Goal: Task Accomplishment & Management: Manage account settings

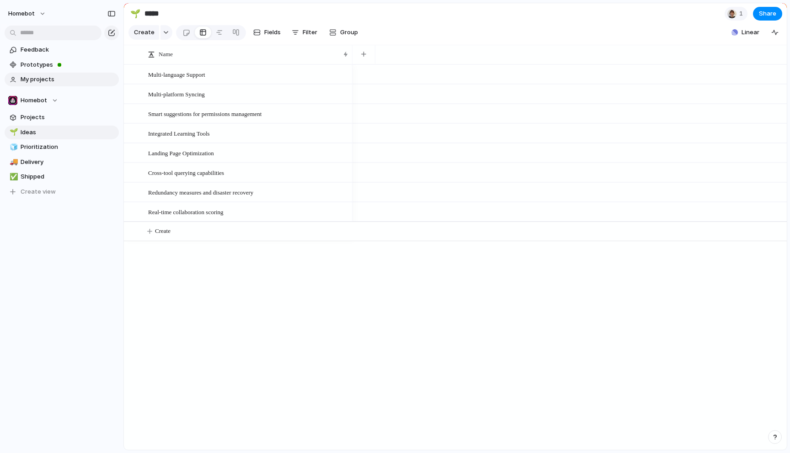
click at [37, 83] on span "My projects" at bounding box center [68, 79] width 95 height 9
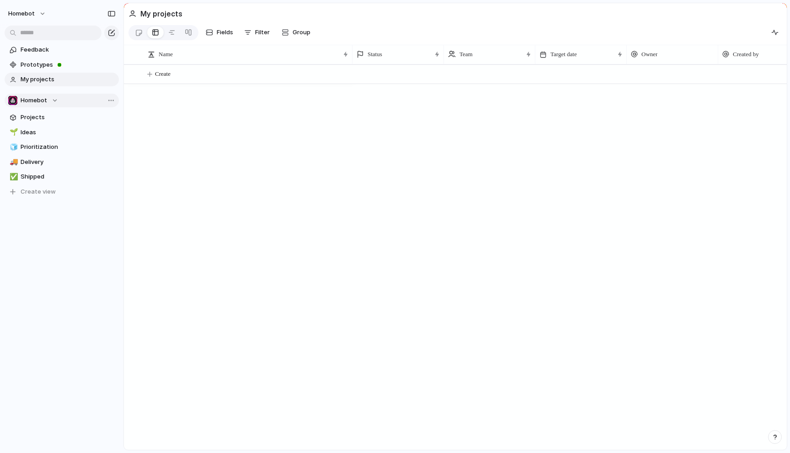
click at [53, 100] on div "Homebot" at bounding box center [33, 100] width 50 height 9
click at [33, 150] on span "Prioritization" at bounding box center [68, 147] width 95 height 9
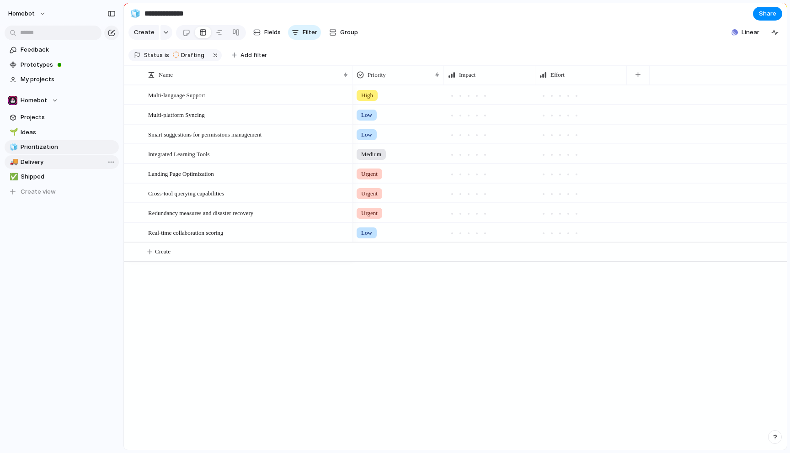
click at [39, 161] on span "Delivery" at bounding box center [68, 162] width 95 height 9
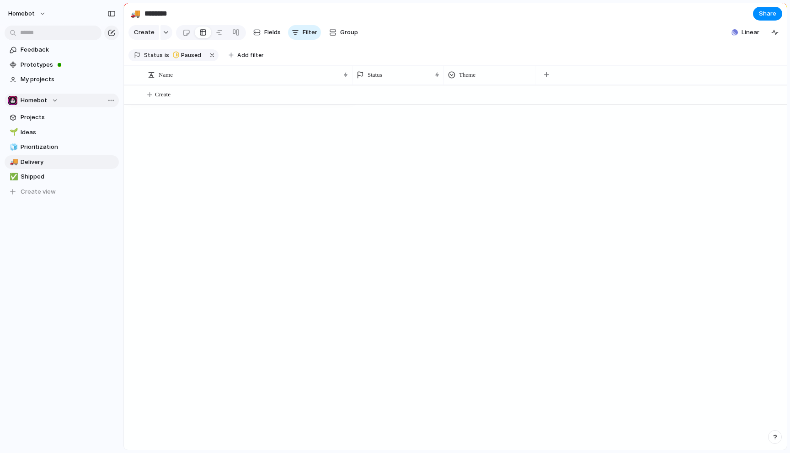
click at [56, 100] on div "Homebot" at bounding box center [33, 100] width 50 height 9
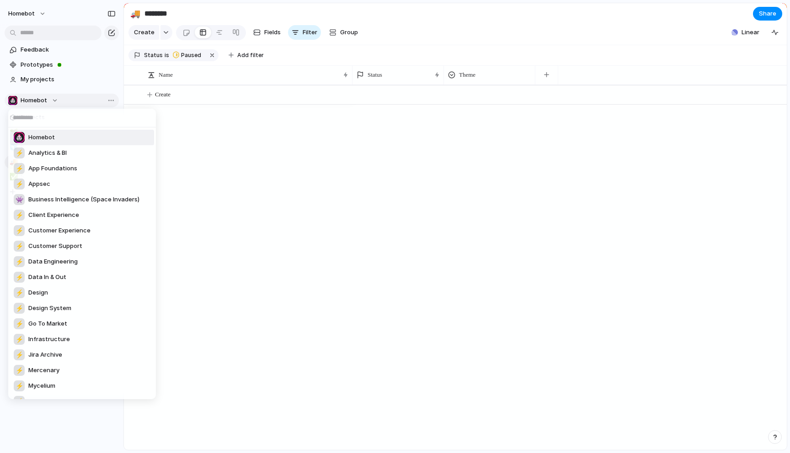
click at [56, 100] on div "Homebot ⚡ Analytics & BI ⚡ App Foundations ⚡ Appsec 👾 Business Intelligence (Sp…" at bounding box center [395, 226] width 790 height 453
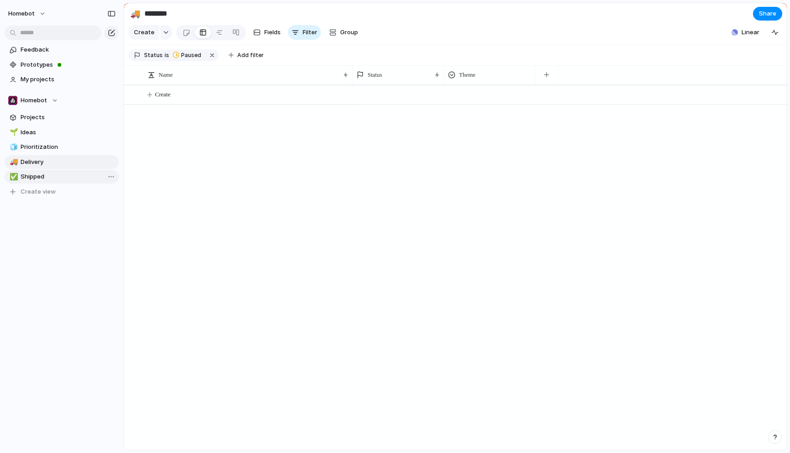
click at [29, 177] on span "Shipped" at bounding box center [68, 176] width 95 height 9
click at [36, 160] on span "Delivery" at bounding box center [68, 162] width 95 height 9
click at [41, 174] on span "Shipped" at bounding box center [68, 176] width 95 height 9
click at [39, 165] on span "Delivery" at bounding box center [68, 162] width 95 height 9
click at [41, 148] on span "Prioritization" at bounding box center [68, 147] width 95 height 9
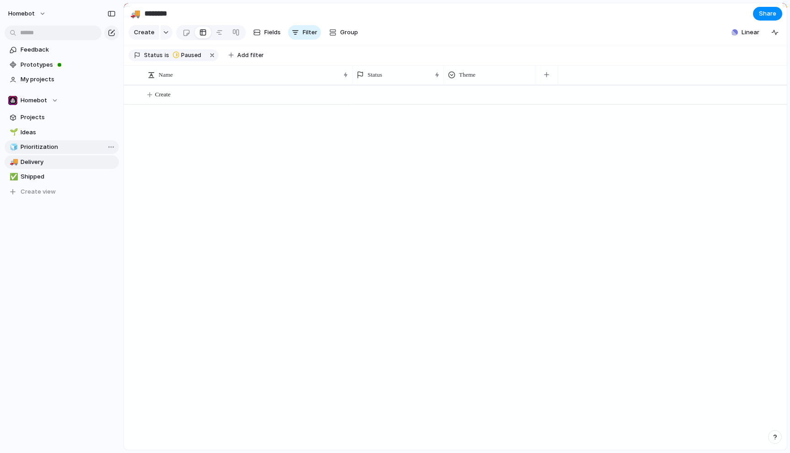
type input "**********"
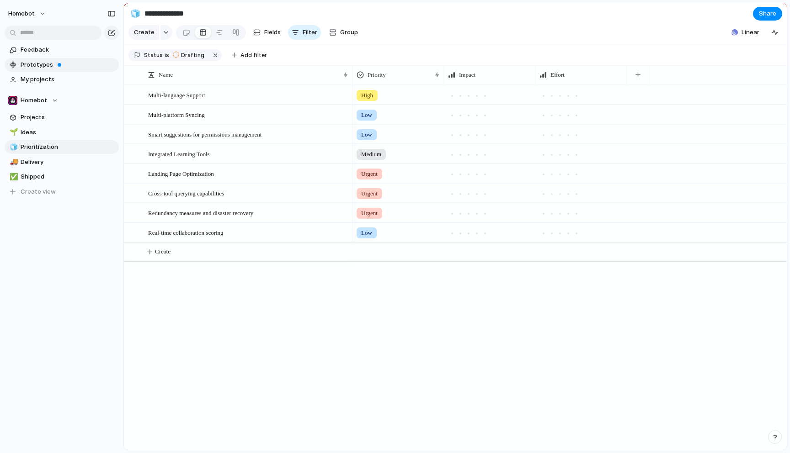
click at [21, 65] on span "Prototypes" at bounding box center [68, 64] width 95 height 9
click at [31, 49] on span "Feedback" at bounding box center [68, 49] width 95 height 9
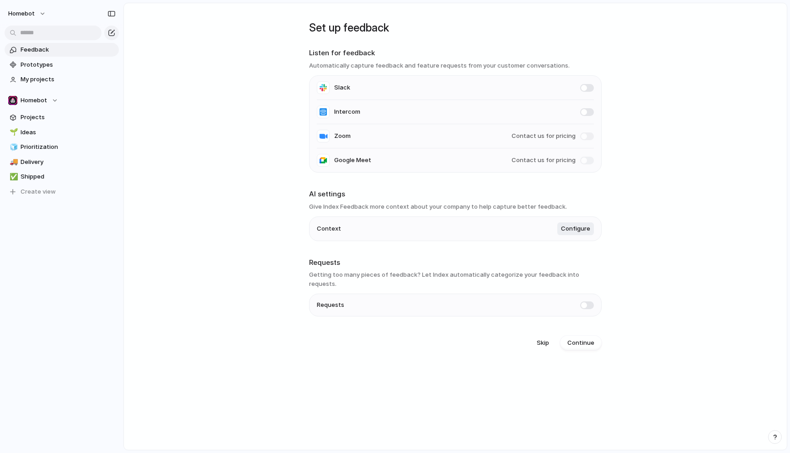
click at [587, 89] on span at bounding box center [587, 88] width 14 height 8
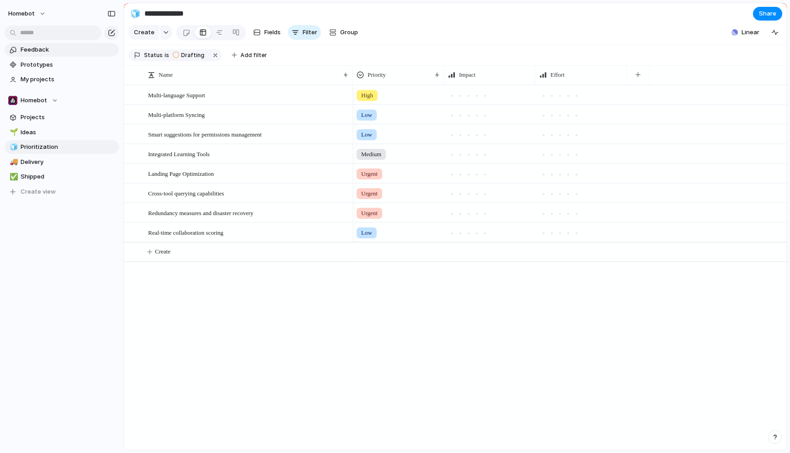
click at [48, 50] on span "Feedback" at bounding box center [68, 49] width 95 height 9
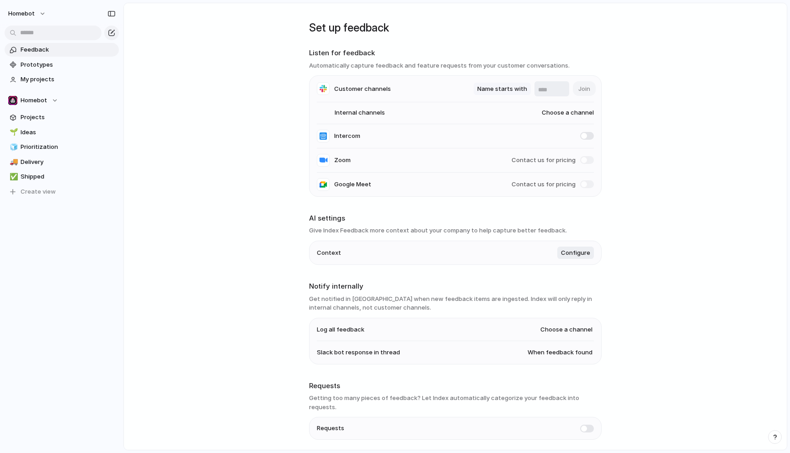
click at [508, 89] on span "Name starts with" at bounding box center [502, 89] width 50 height 9
click at [508, 74] on span "Name contains" at bounding box center [500, 74] width 43 height 9
click at [546, 89] on input "text" at bounding box center [551, 89] width 27 height 9
click at [496, 90] on span "Name contains" at bounding box center [500, 89] width 43 height 9
click at [498, 90] on span "Name contains" at bounding box center [500, 89] width 43 height 9
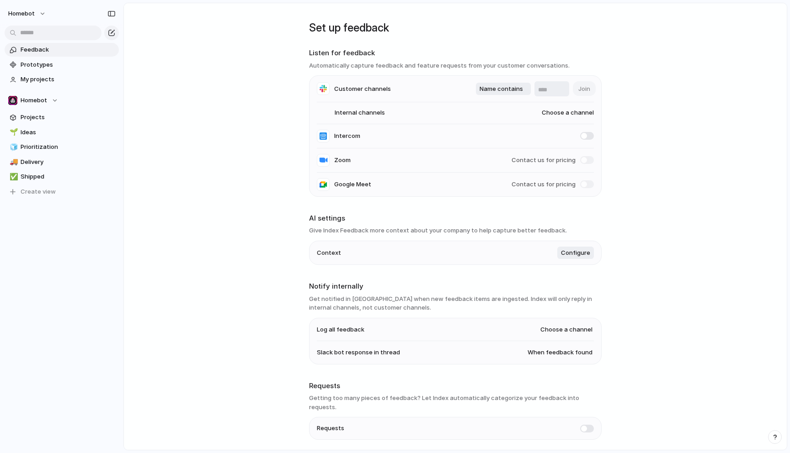
click at [548, 89] on input "text" at bounding box center [551, 89] width 27 height 9
type input "****"
click at [506, 91] on span "Name contains" at bounding box center [500, 89] width 43 height 9
click at [452, 93] on div "Name contains Name starts with Name ends with" at bounding box center [395, 226] width 790 height 453
click at [557, 116] on span "Choose a channel" at bounding box center [559, 112] width 70 height 9
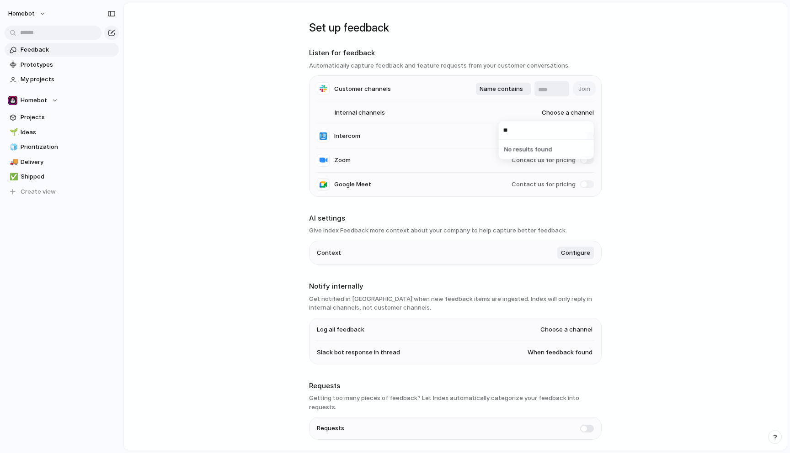
type input "*"
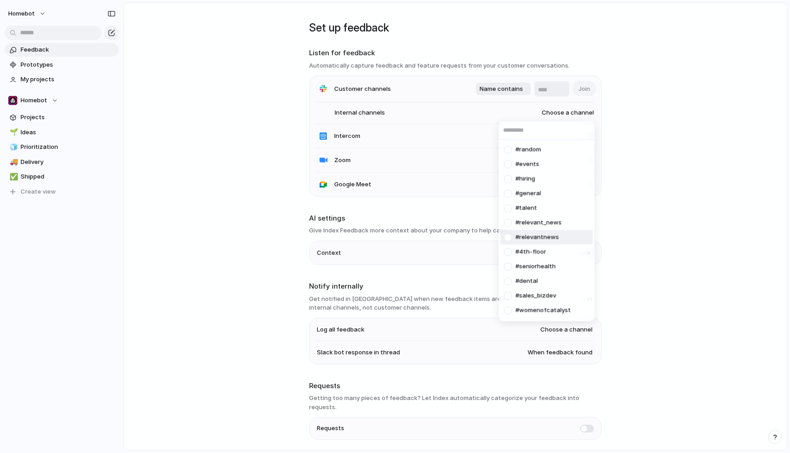
click at [690, 231] on div "#random #events #hiring #general #talent #relevant_news #relevantnews #4th-floo…" at bounding box center [395, 226] width 790 height 453
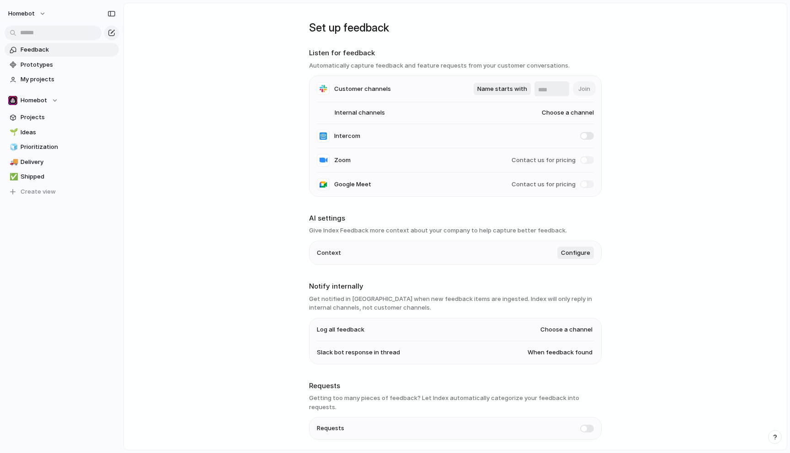
click at [564, 114] on span "Choose a channel" at bounding box center [559, 112] width 70 height 9
type input "*"
click at [663, 112] on main "Set up feedback Listen for feedback Automatically capture feedback and feature …" at bounding box center [454, 227] width 663 height 448
click at [364, 88] on span "Customer channels" at bounding box center [362, 89] width 57 height 9
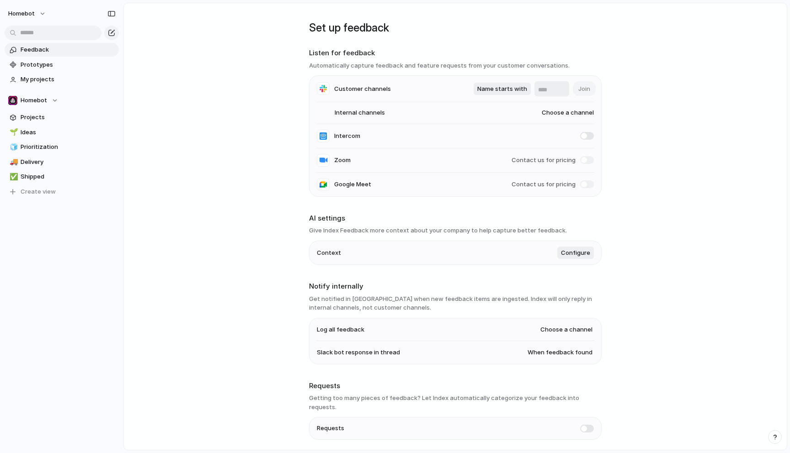
click at [581, 89] on div "Name starts with Join" at bounding box center [533, 88] width 120 height 15
click at [503, 87] on span "Name starts with" at bounding box center [502, 89] width 50 height 9
click at [503, 87] on span "Name starts with" at bounding box center [504, 89] width 50 height 9
click at [505, 85] on span "Name starts with" at bounding box center [502, 89] width 50 height 9
click at [501, 75] on span "Name contains" at bounding box center [500, 74] width 43 height 9
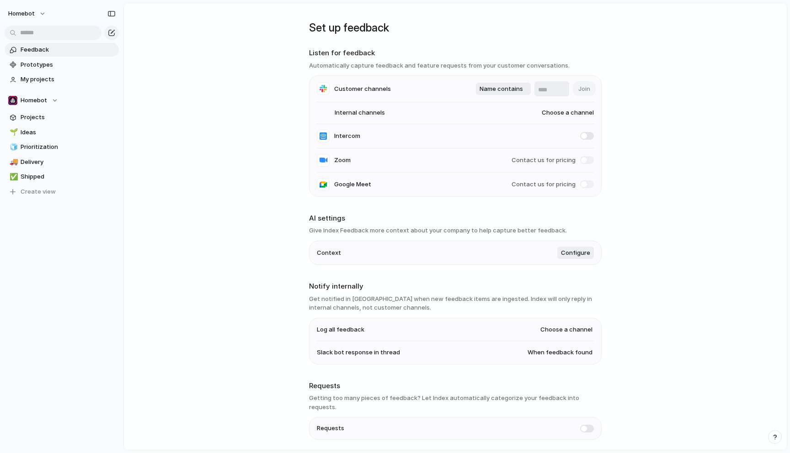
click at [651, 102] on main "Set up feedback Listen for feedback Automatically capture feedback and feature …" at bounding box center [454, 227] width 663 height 448
click at [112, 11] on div "button" at bounding box center [111, 14] width 8 height 6
click at [111, 14] on div "button" at bounding box center [111, 14] width 8 height 6
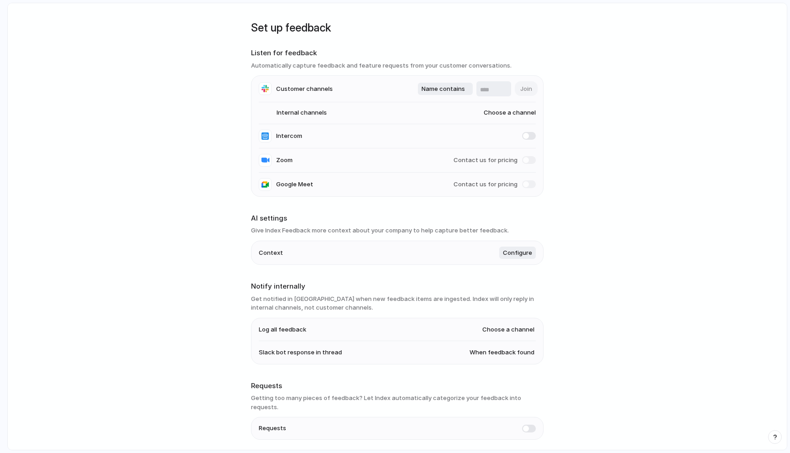
click at [127, 55] on main "Set up feedback Listen for feedback Automatically capture feedback and feature …" at bounding box center [397, 227] width 780 height 448
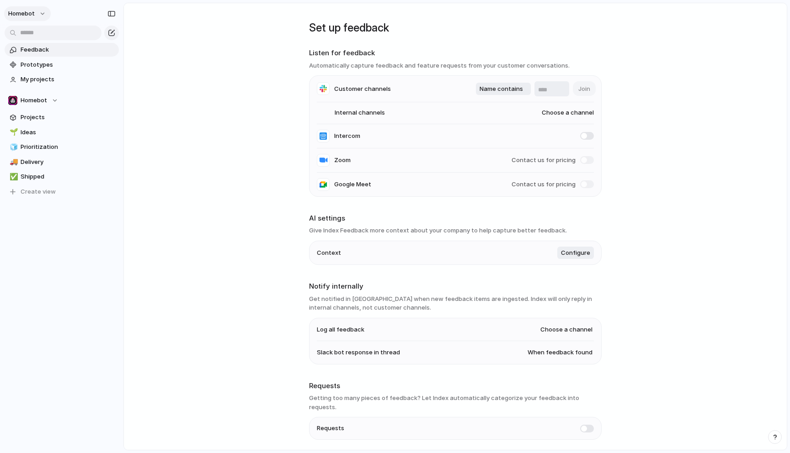
click at [32, 12] on span "Homebot" at bounding box center [21, 13] width 27 height 9
click at [40, 34] on span "Settings" at bounding box center [33, 34] width 25 height 9
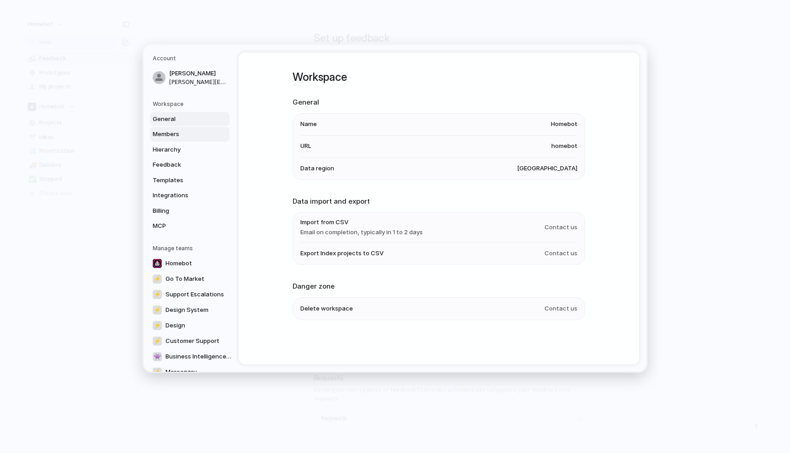
click at [171, 136] on span "Members" at bounding box center [182, 134] width 58 height 9
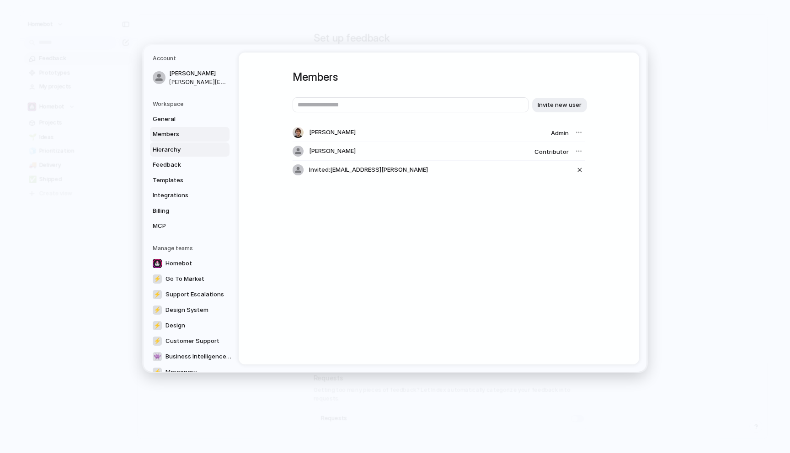
click at [172, 149] on span "Hierarchy" at bounding box center [182, 149] width 58 height 9
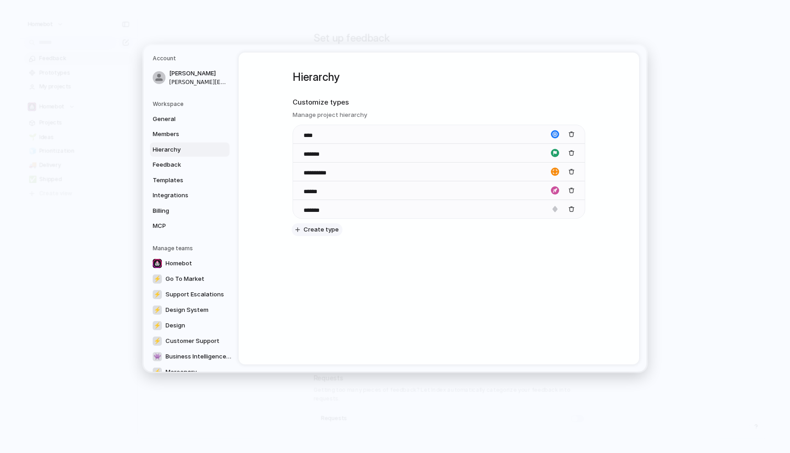
click at [316, 233] on span "Create type" at bounding box center [320, 229] width 35 height 9
type input "********"
click at [378, 371] on div "**********" at bounding box center [394, 208] width 503 height 327
drag, startPoint x: 298, startPoint y: 227, endPoint x: 300, endPoint y: 131, distance: 96.0
click at [300, 131] on body "Homebot Feedback Prototypes My projects Homebot Projects 🌱 Ideas 🧊 Prioritizati…" at bounding box center [395, 226] width 790 height 453
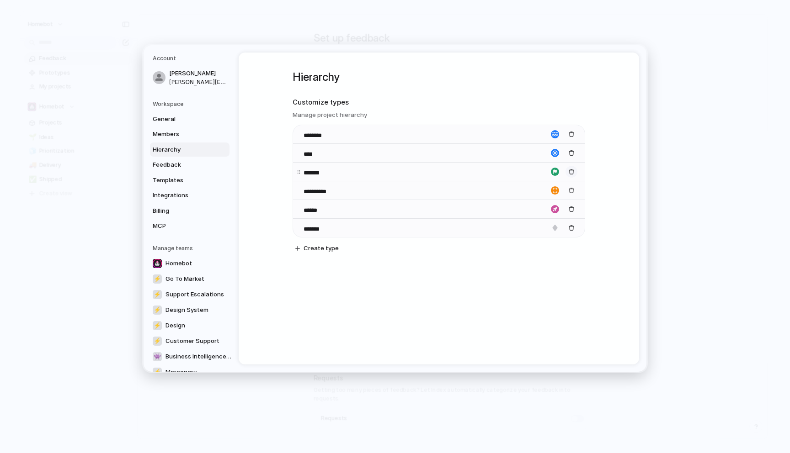
click at [571, 170] on div "button" at bounding box center [571, 172] width 6 height 6
click at [318, 191] on input "******" at bounding box center [319, 191] width 32 height 9
click at [328, 191] on input "******" at bounding box center [319, 191] width 32 height 9
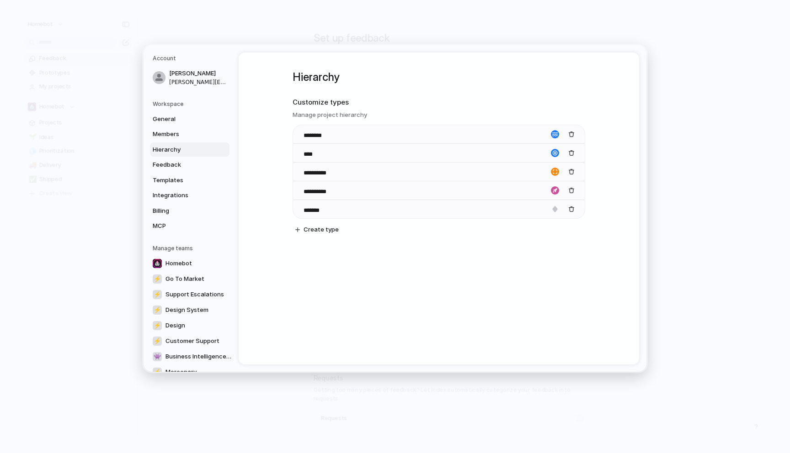
type input "**********"
click at [337, 262] on div "**********" at bounding box center [438, 161] width 292 height 217
drag, startPoint x: 298, startPoint y: 211, endPoint x: 301, endPoint y: 170, distance: 40.3
click at [301, 170] on body "Homebot Feedback Prototypes My projects Homebot Projects 🌱 Ideas 🧊 Prioritizati…" at bounding box center [395, 226] width 790 height 453
drag, startPoint x: 297, startPoint y: 210, endPoint x: 298, endPoint y: 182, distance: 27.9
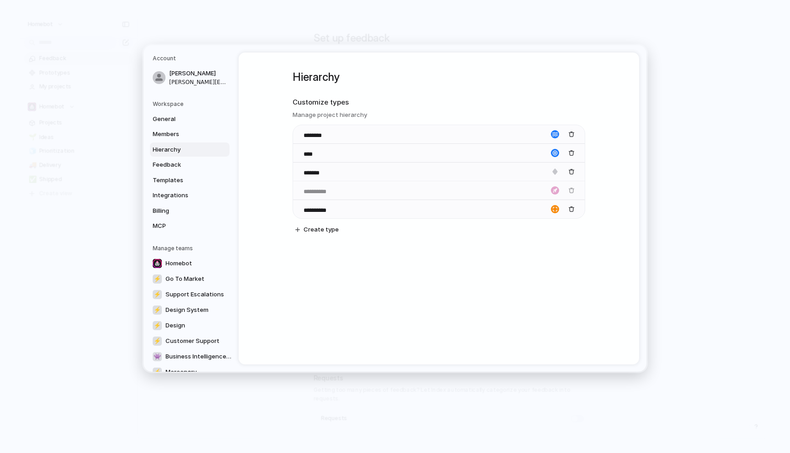
click at [298, 182] on body "Homebot Feedback Prototypes My projects Homebot Projects 🌱 Ideas 🧊 Prioritizati…" at bounding box center [395, 226] width 790 height 453
click at [480, 268] on div "**********" at bounding box center [438, 161] width 292 height 217
click at [318, 228] on span "Create type" at bounding box center [320, 229] width 35 height 9
type input "*****"
click at [476, 302] on div "**********" at bounding box center [439, 209] width 400 height 312
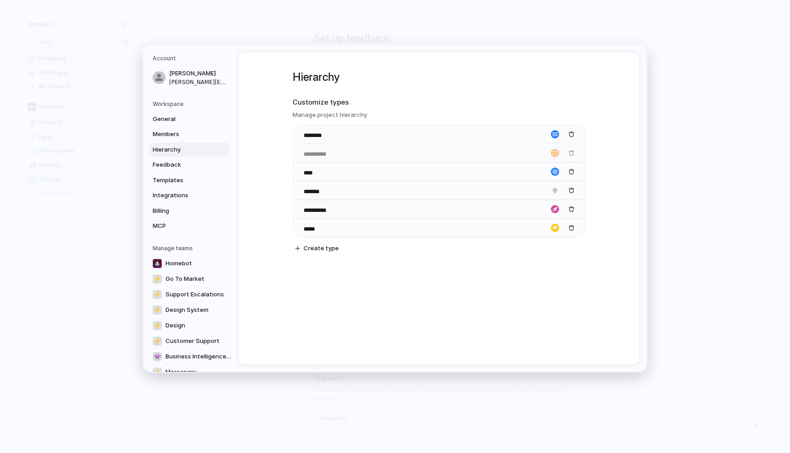
drag, startPoint x: 300, startPoint y: 209, endPoint x: 300, endPoint y: 149, distance: 60.3
click at [300, 149] on body "Homebot Feedback Prototypes My projects Homebot Projects 🌱 Ideas 🧊 Prioritizati…" at bounding box center [395, 226] width 790 height 453
click at [441, 289] on div "**********" at bounding box center [439, 209] width 400 height 312
click at [556, 134] on div "button" at bounding box center [555, 134] width 8 height 8
click at [556, 134] on div at bounding box center [395, 226] width 790 height 453
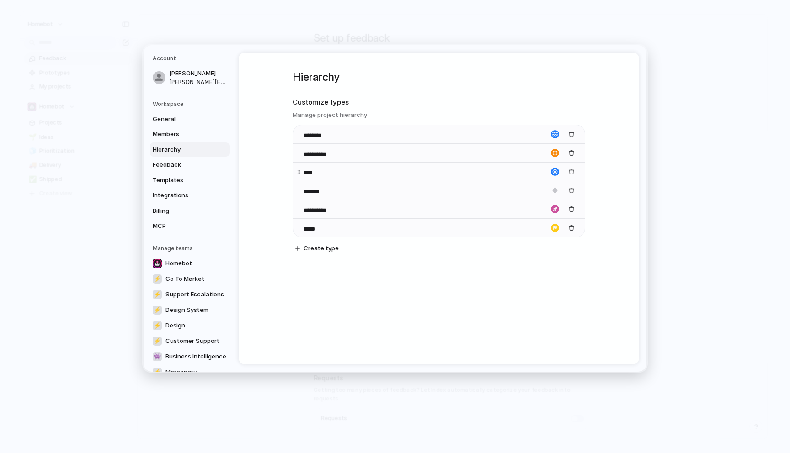
click at [312, 173] on input "****" at bounding box center [319, 173] width 32 height 9
click at [320, 207] on input "**********" at bounding box center [325, 210] width 45 height 9
click at [312, 228] on input "*****" at bounding box center [319, 229] width 32 height 9
click at [346, 280] on div "**********" at bounding box center [438, 170] width 292 height 235
click at [320, 308] on div "**********" at bounding box center [439, 209] width 400 height 312
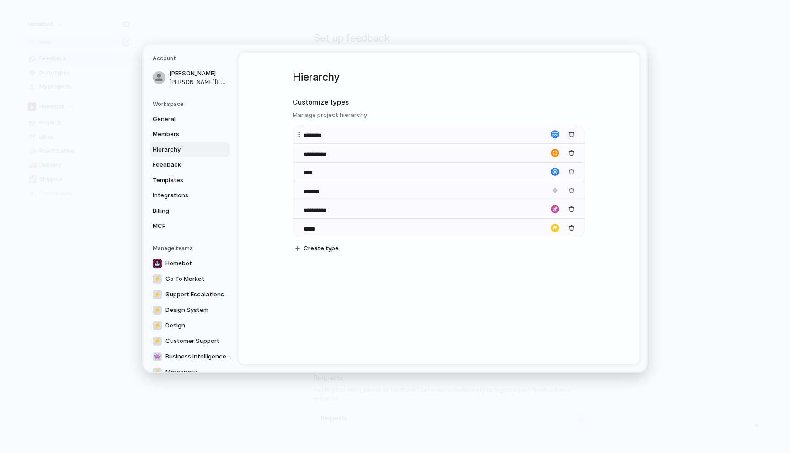
click at [571, 136] on div "button" at bounding box center [571, 134] width 6 height 6
drag, startPoint x: 298, startPoint y: 191, endPoint x: 299, endPoint y: 174, distance: 16.9
click at [299, 174] on body "Homebot Feedback Prototypes My projects Homebot Projects 🌱 Ideas 🧊 Prioritizati…" at bounding box center [395, 226] width 790 height 453
click at [554, 211] on div "button" at bounding box center [555, 209] width 8 height 8
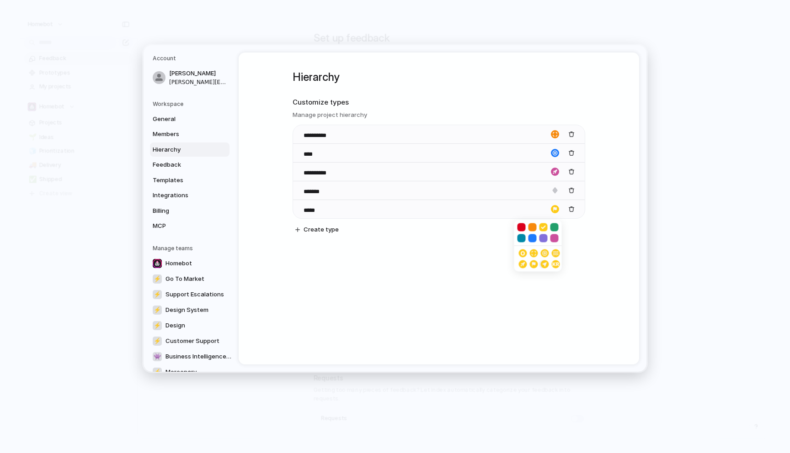
click at [546, 265] on div "button" at bounding box center [543, 264] width 5 height 8
click at [556, 154] on div "button" at bounding box center [555, 153] width 8 height 8
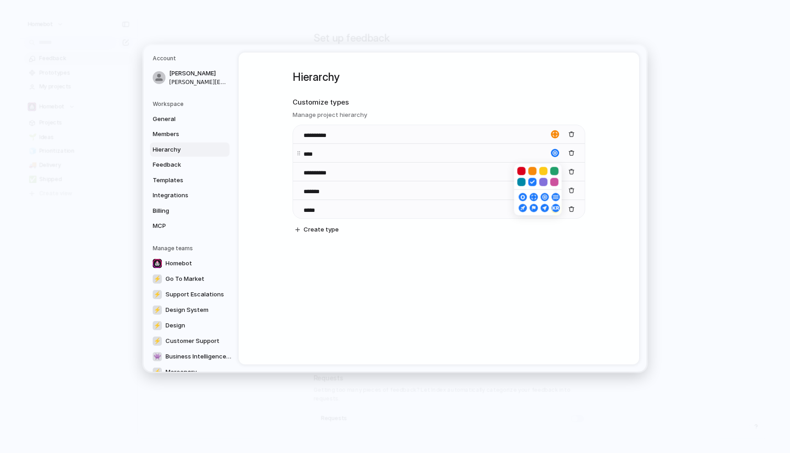
click at [556, 154] on div at bounding box center [395, 226] width 790 height 453
click at [531, 299] on div "**********" at bounding box center [439, 209] width 400 height 312
click at [176, 164] on span "Feedback" at bounding box center [182, 164] width 58 height 9
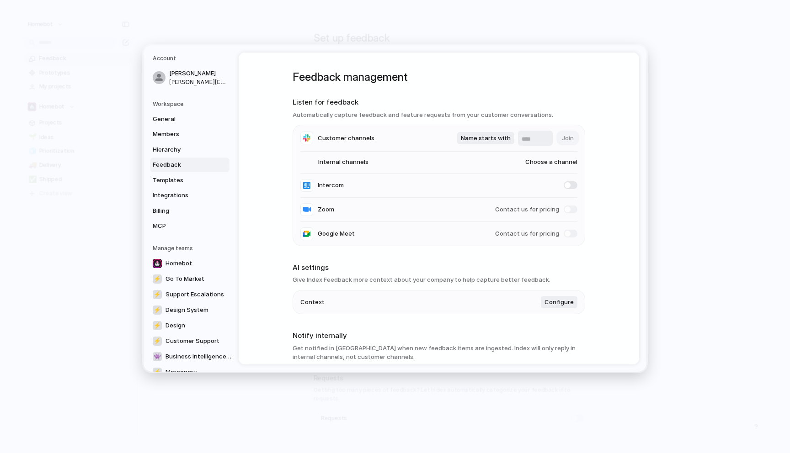
click at [556, 162] on span "Choose a channel" at bounding box center [542, 162] width 70 height 9
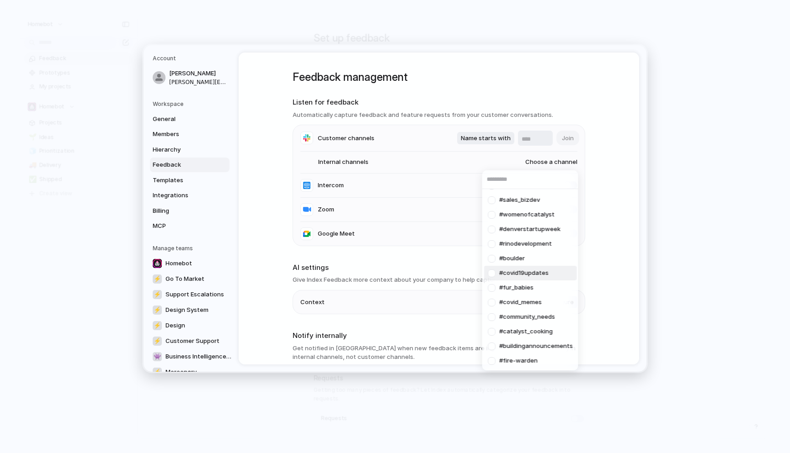
scroll to position [144, 0]
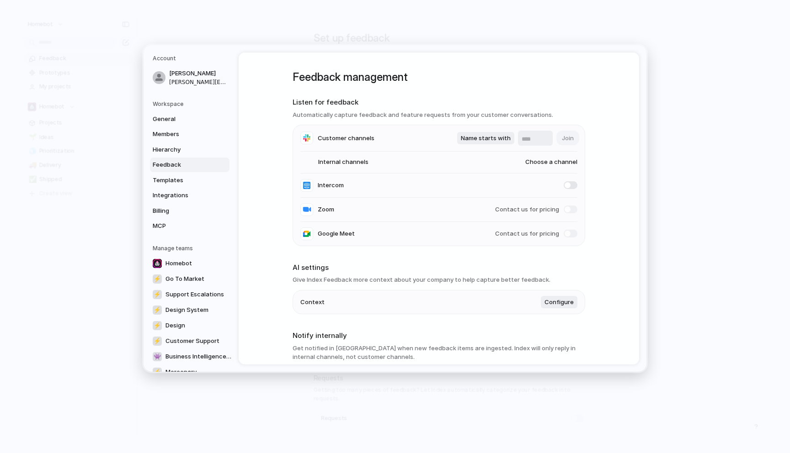
click at [607, 168] on div "#random #events #hiring #general #talent #relevant_news #relevantnews #4th-floo…" at bounding box center [395, 226] width 790 height 453
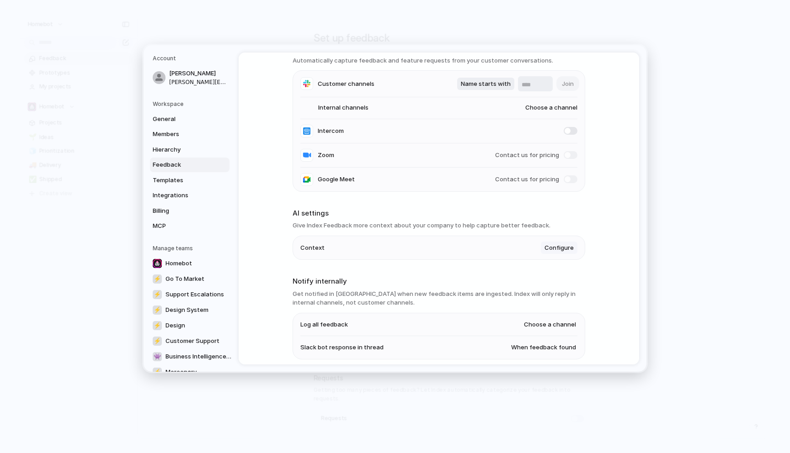
scroll to position [159, 0]
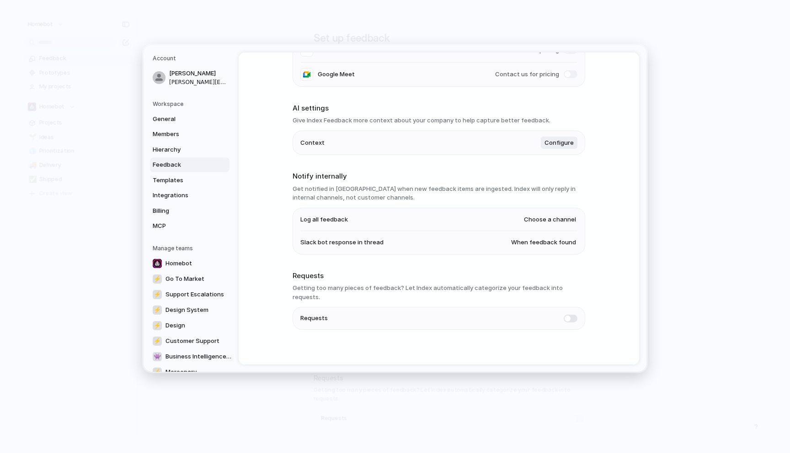
click at [550, 223] on span "Choose a channel" at bounding box center [550, 219] width 52 height 9
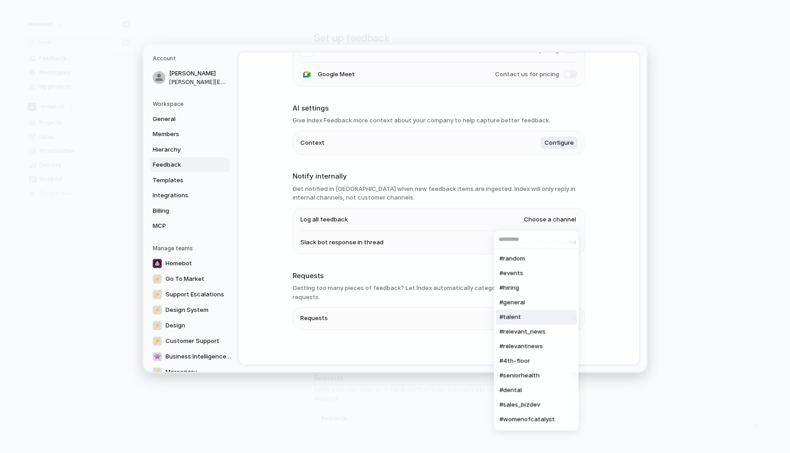
scroll to position [145, 0]
click at [603, 233] on div "#random #events #hiring #general #talent #relevant_news #relevantnews #4th-floo…" at bounding box center [395, 226] width 790 height 453
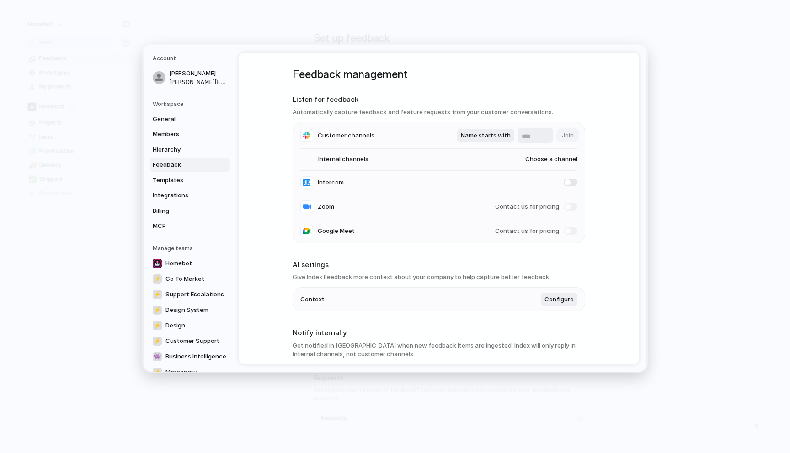
scroll to position [0, 0]
click at [366, 142] on span "Customer channels" at bounding box center [346, 137] width 57 height 9
click at [363, 137] on span "Customer channels" at bounding box center [346, 137] width 57 height 9
click at [567, 137] on div "Name starts with Join" at bounding box center [517, 138] width 120 height 15
click at [531, 138] on input "text" at bounding box center [534, 139] width 27 height 9
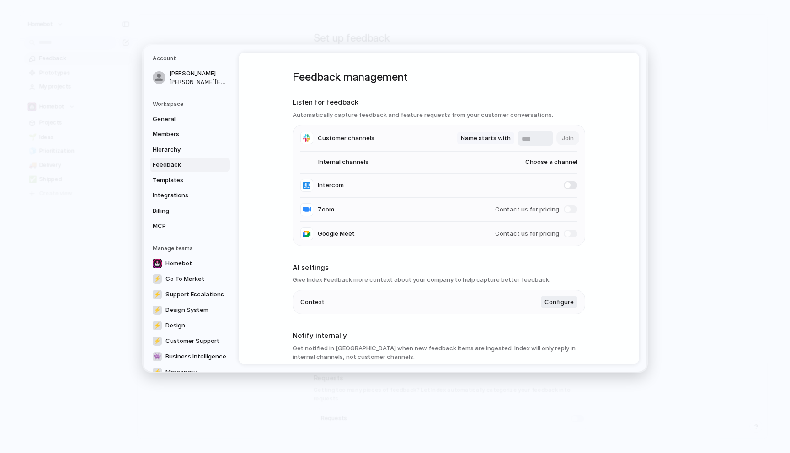
click at [486, 143] on button "Name starts with" at bounding box center [485, 138] width 57 height 13
click at [253, 100] on div "Name contains Name starts with Name ends with" at bounding box center [395, 226] width 790 height 453
click at [204, 82] on span "[PERSON_NAME][EMAIL_ADDRESS]" at bounding box center [198, 82] width 58 height 8
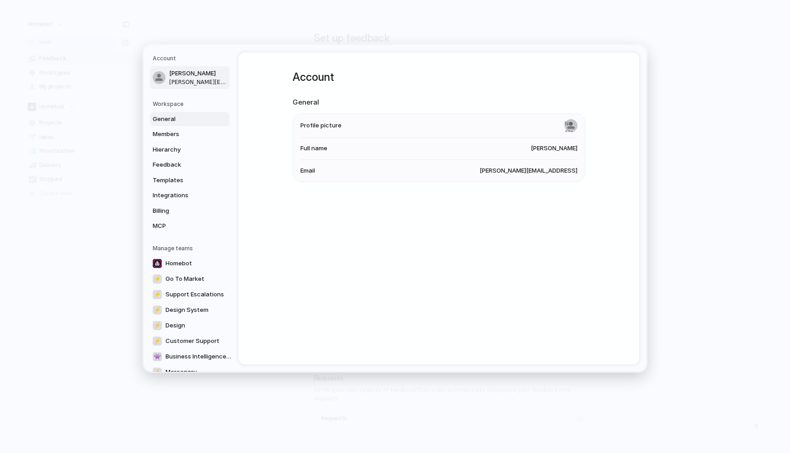
click at [171, 123] on span "General" at bounding box center [182, 118] width 58 height 9
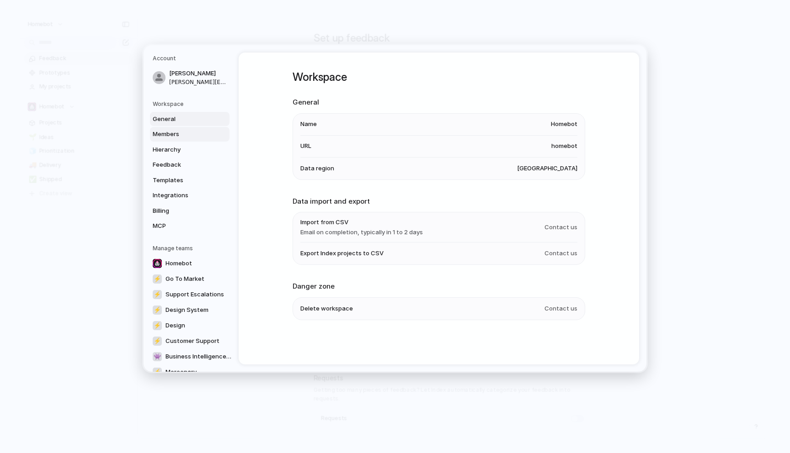
click at [170, 134] on span "Members" at bounding box center [182, 134] width 58 height 9
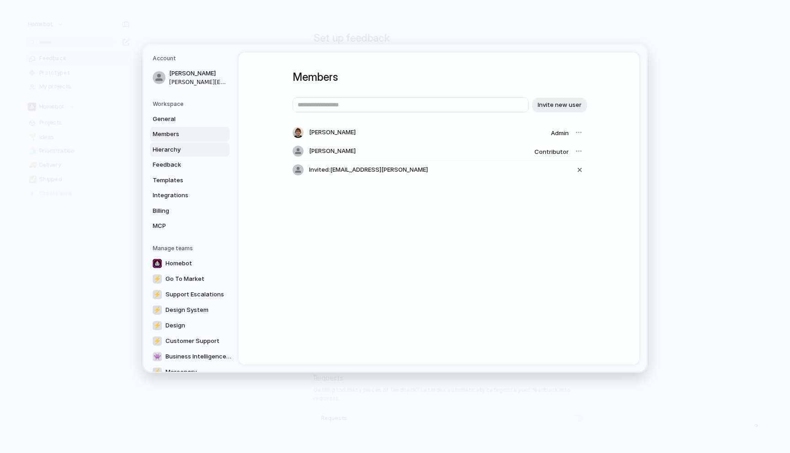
click at [170, 148] on span "Hierarchy" at bounding box center [182, 149] width 58 height 9
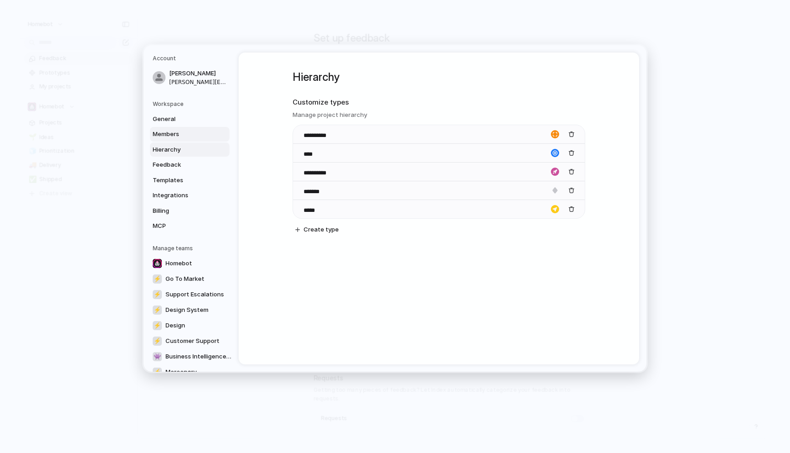
click at [171, 136] on span "Members" at bounding box center [182, 134] width 58 height 9
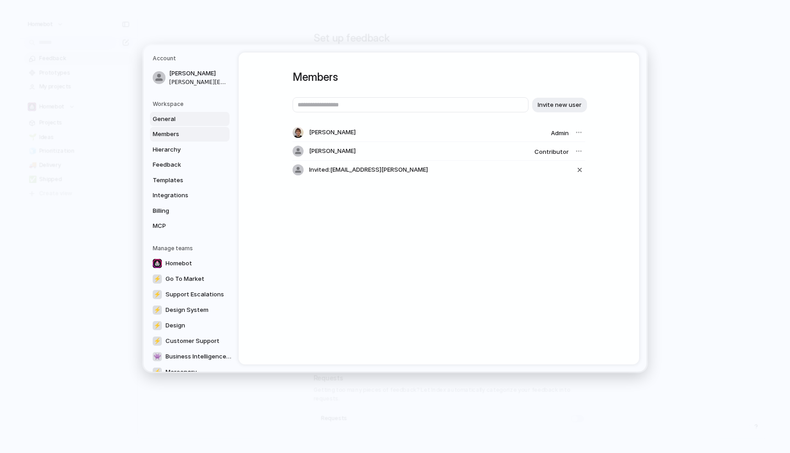
click at [170, 120] on span "General" at bounding box center [182, 118] width 58 height 9
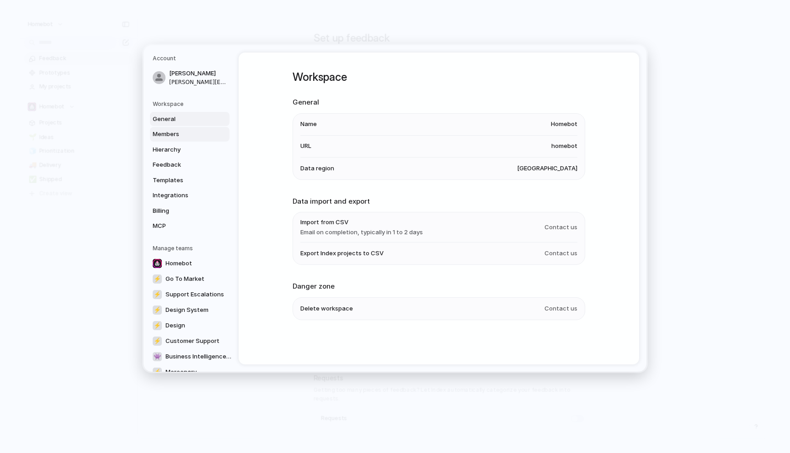
click at [170, 132] on span "Members" at bounding box center [182, 134] width 58 height 9
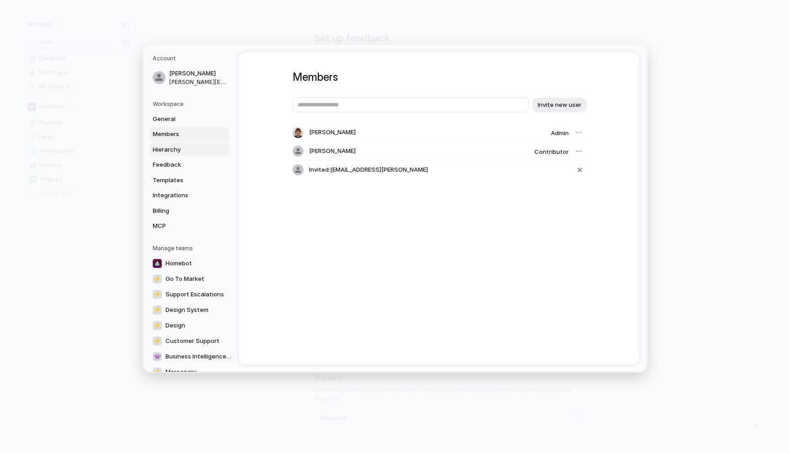
click at [172, 148] on span "Hierarchy" at bounding box center [182, 149] width 58 height 9
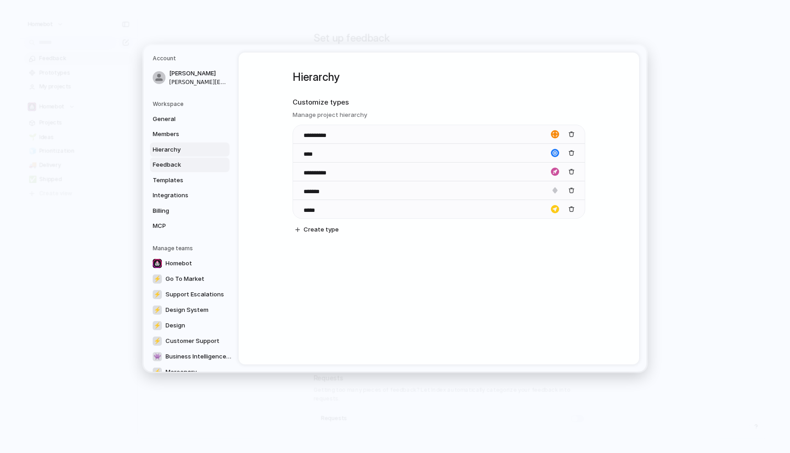
click at [171, 163] on span "Feedback" at bounding box center [182, 164] width 58 height 9
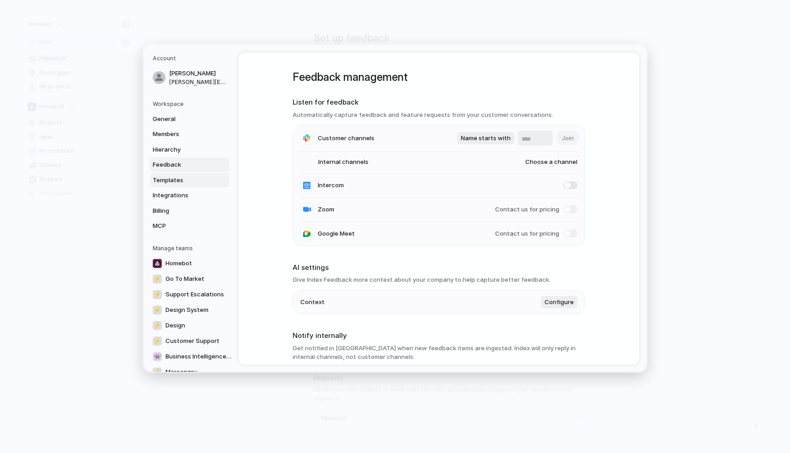
click at [171, 179] on span "Templates" at bounding box center [182, 179] width 58 height 9
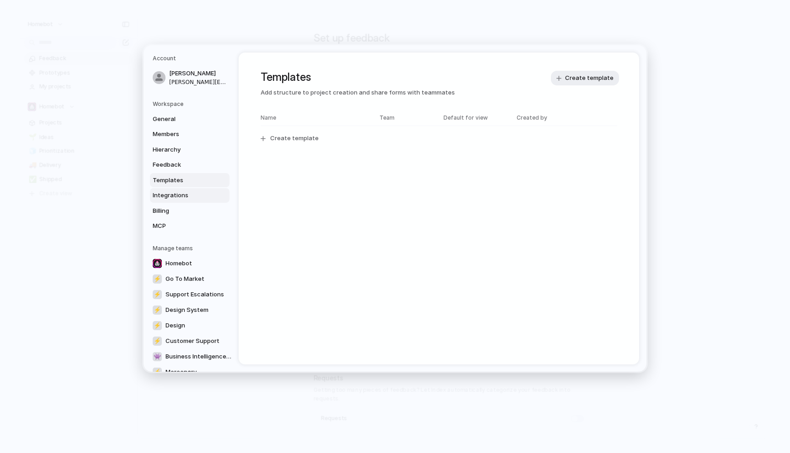
click at [173, 196] on span "Integrations" at bounding box center [182, 195] width 58 height 9
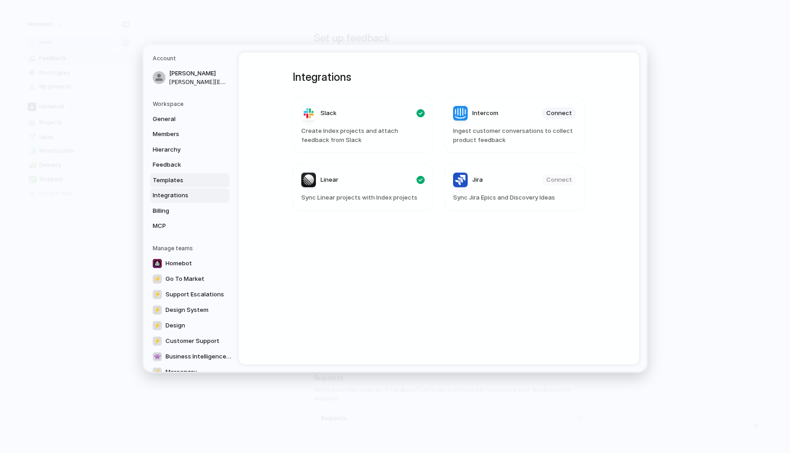
click at [173, 180] on span "Templates" at bounding box center [182, 179] width 58 height 9
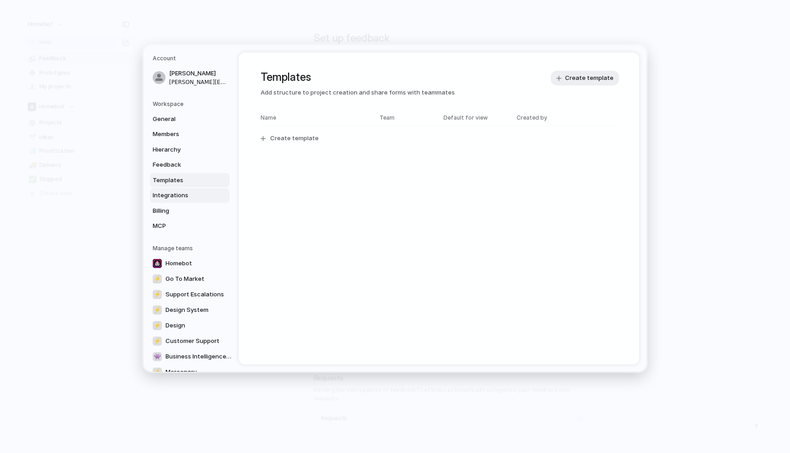
click at [173, 195] on span "Integrations" at bounding box center [182, 195] width 58 height 9
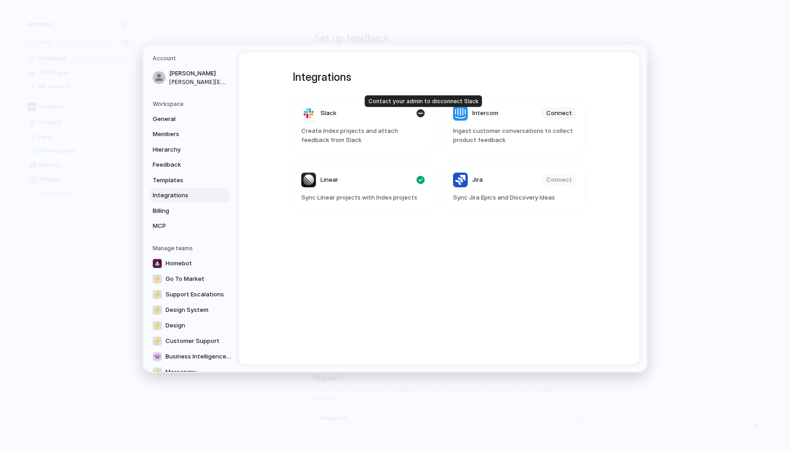
click at [420, 114] on div "button" at bounding box center [420, 113] width 8 height 8
click at [420, 115] on div "button" at bounding box center [420, 113] width 8 height 8
click at [182, 212] on span "Billing" at bounding box center [182, 210] width 58 height 9
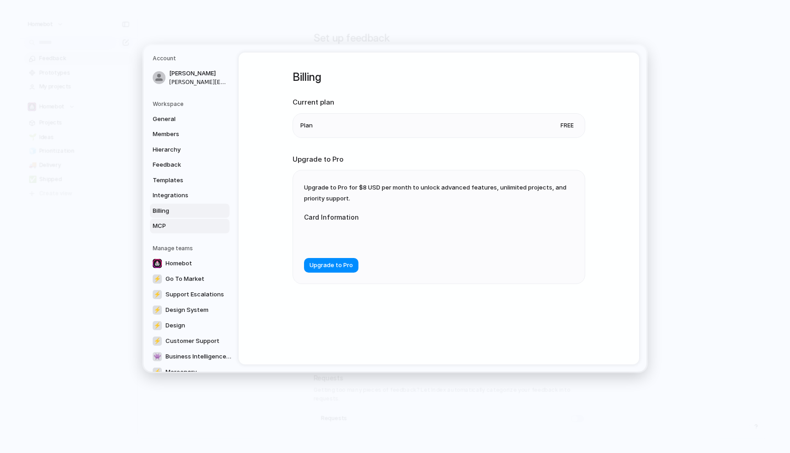
click at [188, 224] on span "MCP" at bounding box center [182, 226] width 58 height 9
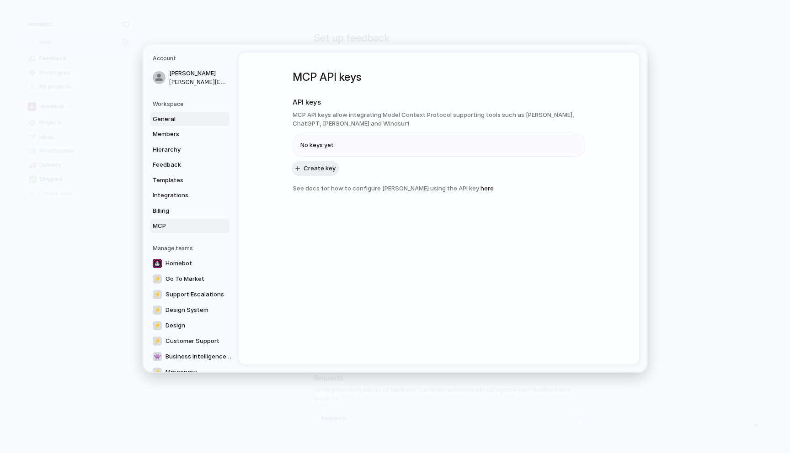
click at [186, 121] on span "General" at bounding box center [182, 118] width 58 height 9
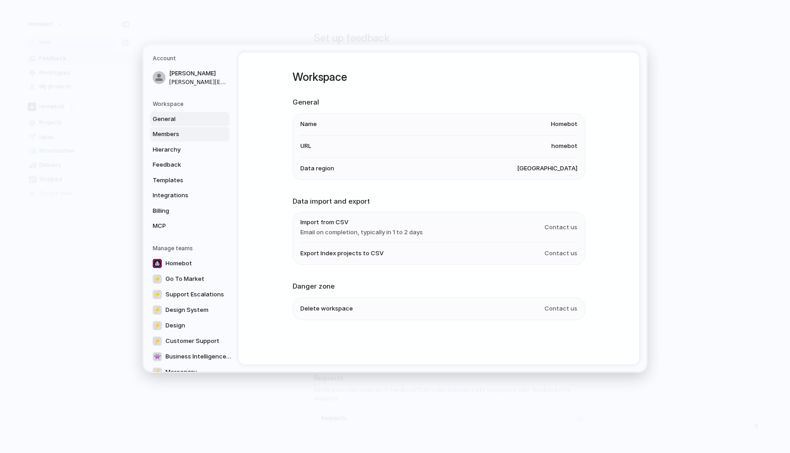
click at [183, 134] on span "Members" at bounding box center [182, 134] width 58 height 9
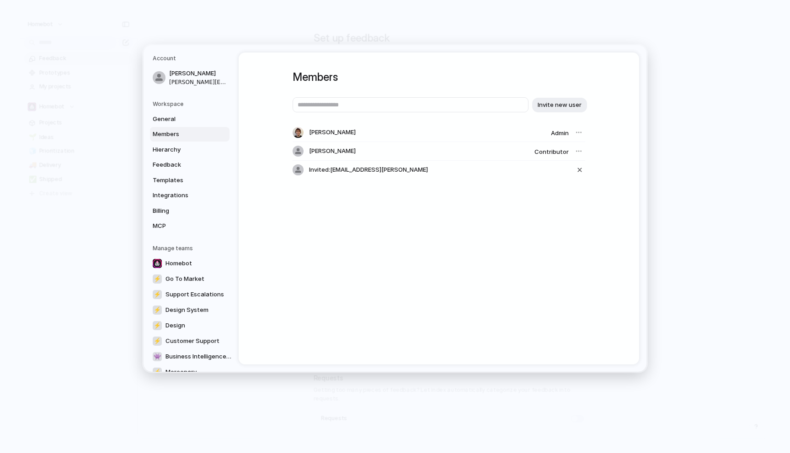
click at [579, 153] on div at bounding box center [578, 151] width 13 height 13
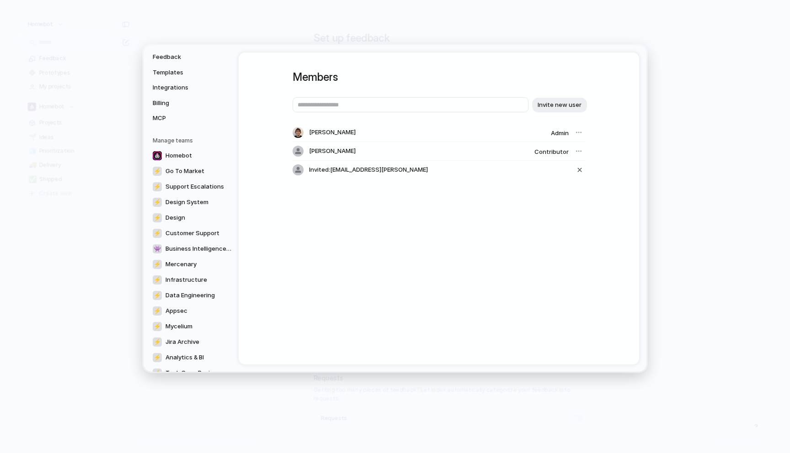
scroll to position [115, 0]
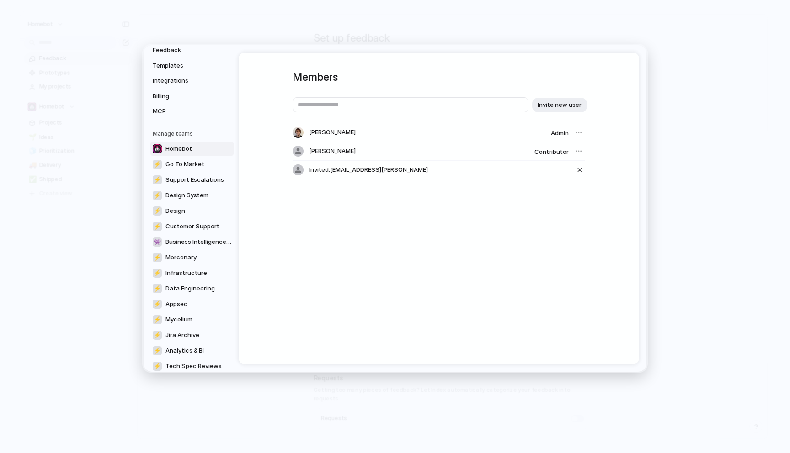
click at [181, 150] on span "Homebot" at bounding box center [178, 148] width 27 height 9
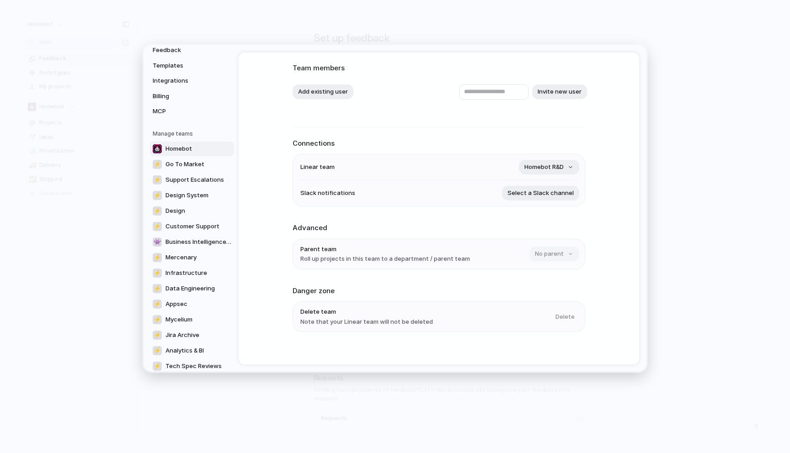
scroll to position [61, 0]
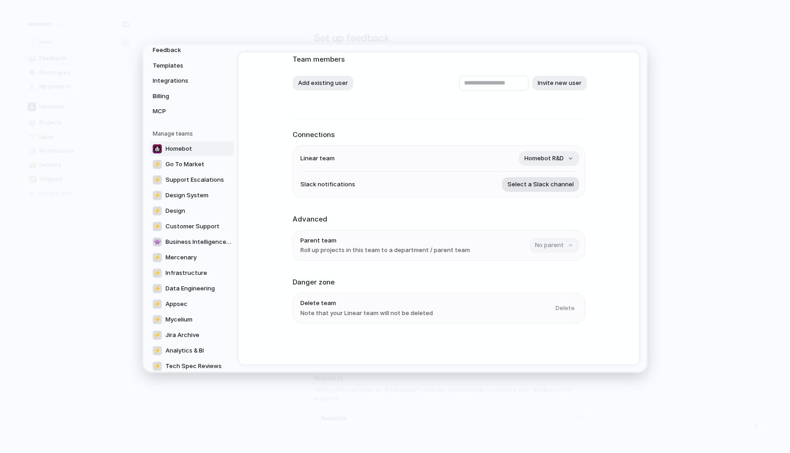
click at [535, 186] on span "Select a Slack channel" at bounding box center [540, 184] width 66 height 9
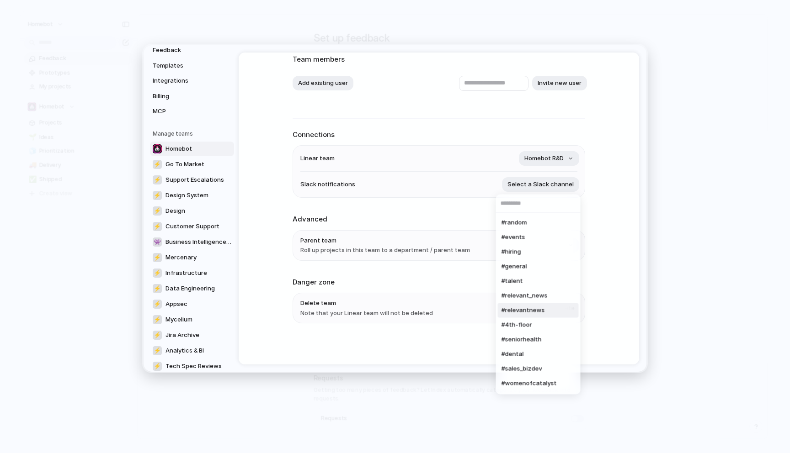
scroll to position [145, 0]
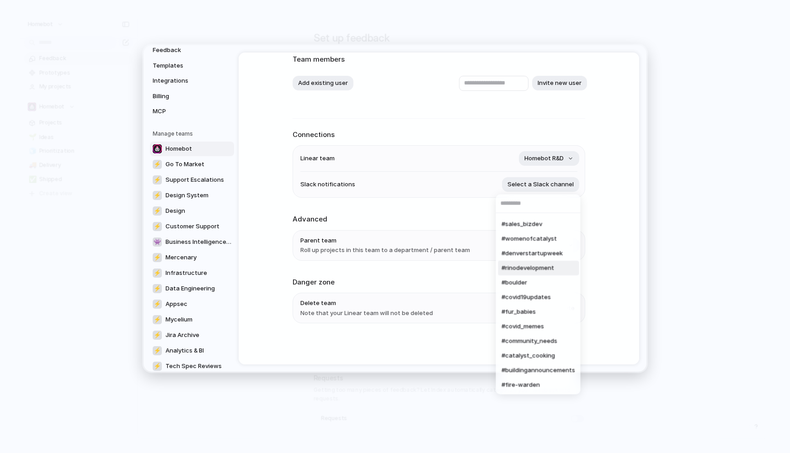
click at [600, 216] on div "#random #events #hiring #general #talent #relevant_news #relevantnews #4th-floo…" at bounding box center [395, 226] width 790 height 453
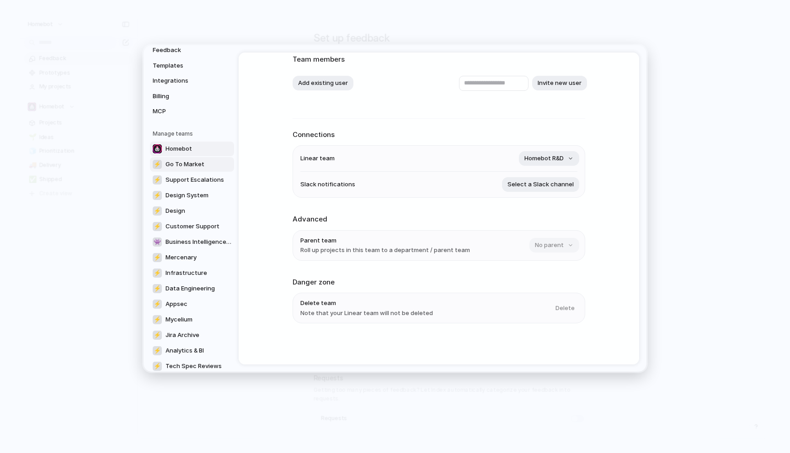
click at [191, 164] on span "Go To Market" at bounding box center [184, 164] width 39 height 9
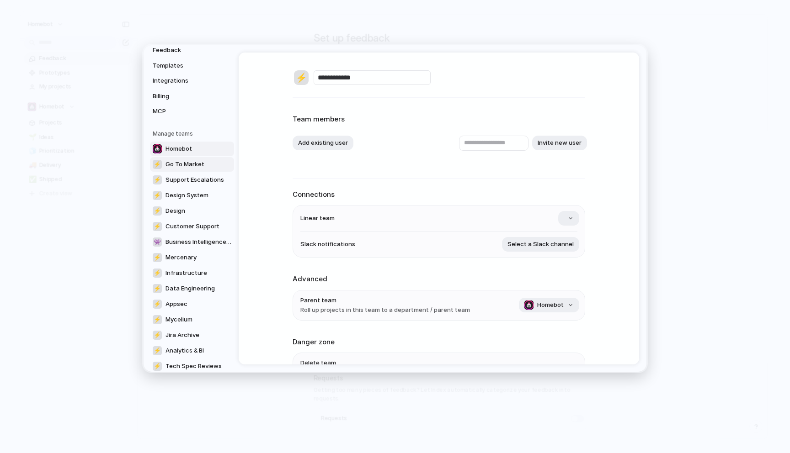
click at [190, 152] on span "Homebot" at bounding box center [178, 148] width 27 height 9
click at [189, 166] on span "Go To Market" at bounding box center [184, 164] width 39 height 9
type input "**********"
click at [200, 181] on span "Support Escalations" at bounding box center [194, 179] width 58 height 9
click at [197, 168] on span "Go To Market" at bounding box center [184, 164] width 39 height 9
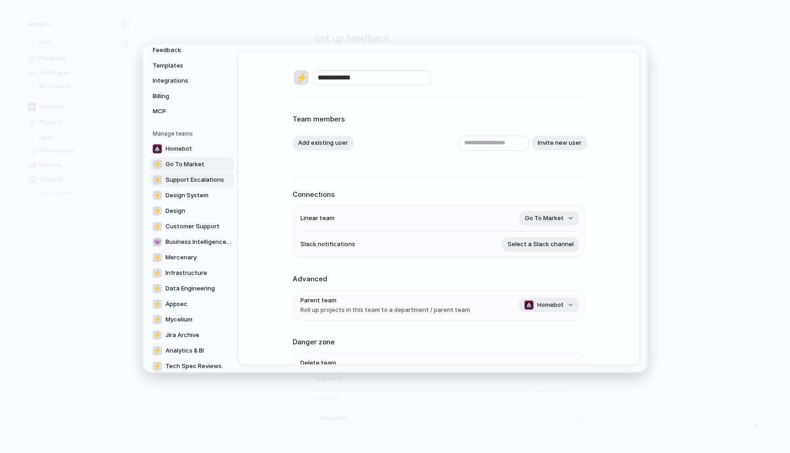
click at [195, 178] on span "Support Escalations" at bounding box center [194, 179] width 58 height 9
click at [193, 165] on span "Go To Market" at bounding box center [184, 164] width 39 height 9
click at [199, 175] on link "⚡ Support Escalations" at bounding box center [192, 179] width 84 height 15
type input "**********"
click at [197, 196] on span "Design System" at bounding box center [186, 195] width 43 height 9
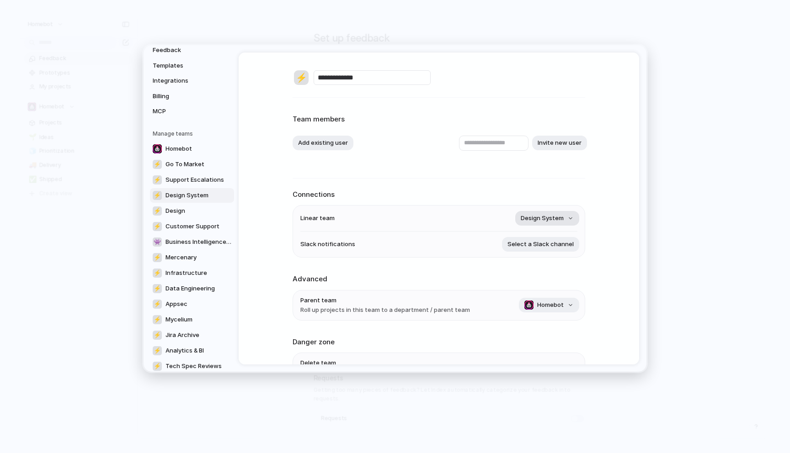
click at [544, 221] on span "Design System" at bounding box center [541, 218] width 43 height 9
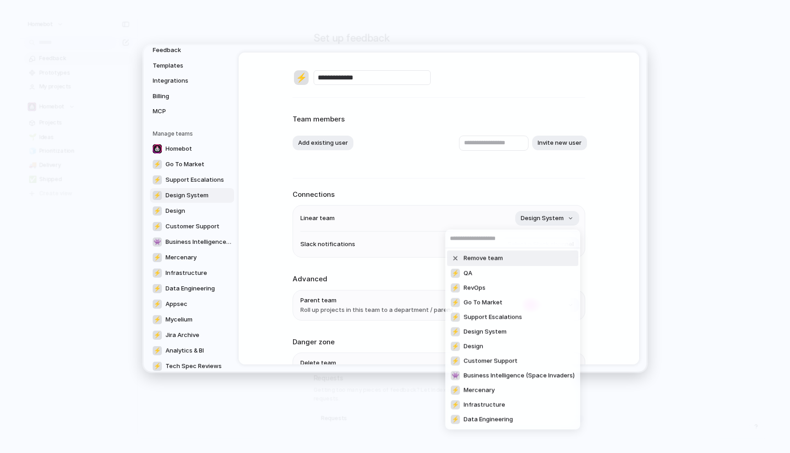
click at [615, 221] on div "Remove team ⚡ QA ⚡ RevOps ⚡ Go To Market ⚡ Support Escalations ⚡ Design System …" at bounding box center [395, 226] width 790 height 453
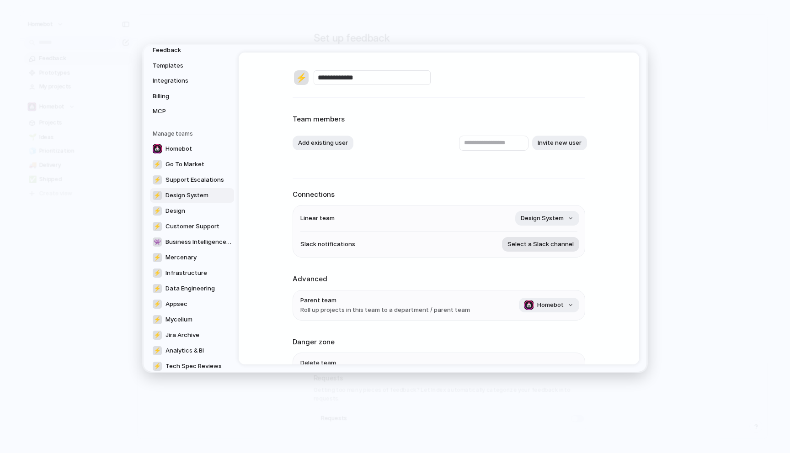
click at [564, 249] on button "Select a Slack channel" at bounding box center [540, 244] width 77 height 15
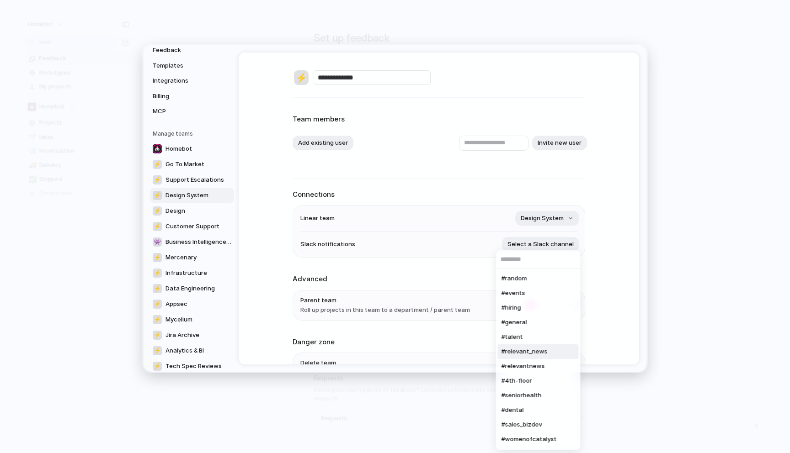
scroll to position [145, 0]
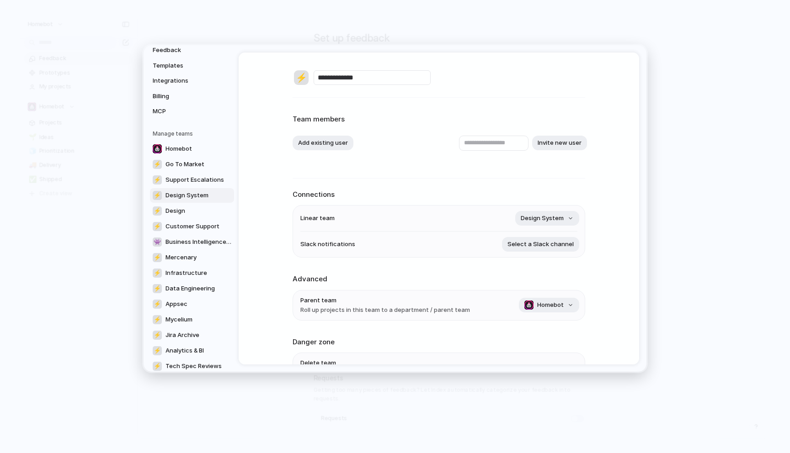
click at [598, 247] on div "#random #events #hiring #general #talent #relevant_news #relevantnews #4th-floo…" at bounding box center [395, 226] width 790 height 453
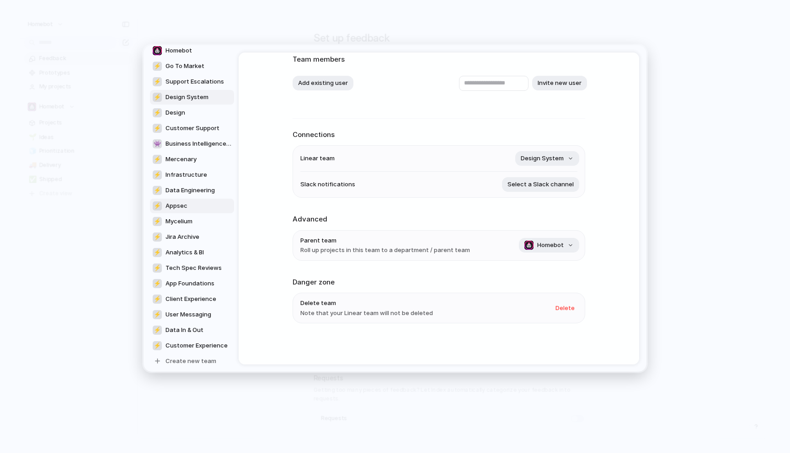
scroll to position [218, 0]
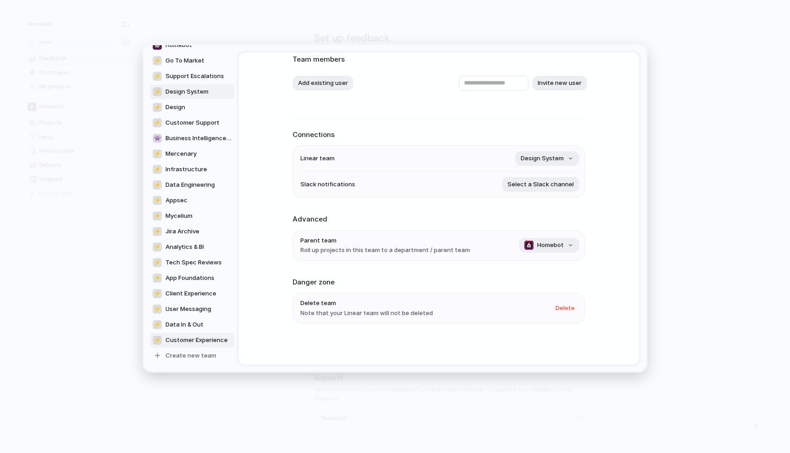
click at [189, 342] on span "Customer Experience" at bounding box center [196, 340] width 62 height 9
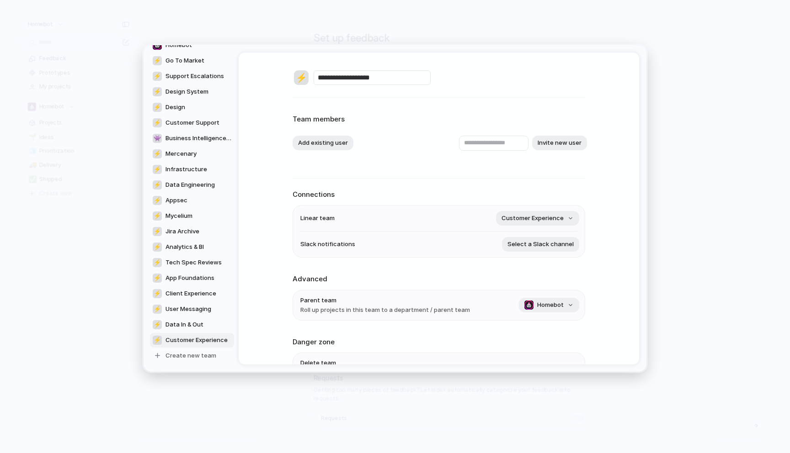
click at [295, 79] on div "⚡" at bounding box center [301, 77] width 15 height 15
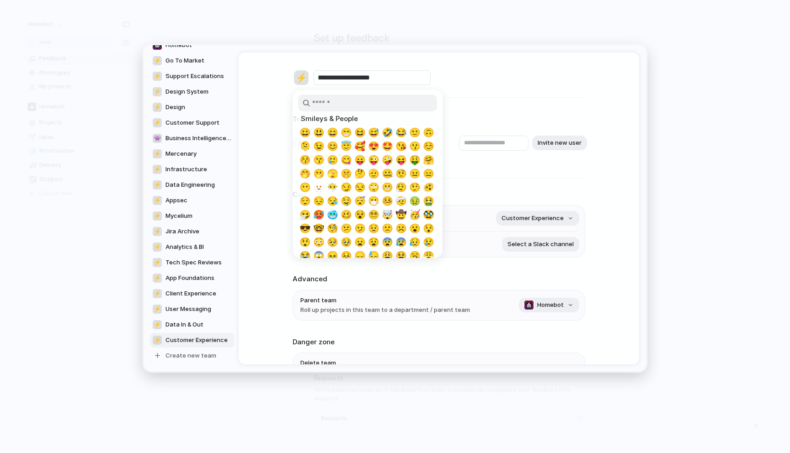
click at [331, 104] on input "search" at bounding box center [367, 103] width 139 height 17
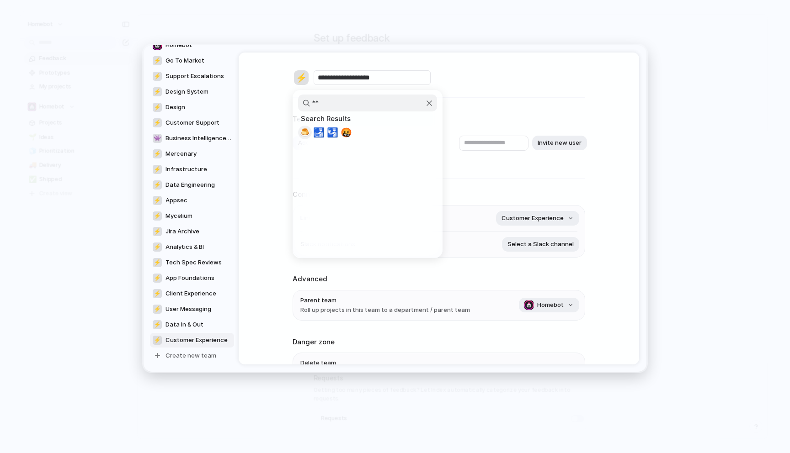
type input "*"
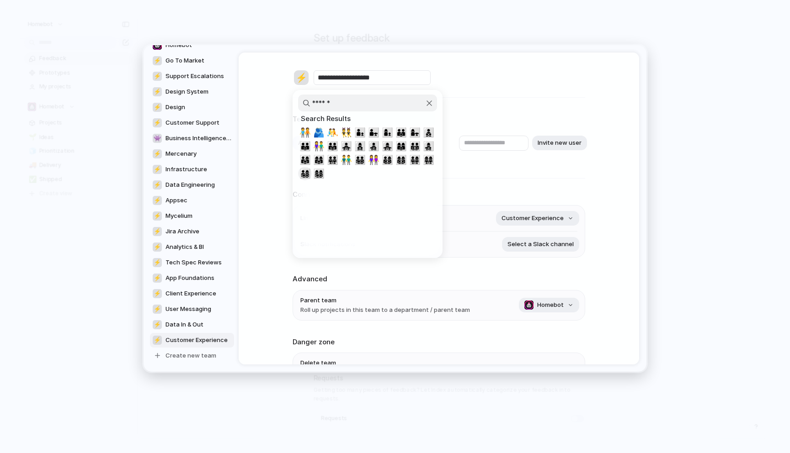
type input "******"
click at [305, 171] on span "👨‍👩‍👧‍👦" at bounding box center [304, 173] width 11 height 11
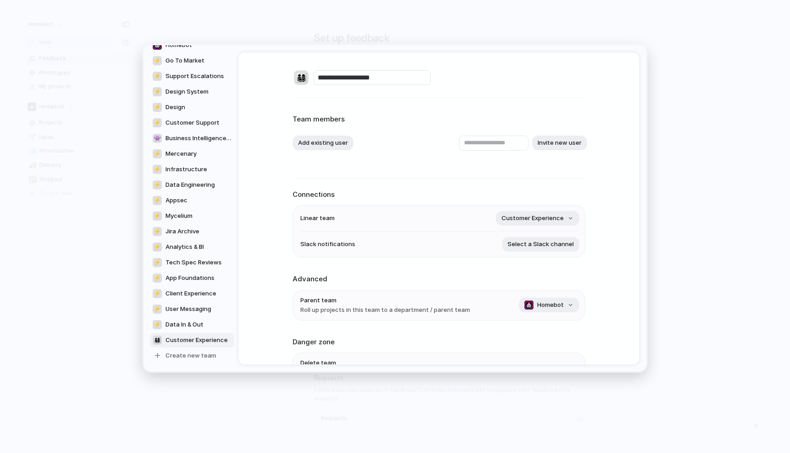
click at [304, 75] on div "👨‍👩‍👧‍👦" at bounding box center [301, 77] width 15 height 15
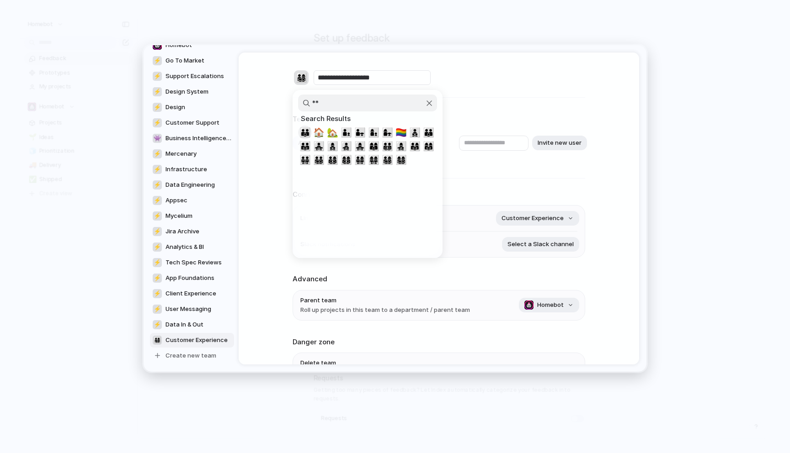
type input "*"
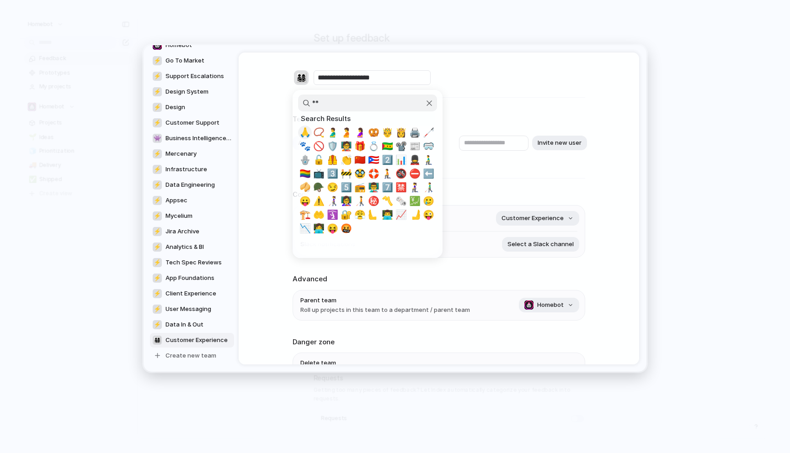
type input "*"
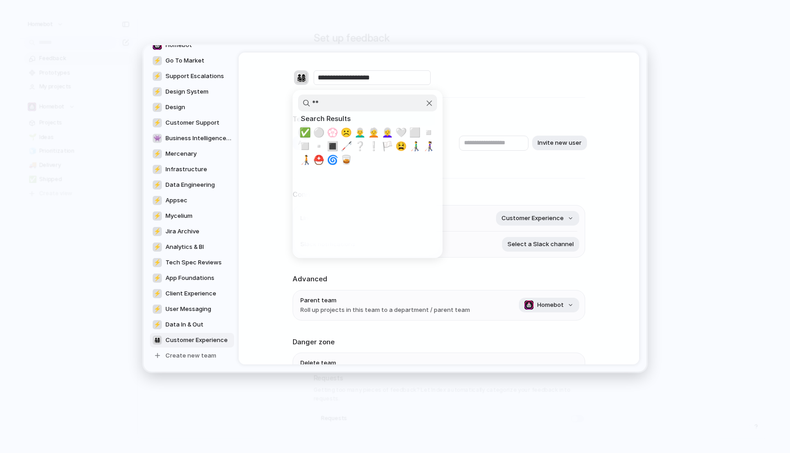
type input "*"
type input "****"
click at [429, 134] on span "👔" at bounding box center [428, 132] width 11 height 11
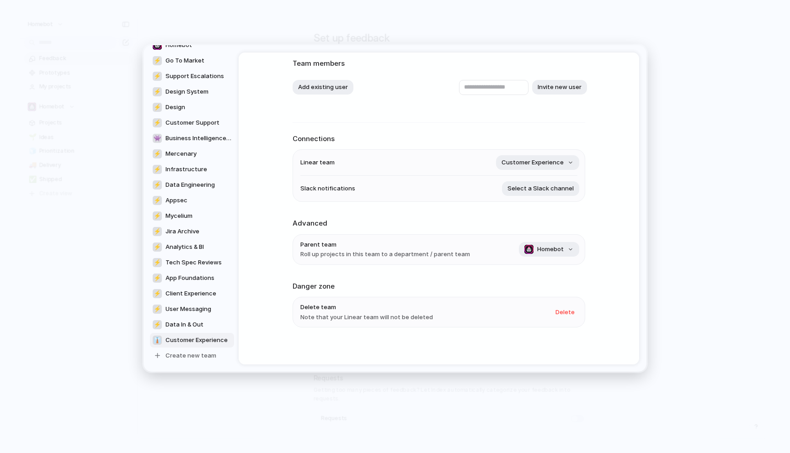
scroll to position [58, 0]
click at [530, 183] on span "Select a Slack channel" at bounding box center [540, 186] width 66 height 9
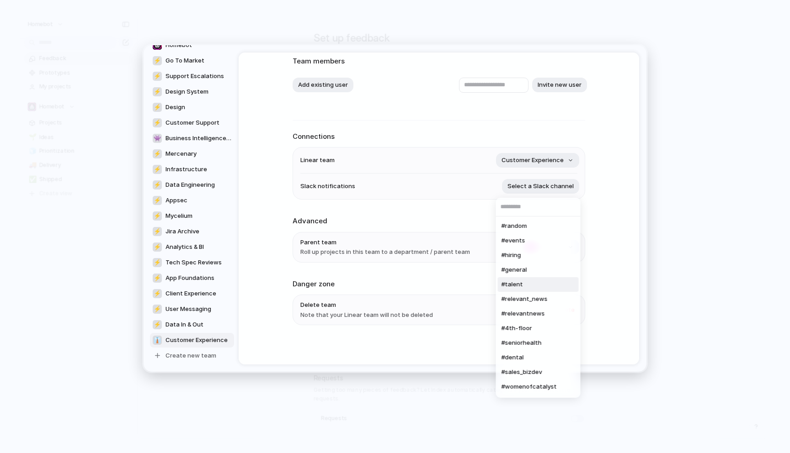
scroll to position [145, 0]
click at [594, 215] on div "#random #events #hiring #general #talent #relevant_news #relevantnews #4th-floo…" at bounding box center [395, 226] width 790 height 453
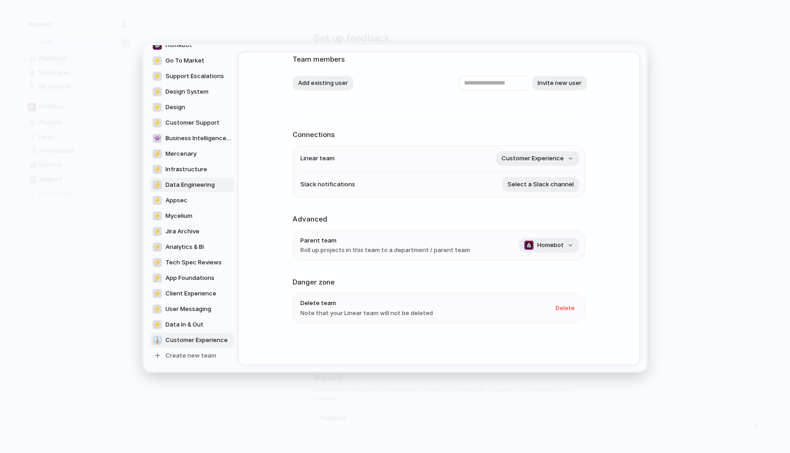
scroll to position [0, 0]
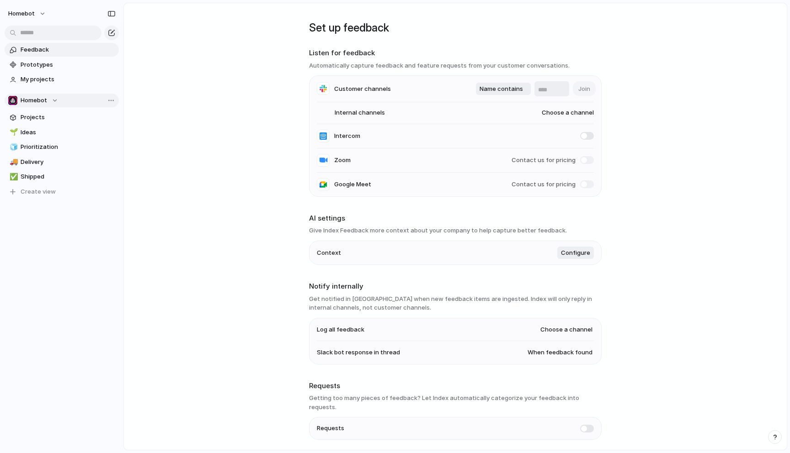
click at [53, 99] on div "Homebot" at bounding box center [33, 100] width 50 height 9
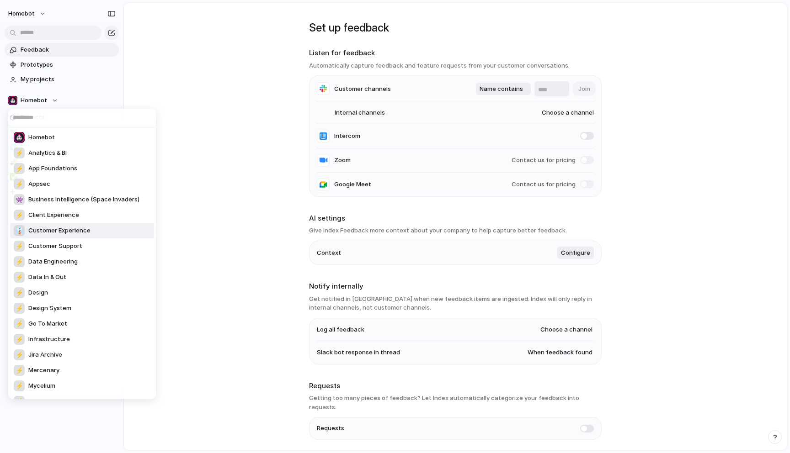
click at [30, 229] on span "Customer Experience" at bounding box center [59, 230] width 62 height 9
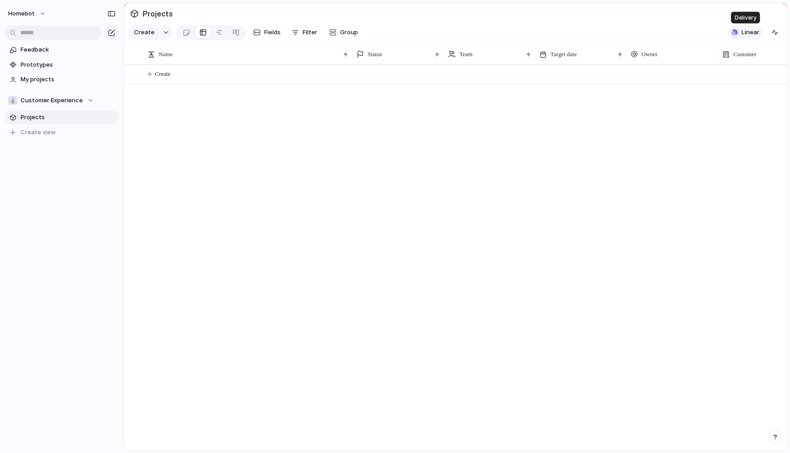
click at [747, 32] on span "Linear" at bounding box center [750, 32] width 18 height 9
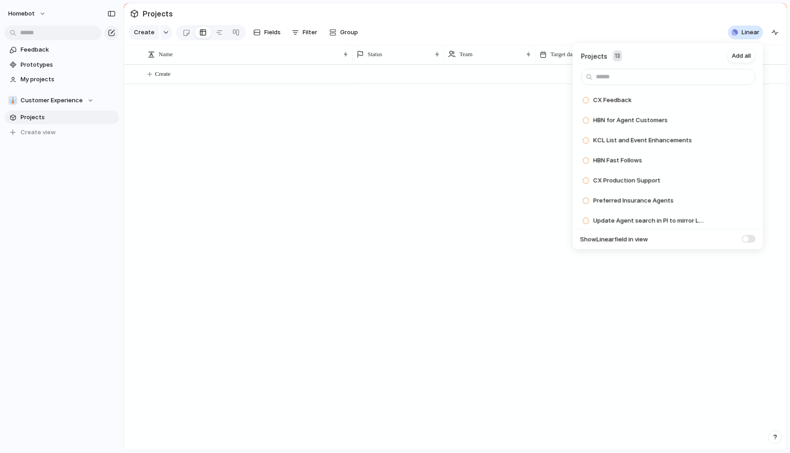
click at [747, 238] on span at bounding box center [749, 239] width 14 height 8
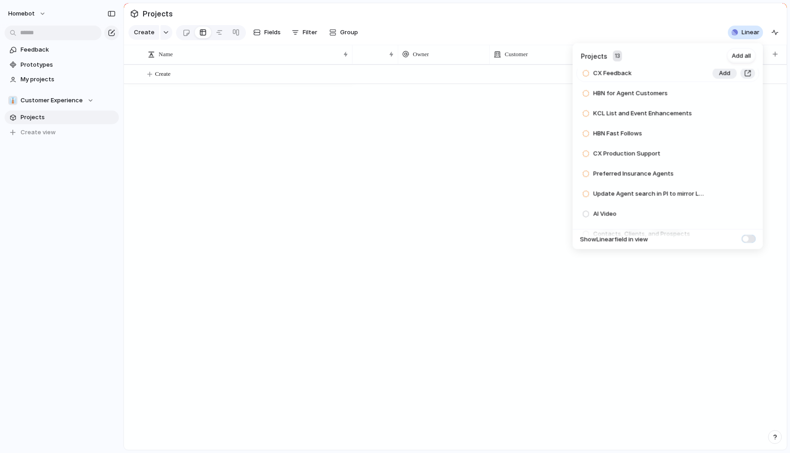
scroll to position [21, 0]
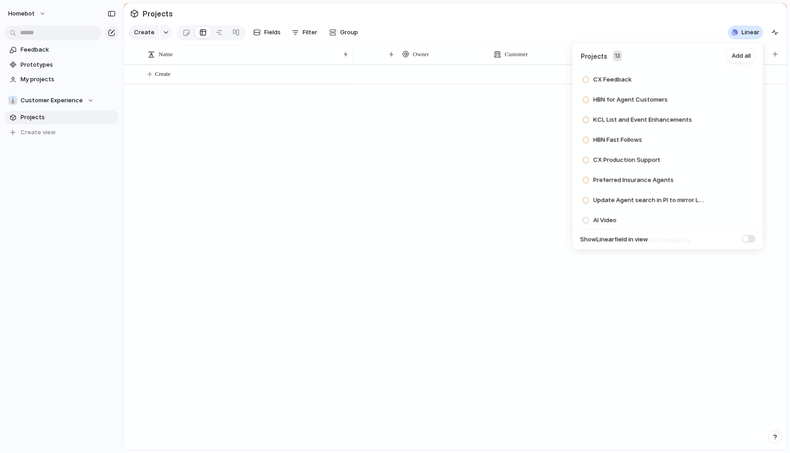
click at [745, 239] on span at bounding box center [749, 239] width 14 height 8
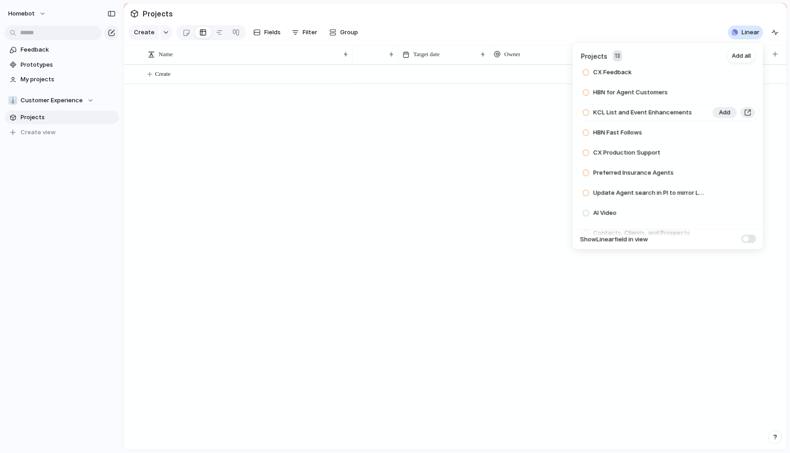
scroll to position [0, 0]
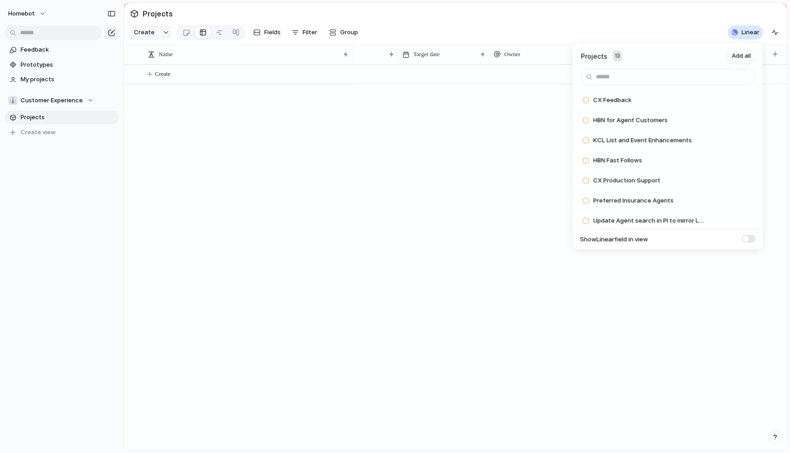
click at [747, 241] on span at bounding box center [749, 239] width 14 height 8
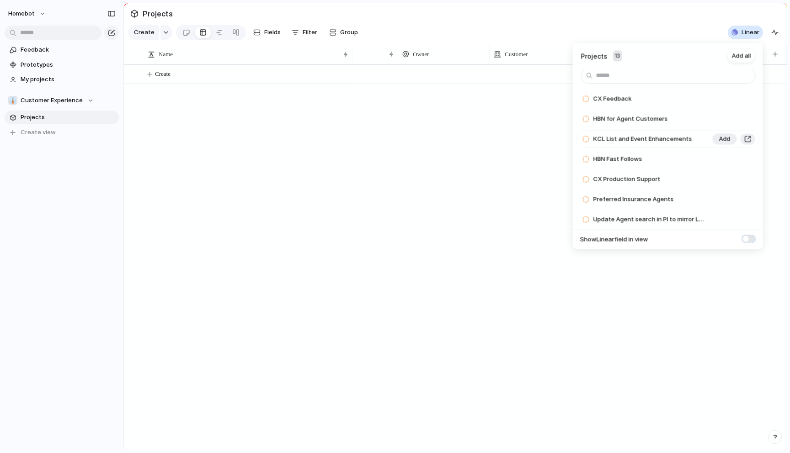
scroll to position [0, 0]
click at [721, 119] on span "Add" at bounding box center [724, 120] width 11 height 9
click at [723, 121] on span "Add" at bounding box center [724, 120] width 11 height 9
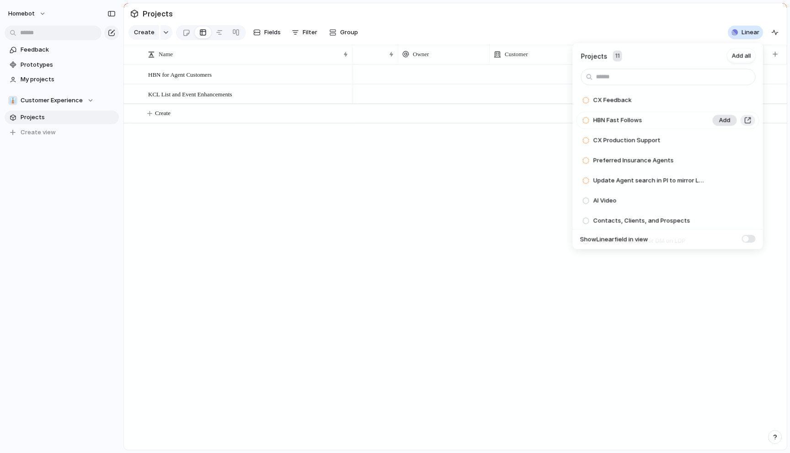
click at [721, 119] on span "Add" at bounding box center [724, 120] width 11 height 9
click at [723, 138] on span "Add" at bounding box center [724, 140] width 11 height 9
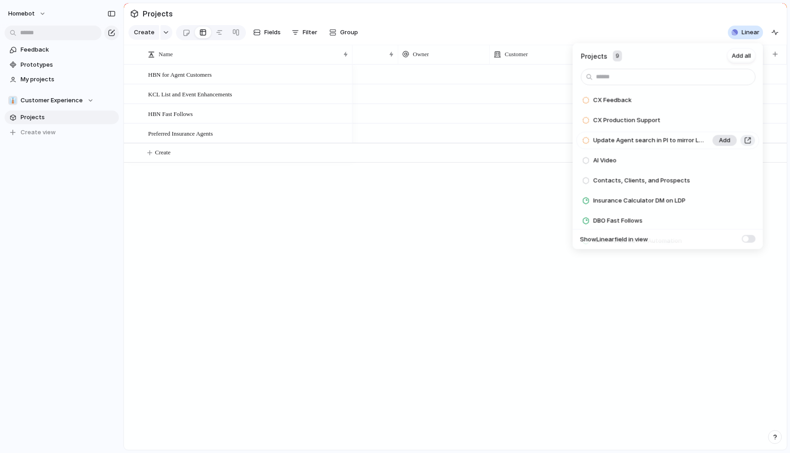
click at [726, 139] on span "Add" at bounding box center [724, 140] width 11 height 9
click at [720, 141] on span "Add" at bounding box center [724, 140] width 11 height 9
click at [724, 142] on span "Add" at bounding box center [724, 140] width 11 height 9
click at [722, 139] on span "Add" at bounding box center [724, 140] width 11 height 9
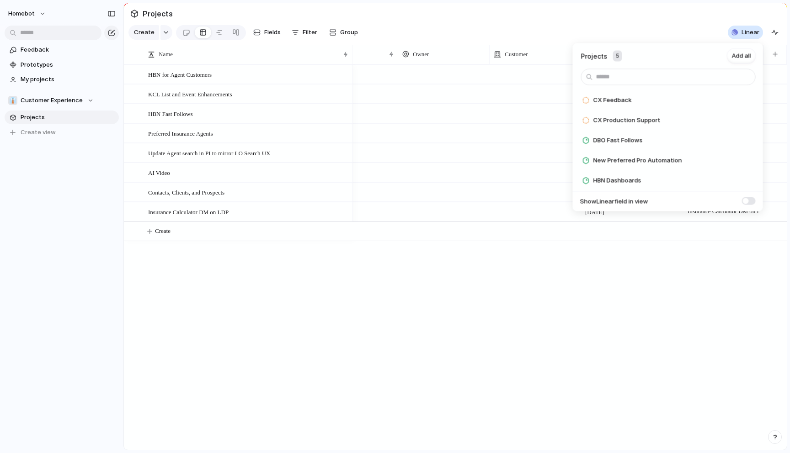
click at [722, 139] on span "Add" at bounding box center [724, 140] width 11 height 9
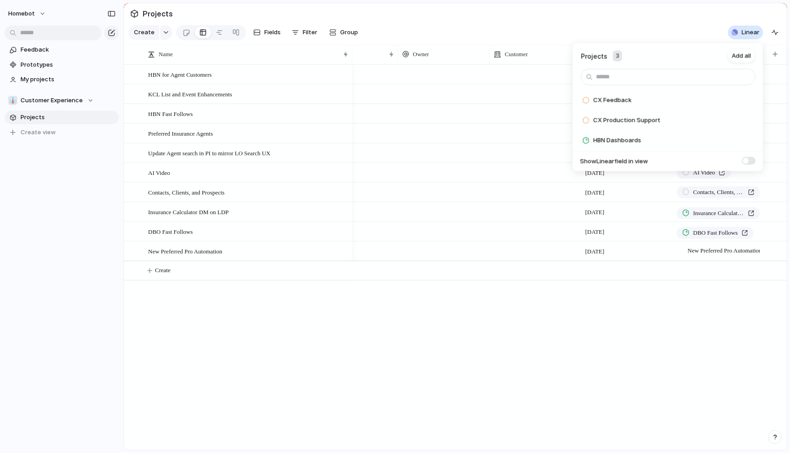
click at [722, 139] on span "Add" at bounding box center [724, 140] width 11 height 9
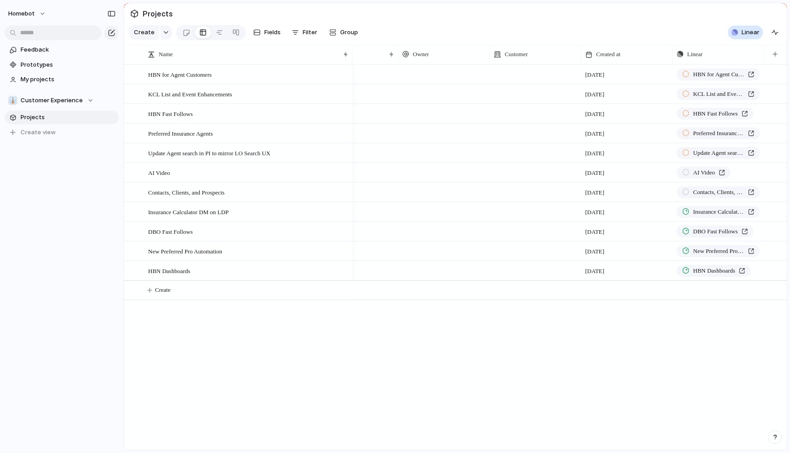
click at [608, 367] on div "Projects 2 Add all CX Feedback Add CX Production Support Add Show Linear field …" at bounding box center [395, 226] width 790 height 453
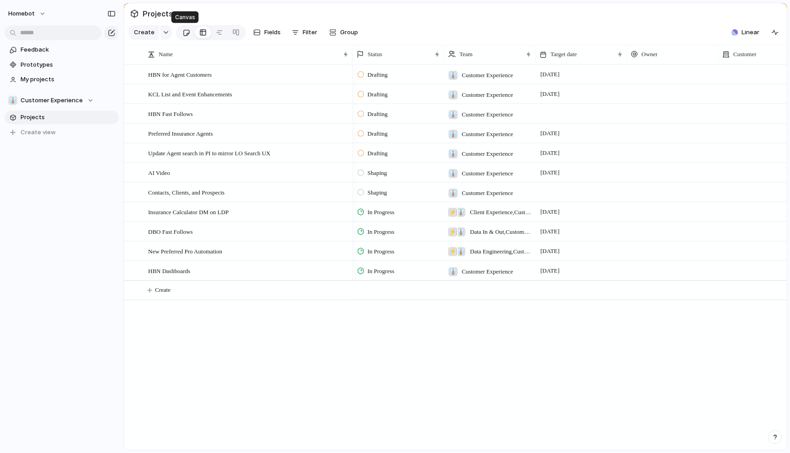
click at [185, 33] on div at bounding box center [186, 32] width 8 height 15
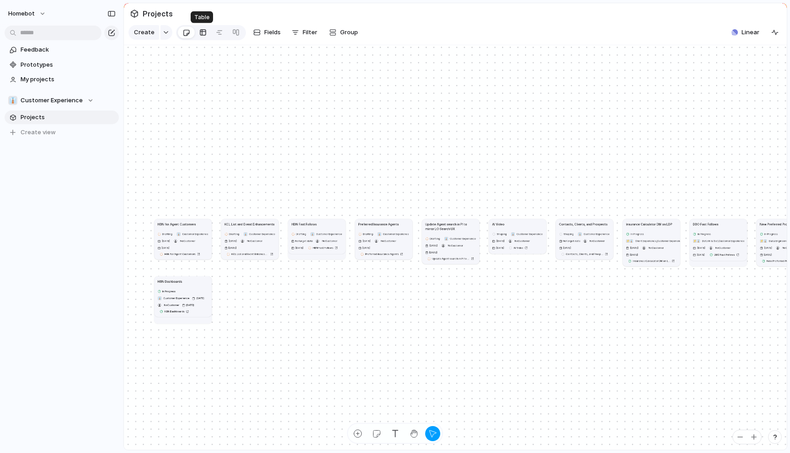
click at [200, 32] on div at bounding box center [202, 32] width 7 height 15
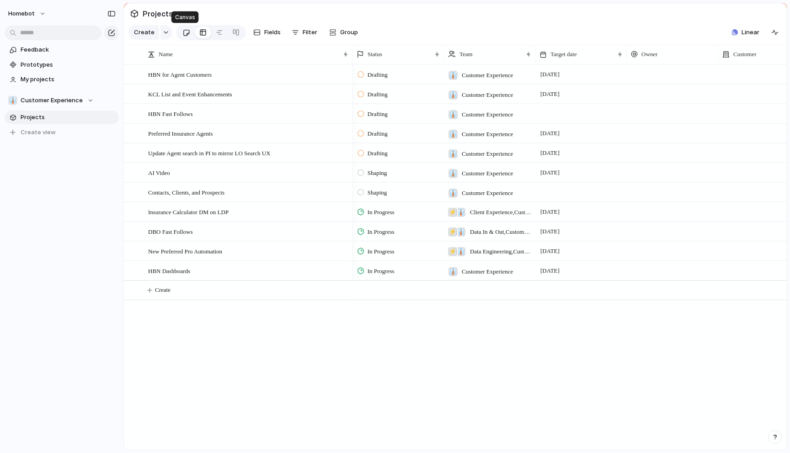
click at [186, 34] on div at bounding box center [186, 32] width 8 height 15
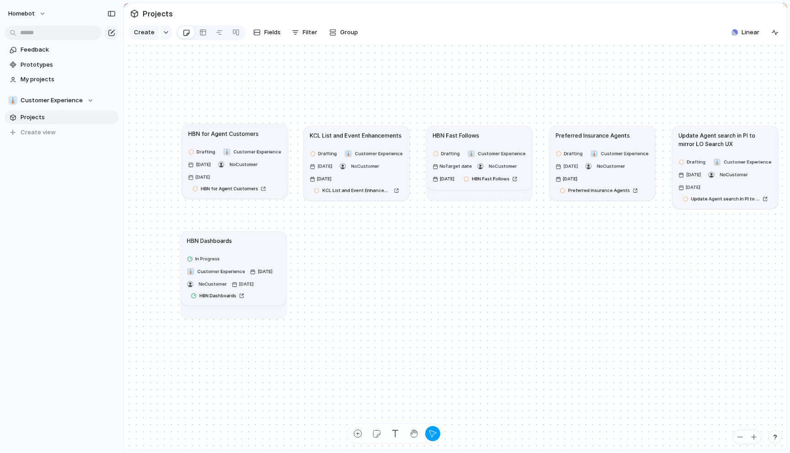
click at [271, 133] on div "HBN for Agent Customers" at bounding box center [234, 133] width 93 height 8
click at [221, 32] on div at bounding box center [219, 32] width 7 height 15
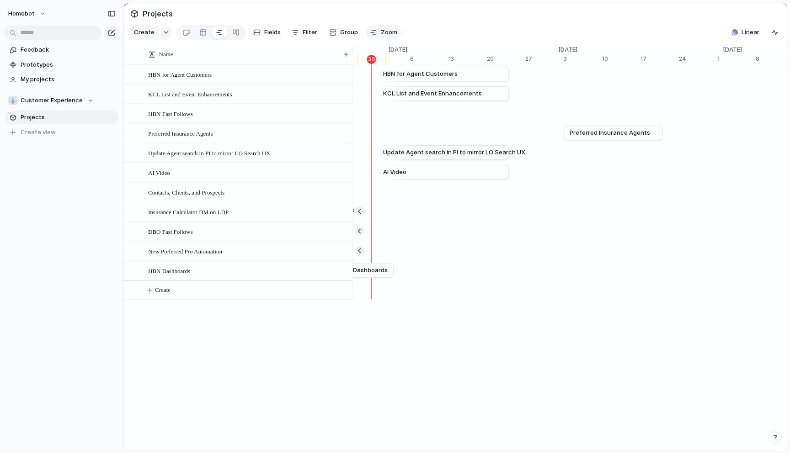
click at [375, 32] on div "button" at bounding box center [373, 32] width 7 height 7
click at [298, 33] on button "Filter" at bounding box center [304, 32] width 33 height 15
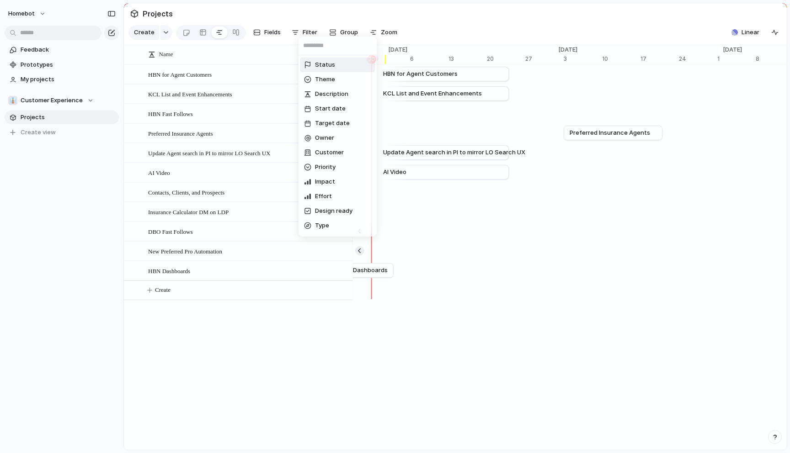
click at [321, 62] on span "Status" at bounding box center [325, 64] width 20 height 9
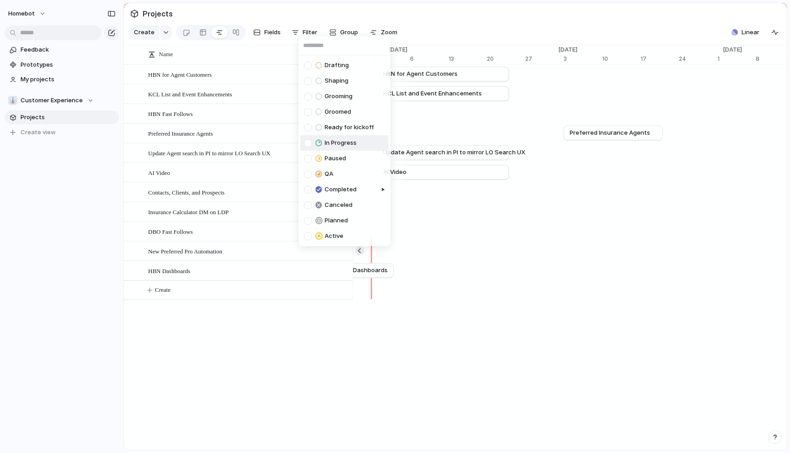
click at [307, 143] on div at bounding box center [308, 143] width 8 height 8
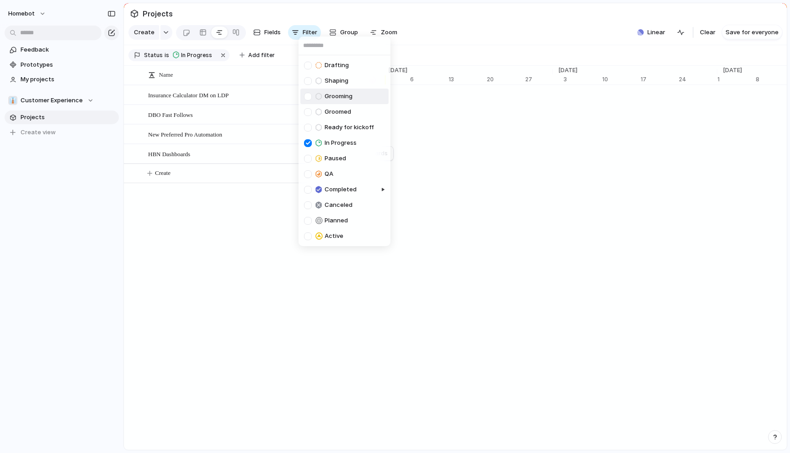
click at [427, 16] on div "Drafting Shaping Grooming Groomed Ready for kickoff In Progress Paused QA Compl…" at bounding box center [395, 226] width 790 height 453
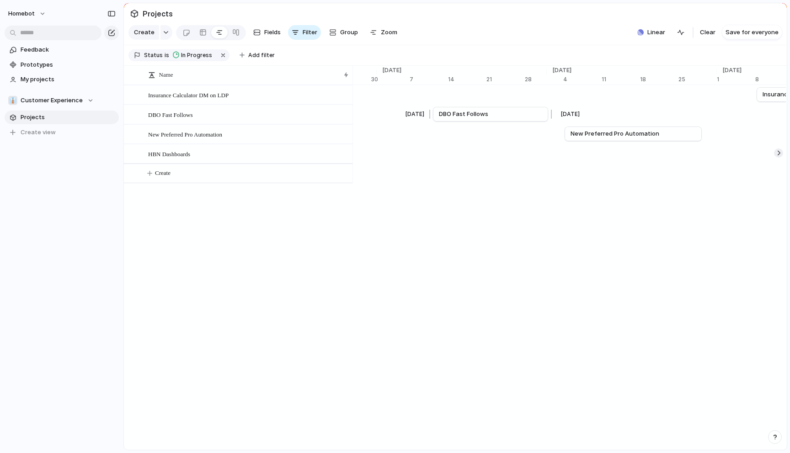
scroll to position [0, 5649]
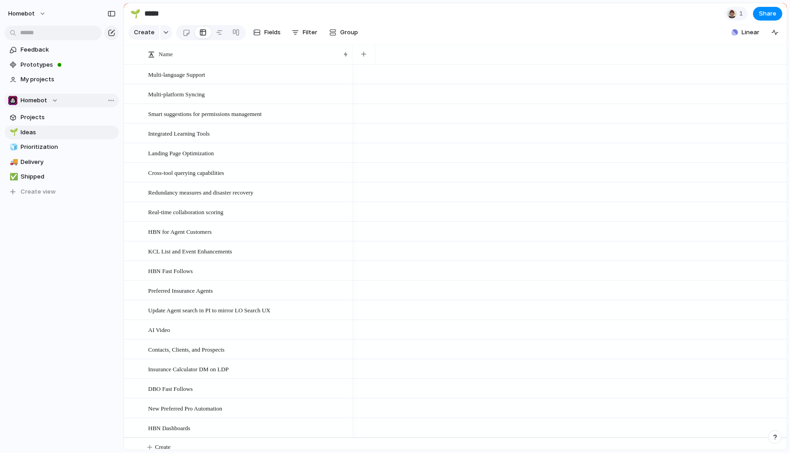
click at [58, 99] on button "Homebot" at bounding box center [62, 101] width 114 height 14
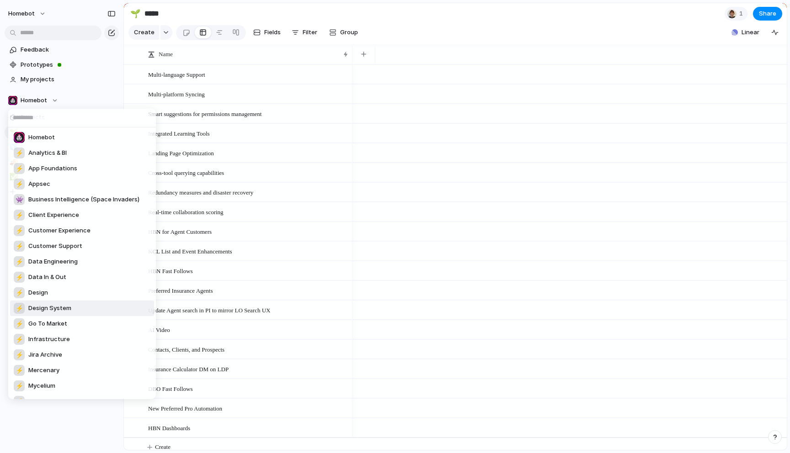
scroll to position [58, 0]
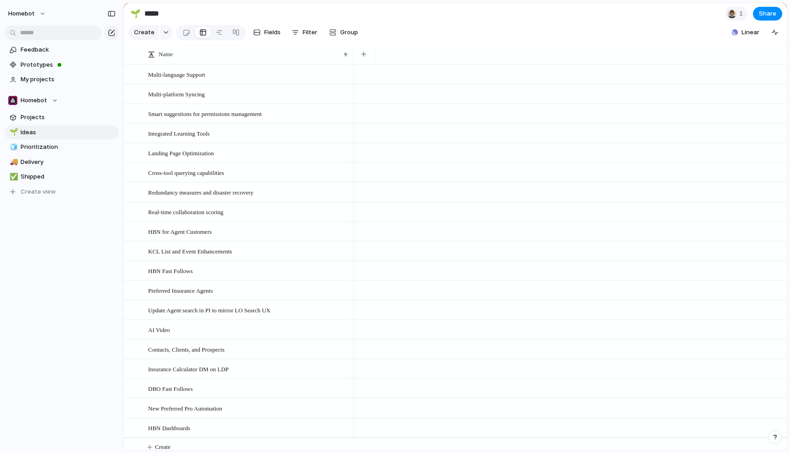
click at [83, 15] on div "Homebot ⚡ Analytics & BI ⚡ App Foundations ⚡ Appsec 👾 Business Intelligence (Sp…" at bounding box center [395, 226] width 790 height 453
click at [34, 12] on button "Homebot" at bounding box center [27, 13] width 47 height 15
click at [36, 35] on span "Settings" at bounding box center [33, 34] width 25 height 9
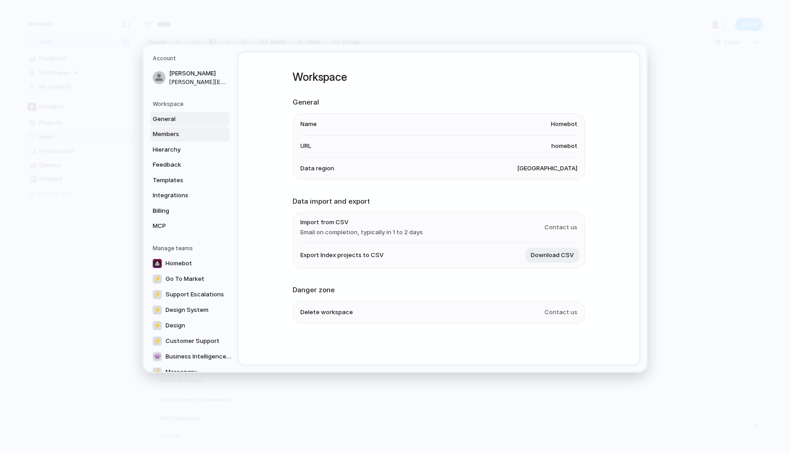
click at [183, 133] on span "Members" at bounding box center [182, 134] width 58 height 9
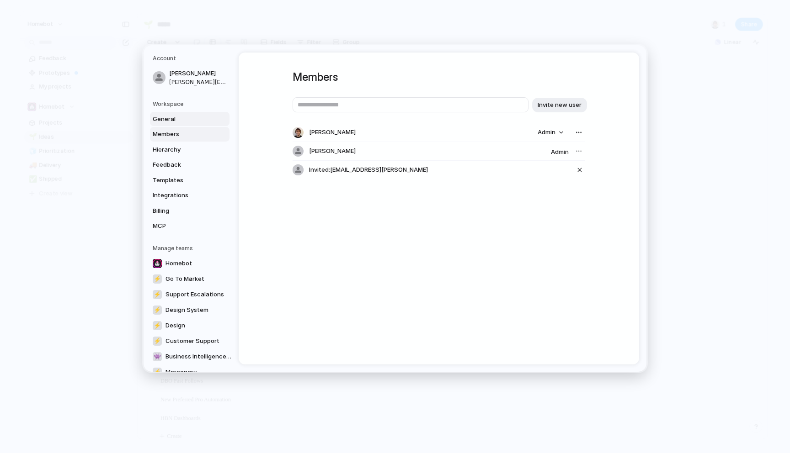
click at [172, 121] on span "General" at bounding box center [182, 118] width 58 height 9
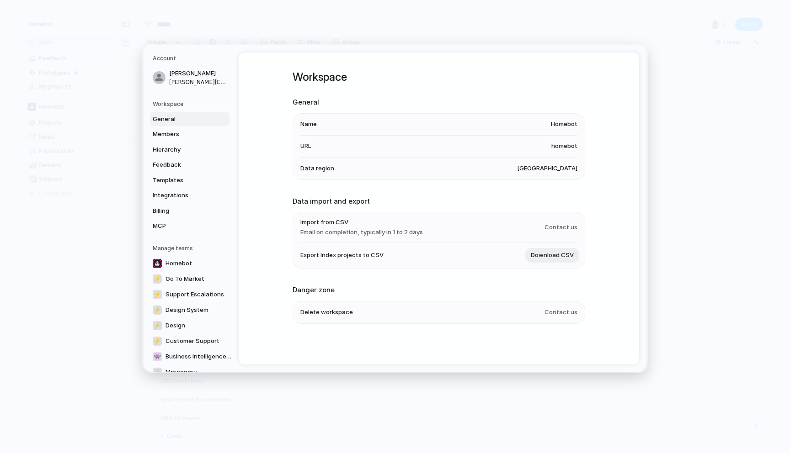
scroll to position [2, 0]
click at [167, 133] on span "Members" at bounding box center [182, 134] width 58 height 9
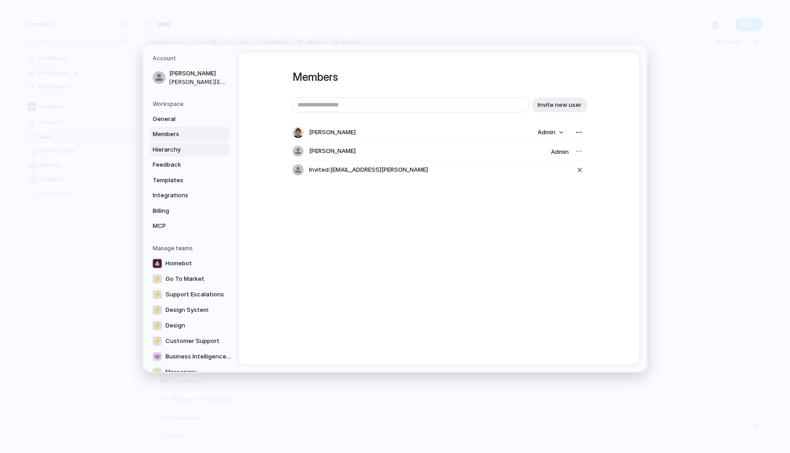
click at [170, 152] on span "Hierarchy" at bounding box center [182, 149] width 58 height 9
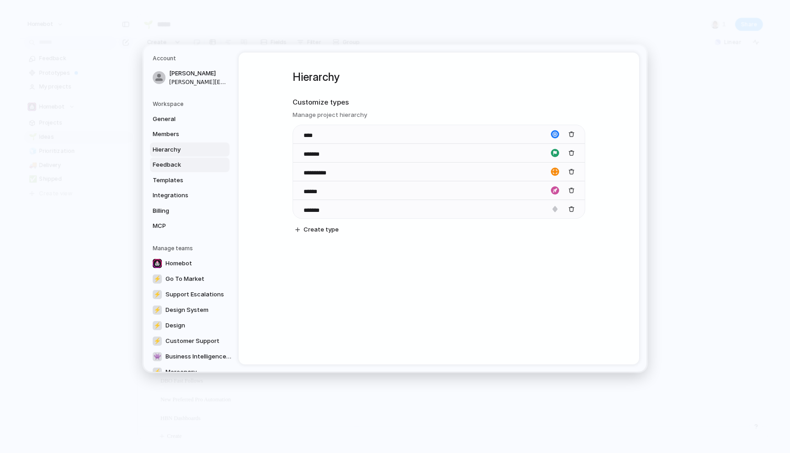
click at [177, 164] on span "Feedback" at bounding box center [182, 164] width 58 height 9
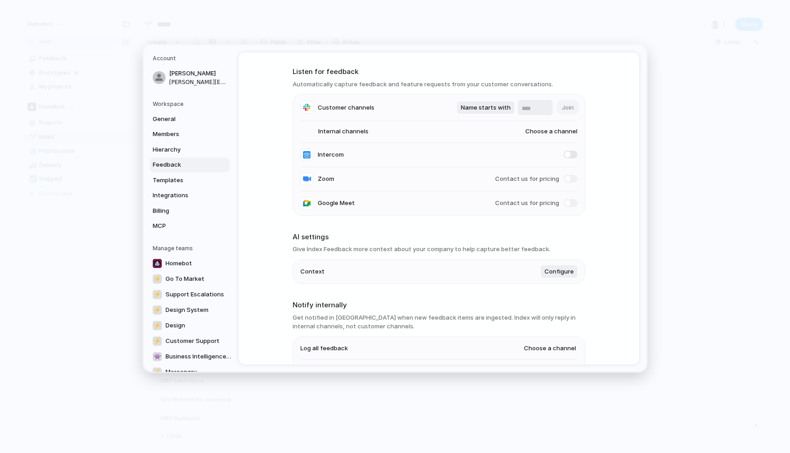
scroll to position [37, 0]
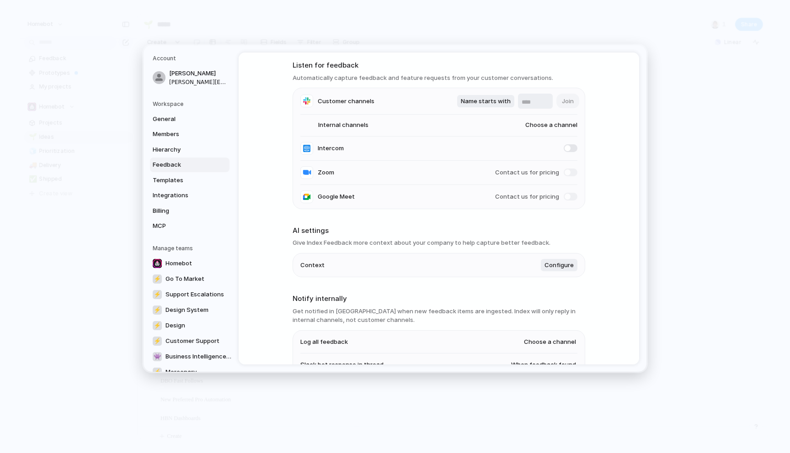
click at [557, 124] on span "Choose a channel" at bounding box center [542, 125] width 70 height 9
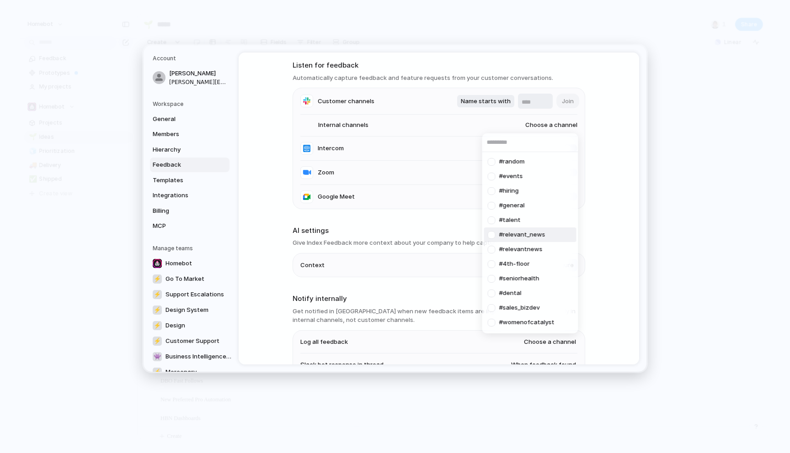
scroll to position [145, 0]
click at [618, 167] on div "#random #events #hiring #general #talent #relevant_news #relevantnews #4th-floo…" at bounding box center [395, 226] width 790 height 453
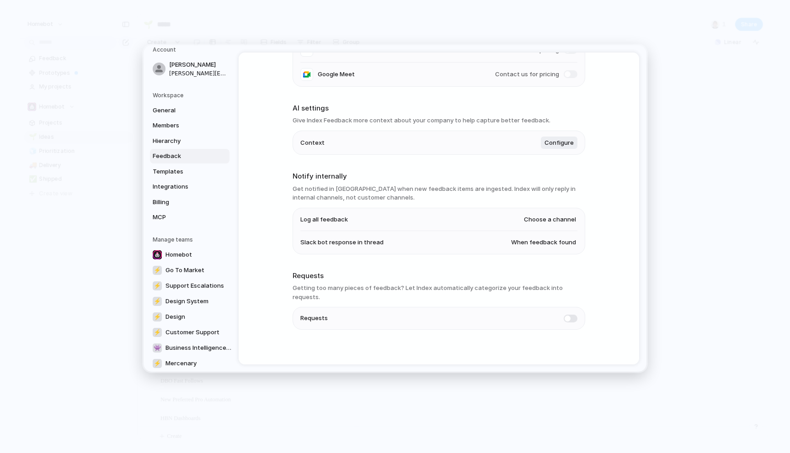
scroll to position [0, 0]
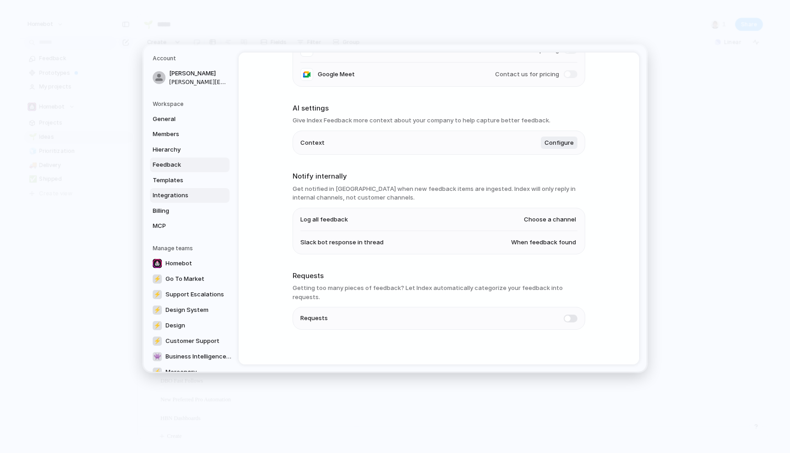
click at [172, 195] on span "Integrations" at bounding box center [182, 195] width 58 height 9
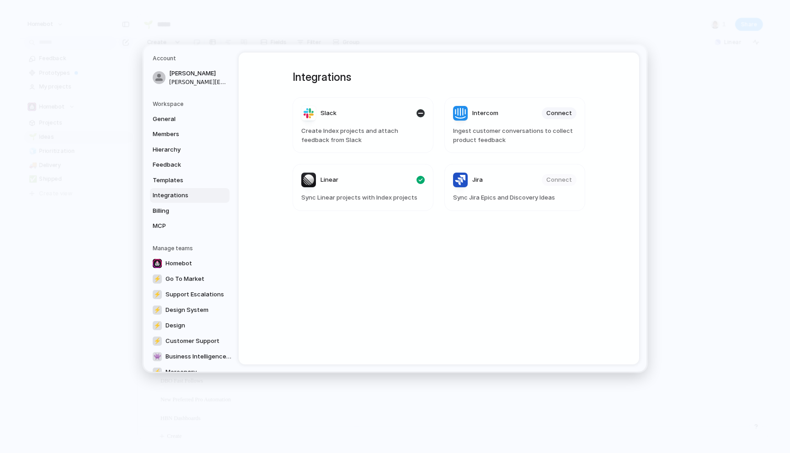
click at [421, 114] on div "button" at bounding box center [420, 113] width 8 height 8
click at [412, 112] on span "Connect" at bounding box center [407, 113] width 26 height 9
click at [410, 113] on span "Connect" at bounding box center [407, 113] width 26 height 9
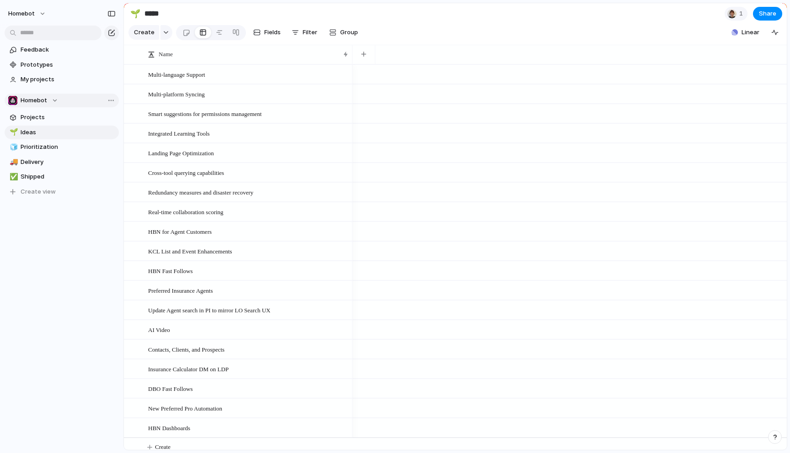
click at [53, 97] on div "Homebot" at bounding box center [33, 100] width 50 height 9
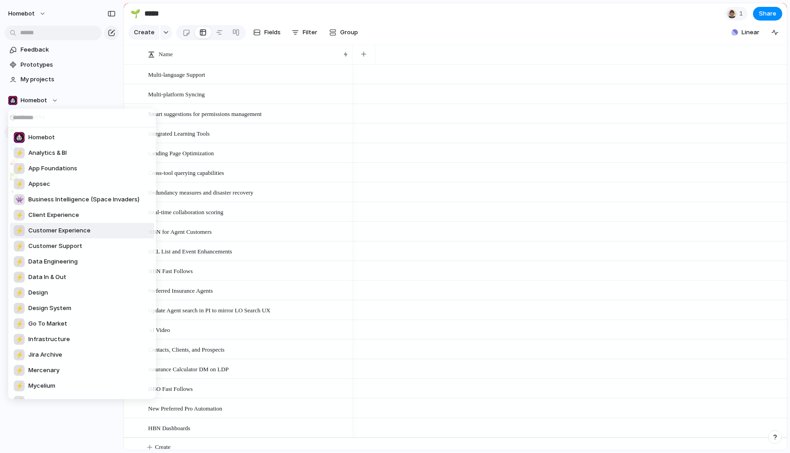
click at [58, 230] on span "Customer Experience" at bounding box center [59, 230] width 62 height 9
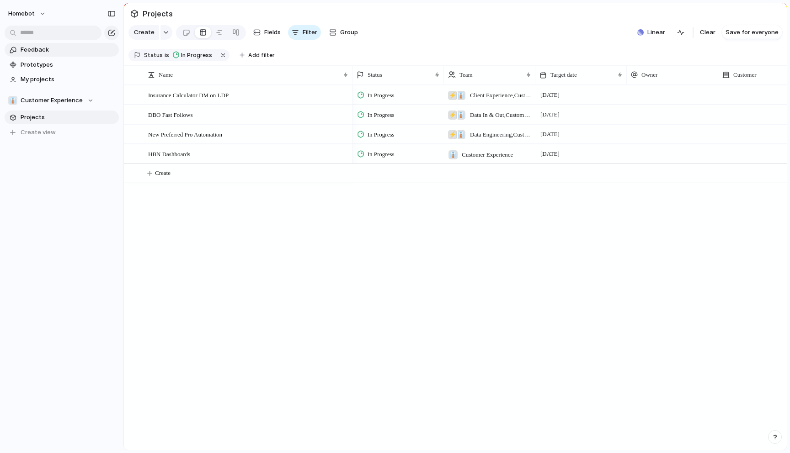
click at [24, 53] on span "Feedback" at bounding box center [68, 49] width 95 height 9
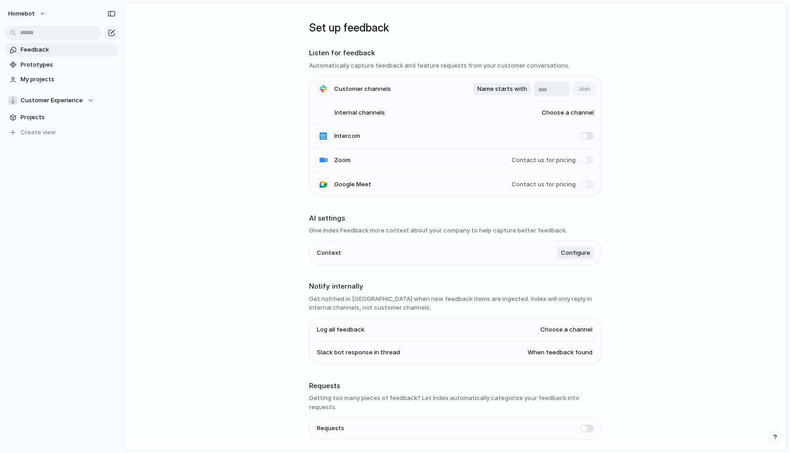
click at [570, 110] on span "Choose a channel" at bounding box center [559, 112] width 70 height 9
click at [626, 104] on div "No results found" at bounding box center [395, 226] width 790 height 453
click at [571, 114] on span "Choose a channel" at bounding box center [559, 112] width 70 height 9
type input "****"
click at [487, 149] on div at bounding box center [485, 150] width 16 height 16
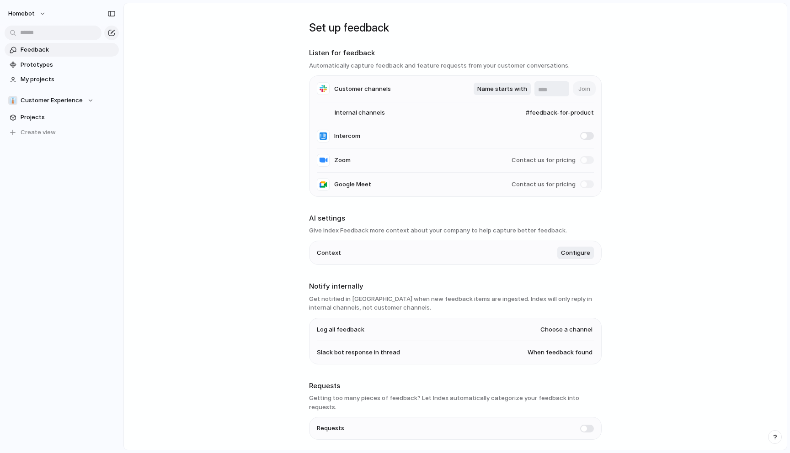
click at [688, 117] on div "**** #feedback-for-product #feedback-for-sso-login #feedback-for-ai-assistant #…" at bounding box center [395, 226] width 790 height 453
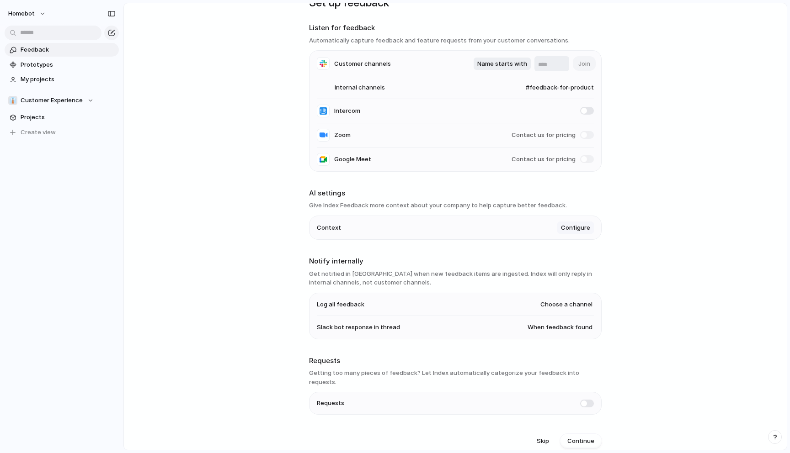
click at [568, 223] on button "Configure" at bounding box center [575, 228] width 37 height 13
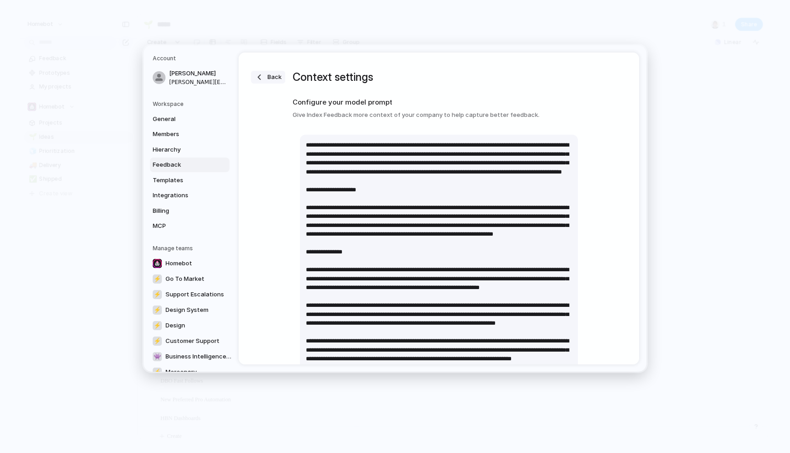
click at [266, 76] on button "Back" at bounding box center [268, 77] width 34 height 13
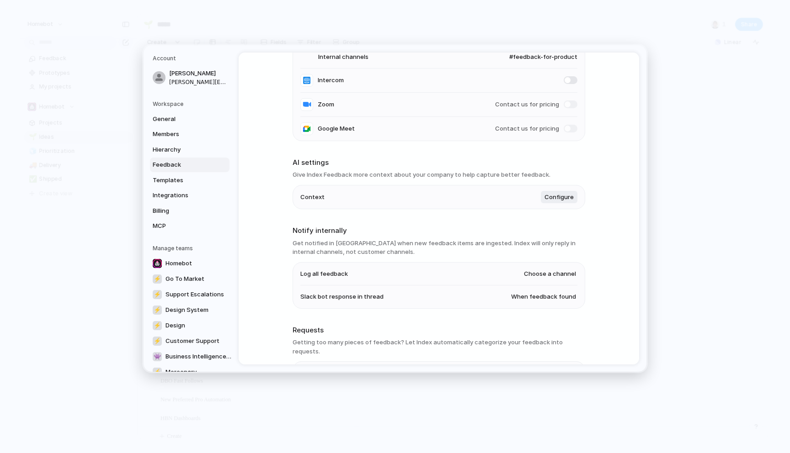
scroll to position [159, 0]
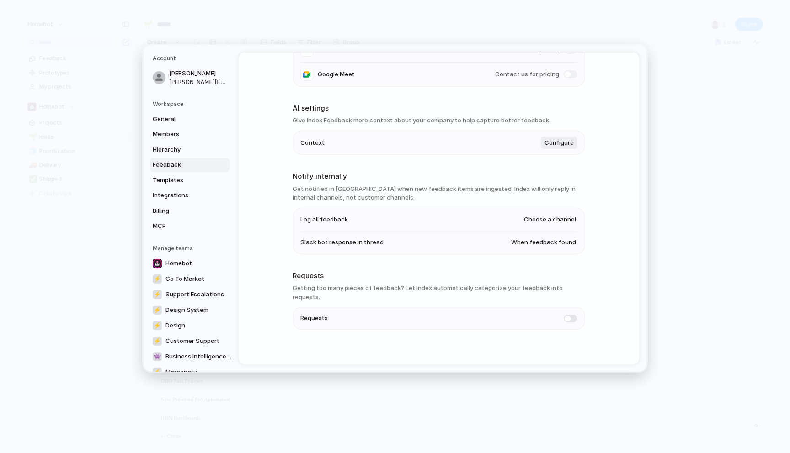
click at [556, 222] on span "Choose a channel" at bounding box center [550, 219] width 52 height 9
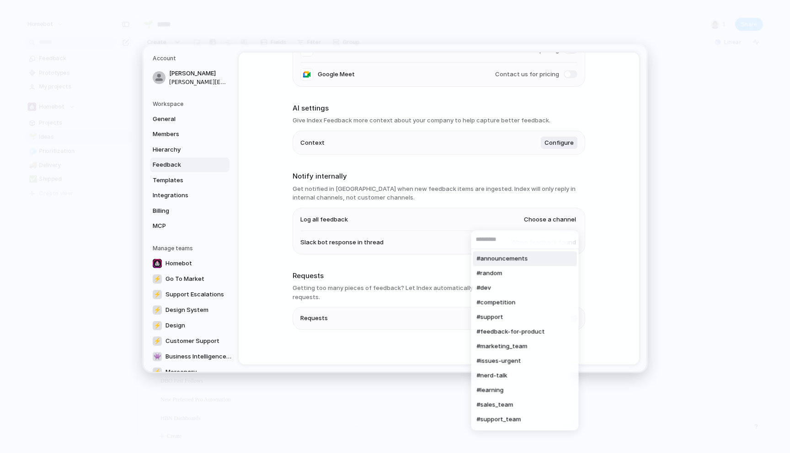
click at [86, 181] on div "#announcements #random #dev #competition #support #feedback-for-product #market…" at bounding box center [395, 226] width 790 height 453
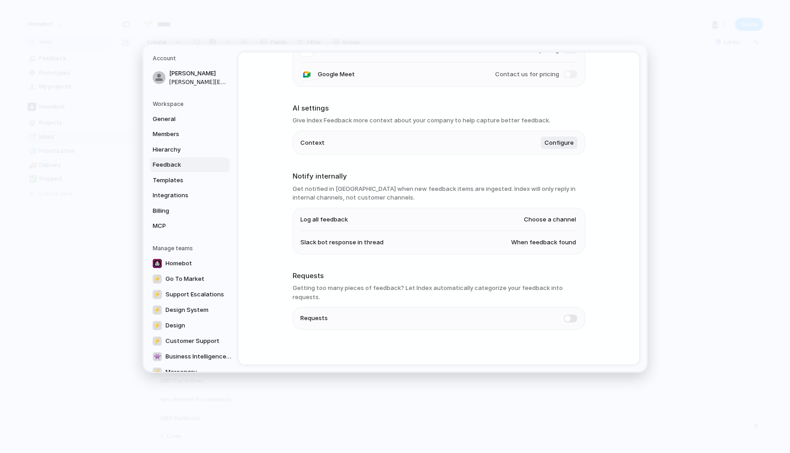
click at [549, 220] on span "Choose a channel" at bounding box center [550, 219] width 52 height 9
type input "*"
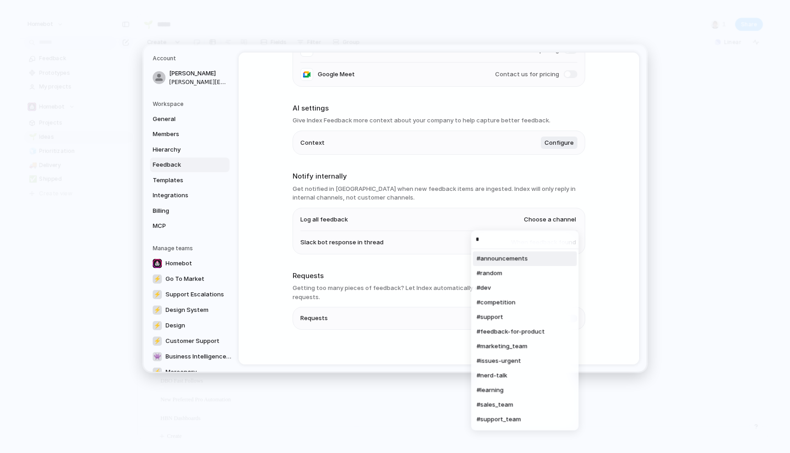
type input "*"
click at [689, 170] on div "* #announcements #random #dev #competition #support #feedback-for-product #mark…" at bounding box center [395, 226] width 790 height 453
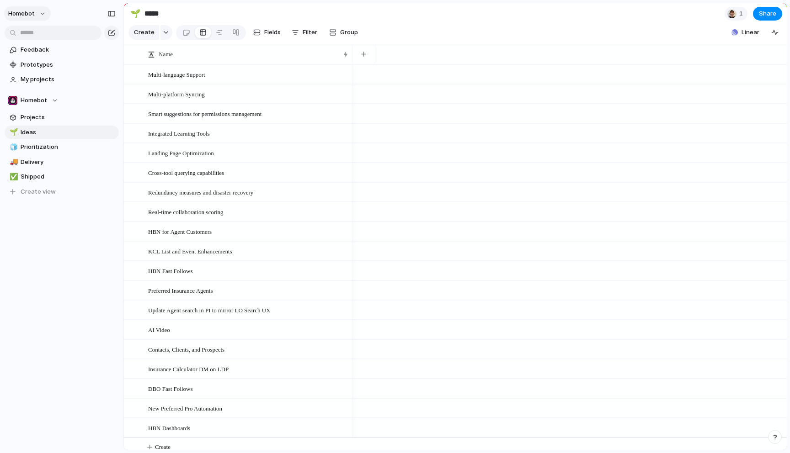
click at [33, 17] on span "Homebot" at bounding box center [21, 13] width 27 height 9
click at [38, 36] on span "Settings" at bounding box center [33, 34] width 25 height 9
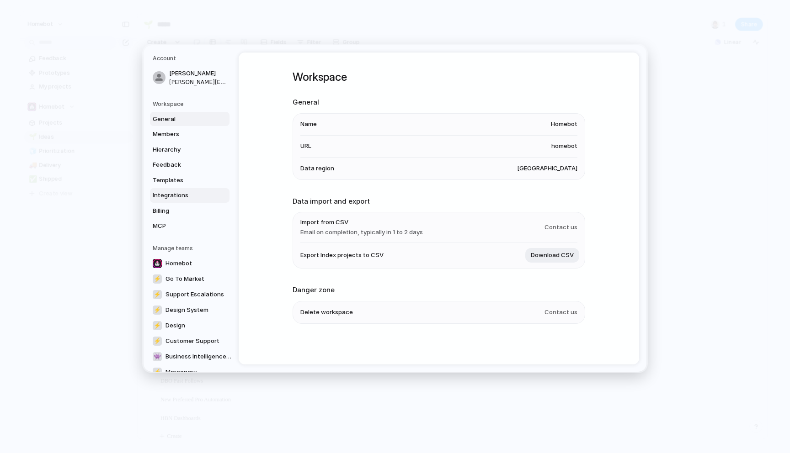
click at [167, 201] on link "Integrations" at bounding box center [190, 195] width 80 height 15
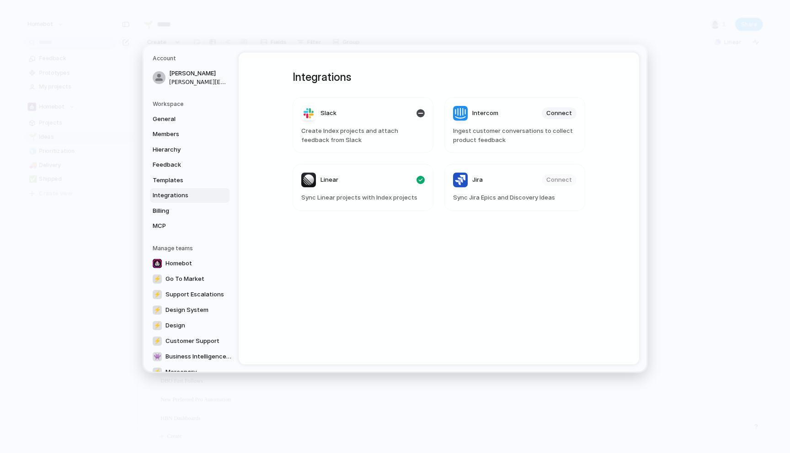
click at [391, 122] on article "Slack Create Index projects and attach feedback from Slack" at bounding box center [362, 125] width 141 height 56
click at [342, 115] on header "Slack" at bounding box center [362, 113] width 123 height 15
click at [329, 111] on span "Slack" at bounding box center [328, 113] width 16 height 9
click at [161, 115] on span "General" at bounding box center [182, 118] width 58 height 9
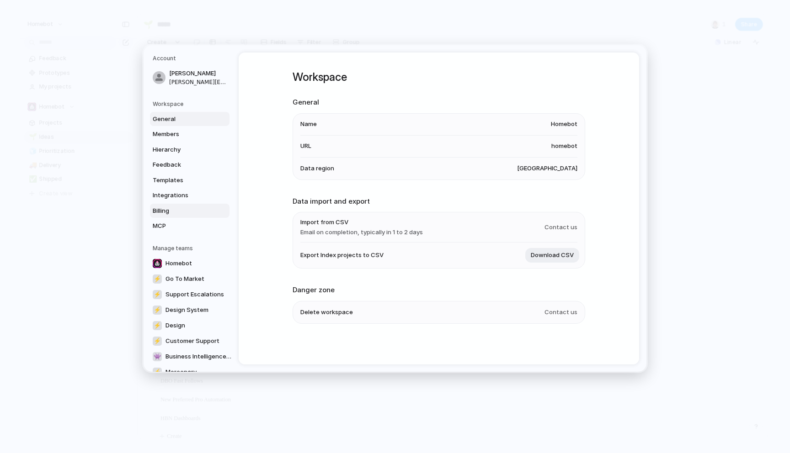
scroll to position [1, 0]
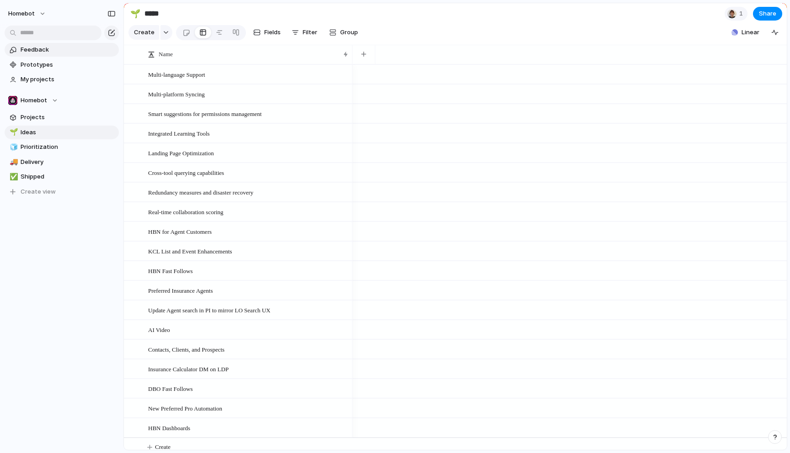
click at [32, 50] on span "Feedback" at bounding box center [68, 49] width 95 height 9
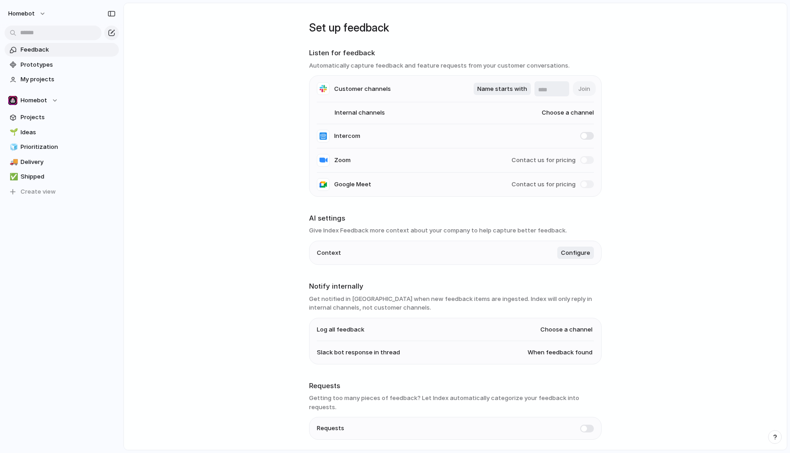
scroll to position [25, 0]
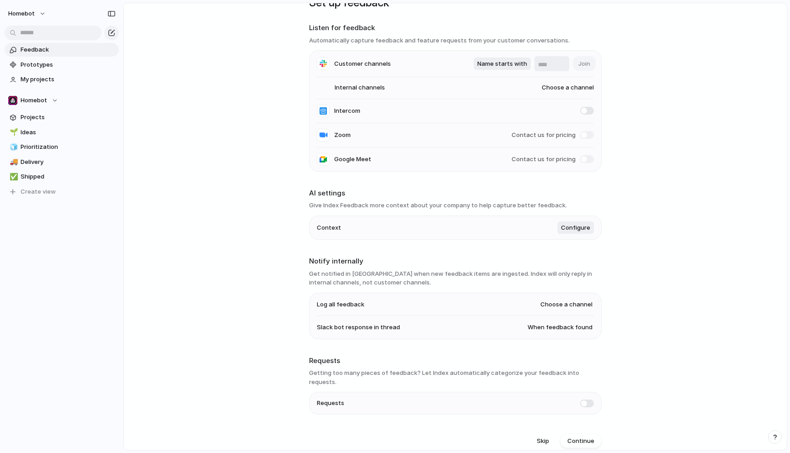
click at [563, 304] on span "Choose a channel" at bounding box center [566, 304] width 52 height 9
type input "*"
type input "****"
click at [537, 344] on span "#index-feedback" at bounding box center [541, 344] width 50 height 9
click at [648, 318] on main "Set up feedback Listen for feedback Automatically capture feedback and feature …" at bounding box center [454, 227] width 663 height 448
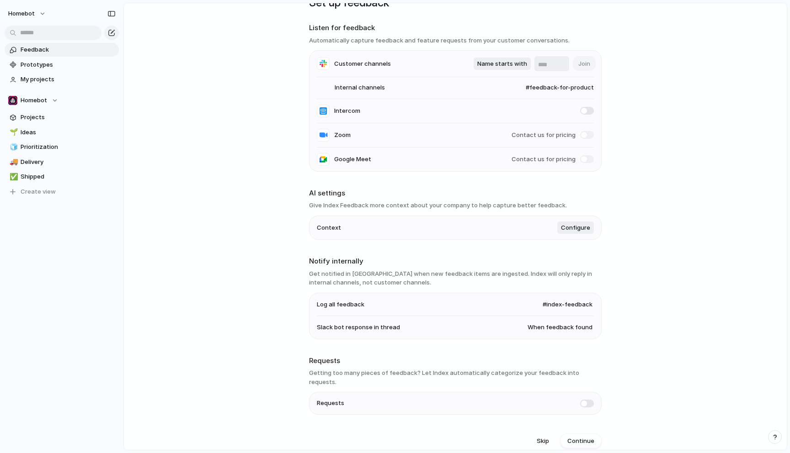
click at [573, 329] on span "When feedback found" at bounding box center [559, 327] width 65 height 9
click at [647, 311] on div "Always When feedback found Never" at bounding box center [395, 226] width 790 height 453
click at [561, 330] on span "When feedback found" at bounding box center [559, 327] width 65 height 9
click at [561, 326] on span "When feedback found" at bounding box center [561, 329] width 65 height 9
click at [654, 320] on main "Set up feedback Listen for feedback Automatically capture feedback and feature …" at bounding box center [454, 227] width 663 height 448
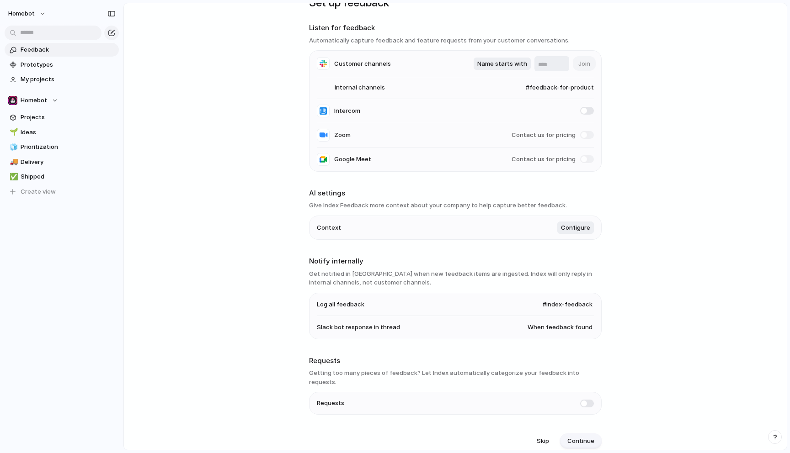
click at [596, 434] on button "Continue" at bounding box center [581, 441] width 42 height 15
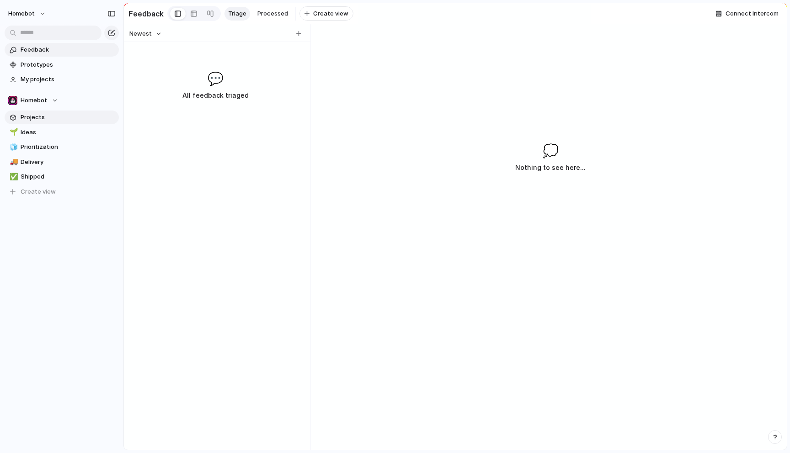
click at [42, 118] on span "Projects" at bounding box center [68, 117] width 95 height 9
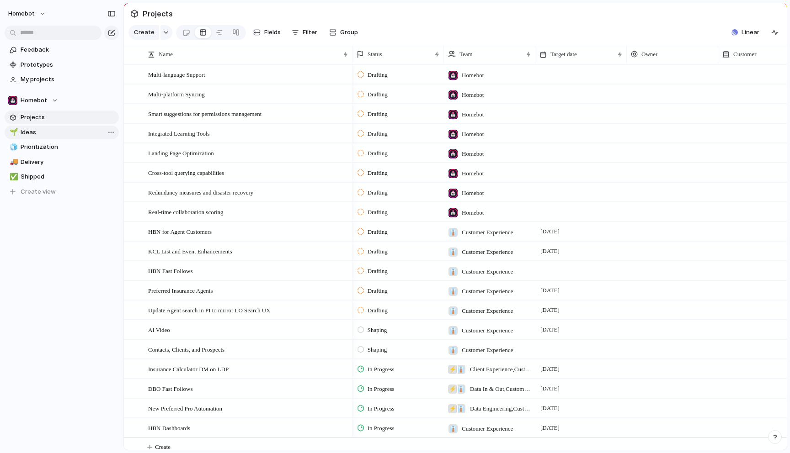
click at [29, 132] on span "Ideas" at bounding box center [68, 132] width 95 height 9
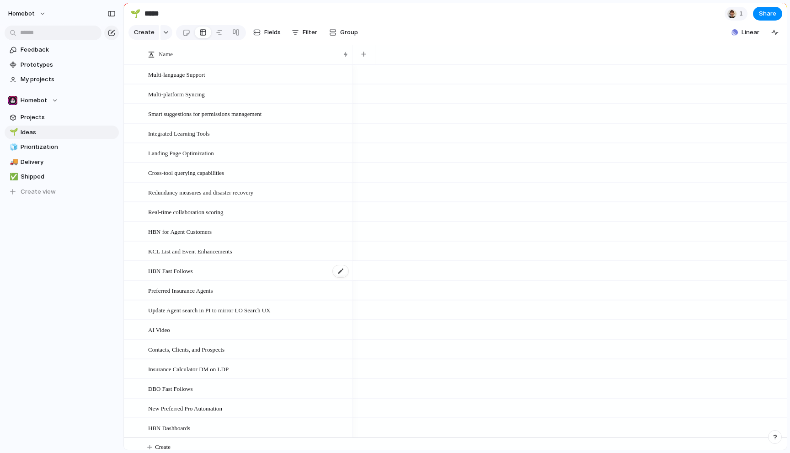
click at [232, 271] on div "HBN Fast Follows" at bounding box center [248, 271] width 201 height 19
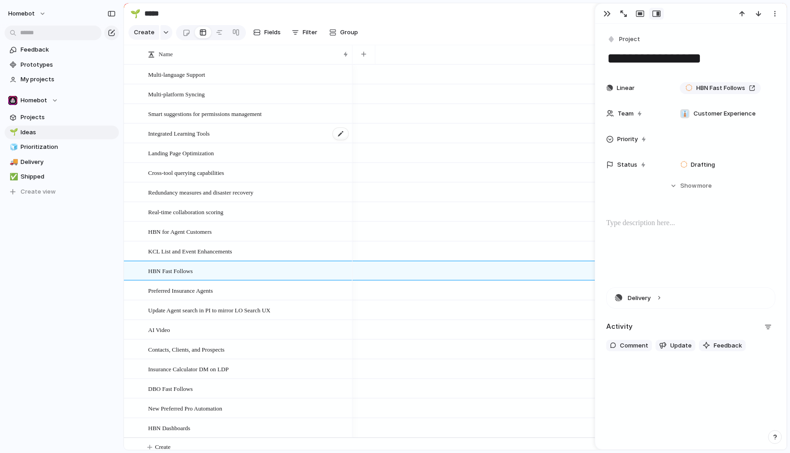
click at [261, 128] on div "Integrated Learning Tools" at bounding box center [248, 133] width 201 height 19
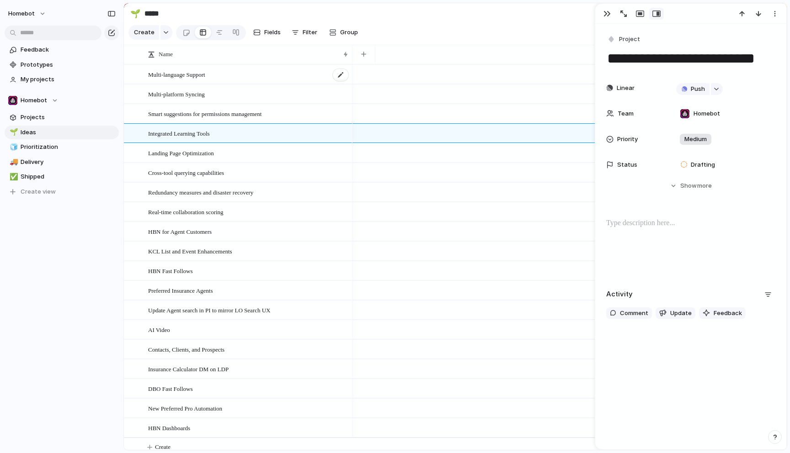
click at [262, 78] on div "Multi-language Support" at bounding box center [248, 74] width 201 height 19
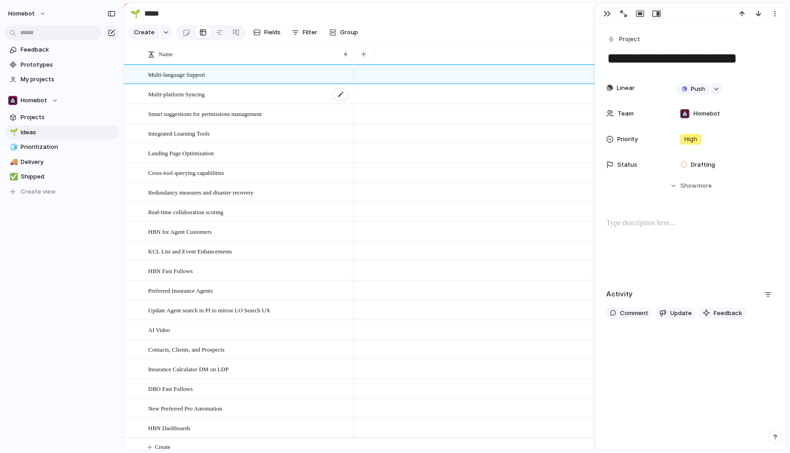
click at [261, 92] on div "Multi-platform Syncing" at bounding box center [248, 94] width 201 height 19
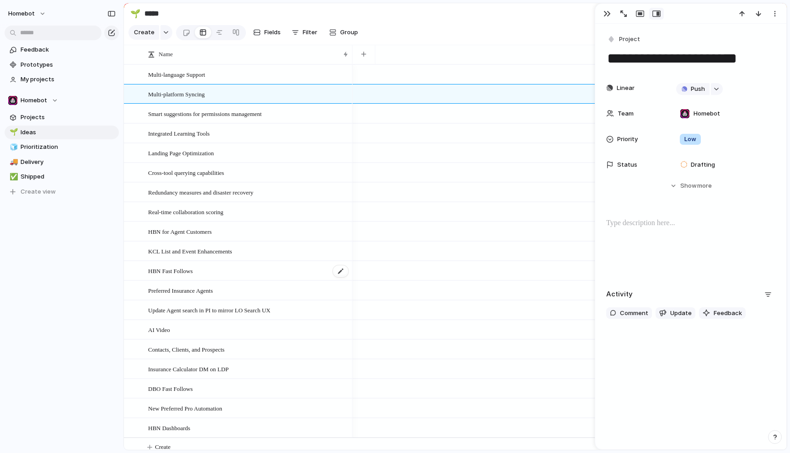
click at [261, 266] on div "HBN Fast Follows" at bounding box center [248, 271] width 201 height 19
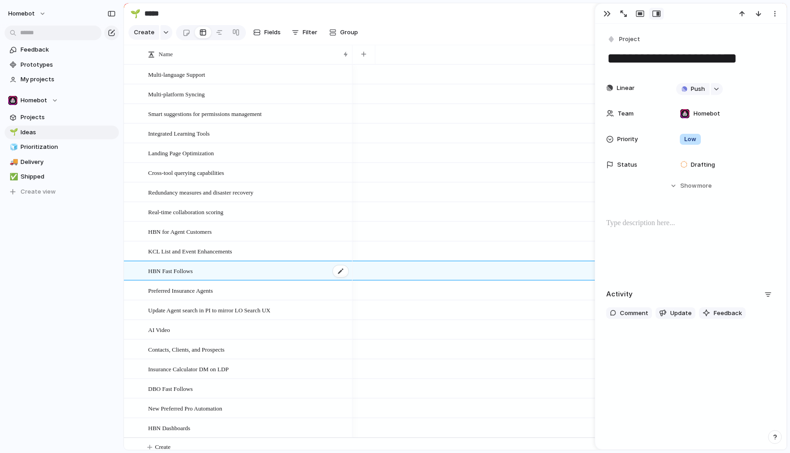
type textarea "**********"
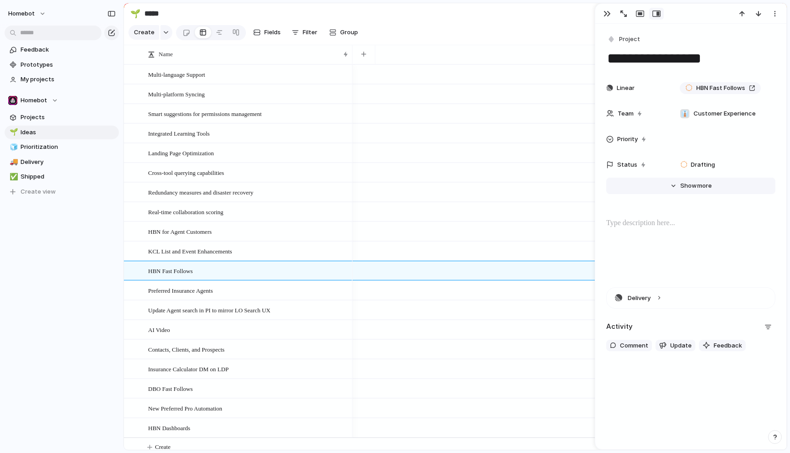
click at [690, 189] on span "Show" at bounding box center [688, 185] width 16 height 9
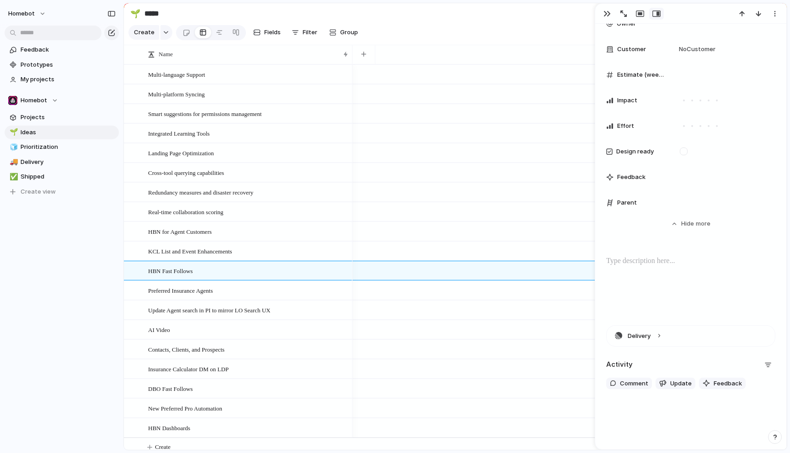
scroll to position [336, 0]
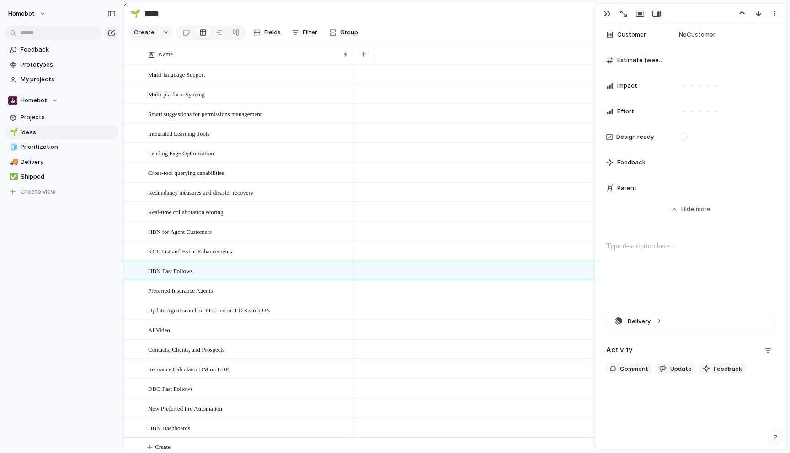
click at [678, 248] on p at bounding box center [690, 246] width 169 height 11
click at [669, 322] on button "Delivery" at bounding box center [690, 321] width 168 height 21
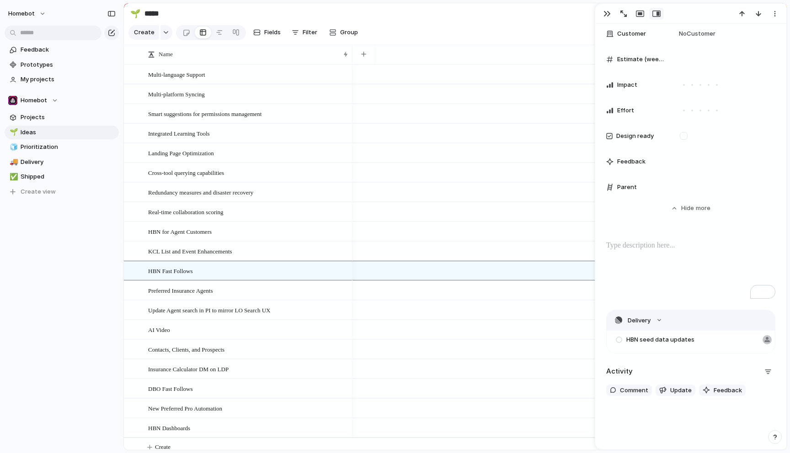
click at [675, 314] on button "Delivery" at bounding box center [690, 320] width 168 height 21
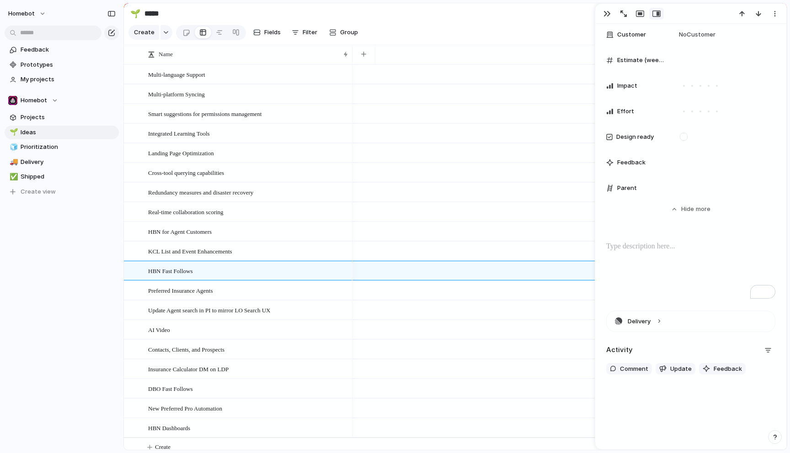
scroll to position [0, 0]
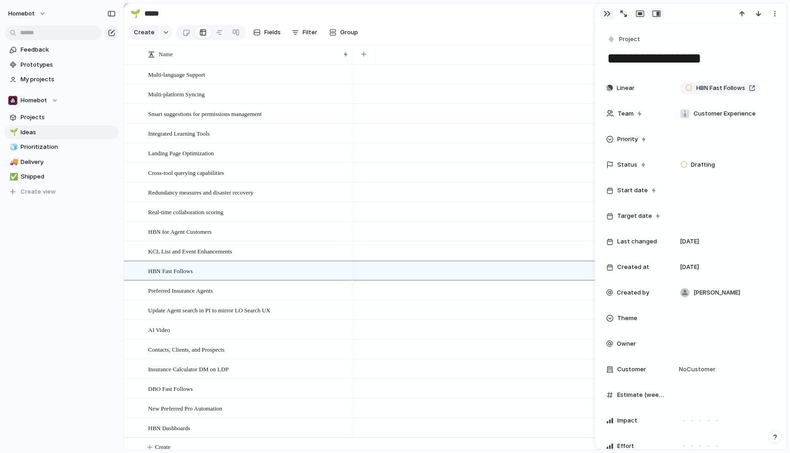
click at [609, 12] on div "button" at bounding box center [606, 13] width 7 height 7
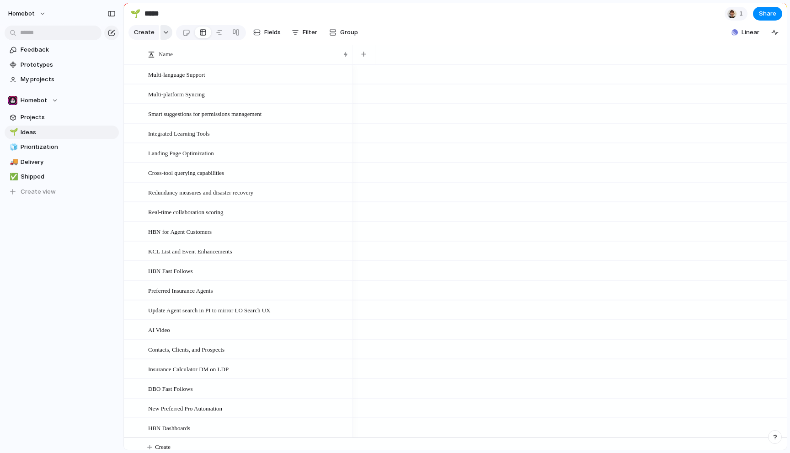
click at [164, 33] on div "button" at bounding box center [166, 33] width 6 height 4
click at [197, 5] on div "Initiative Goal GTM Launch Project Issue Customize" at bounding box center [395, 226] width 790 height 453
click at [164, 33] on div "button" at bounding box center [166, 33] width 6 height 4
click at [196, 11] on div "Initiative Goal GTM Launch Project Issue Customize" at bounding box center [395, 226] width 790 height 453
click at [164, 30] on button "button" at bounding box center [166, 32] width 12 height 15
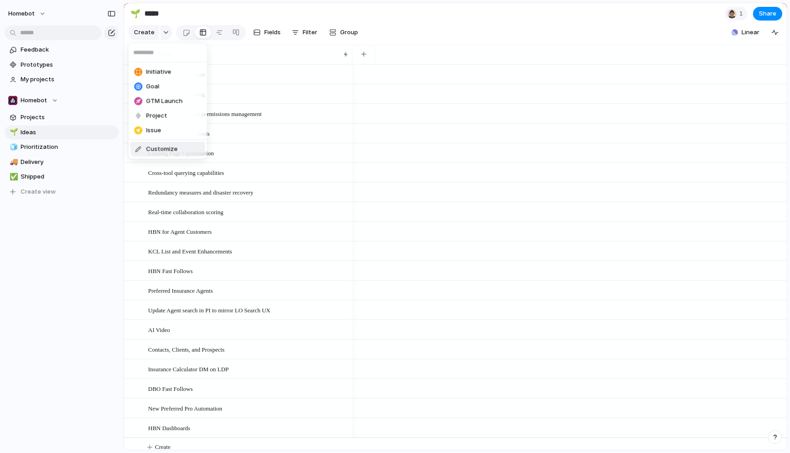
click at [165, 154] on li "Customize" at bounding box center [168, 149] width 74 height 15
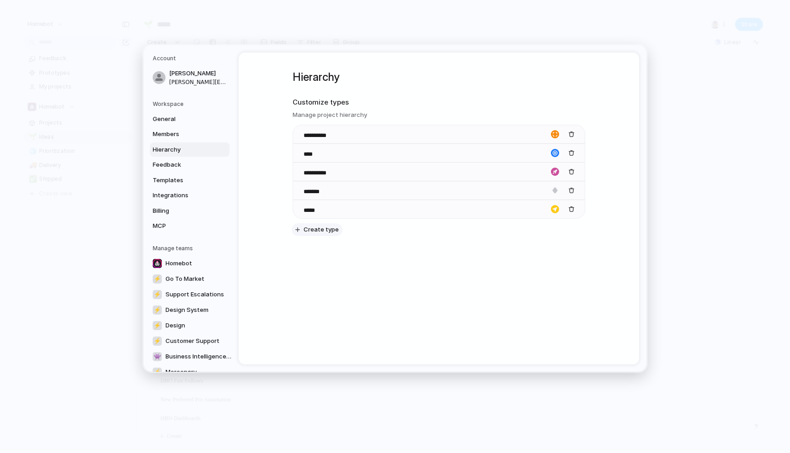
click at [326, 231] on span "Create type" at bounding box center [320, 229] width 35 height 9
type input "****"
click at [557, 226] on div "button" at bounding box center [555, 228] width 8 height 8
click at [544, 246] on button "button" at bounding box center [543, 246] width 8 height 8
click at [531, 257] on button "button" at bounding box center [532, 257] width 8 height 8
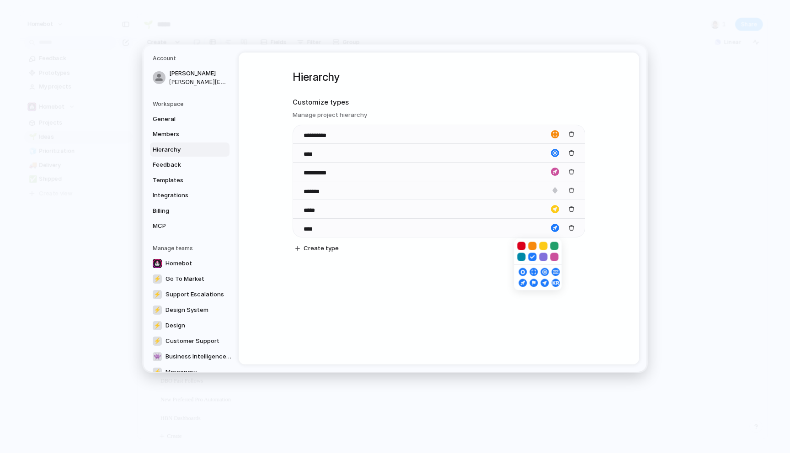
click at [523, 247] on button "button" at bounding box center [521, 246] width 8 height 8
click at [581, 259] on div at bounding box center [395, 226] width 790 height 453
click at [555, 228] on div "button" at bounding box center [555, 228] width 8 height 8
click at [555, 270] on div "button" at bounding box center [554, 272] width 5 height 8
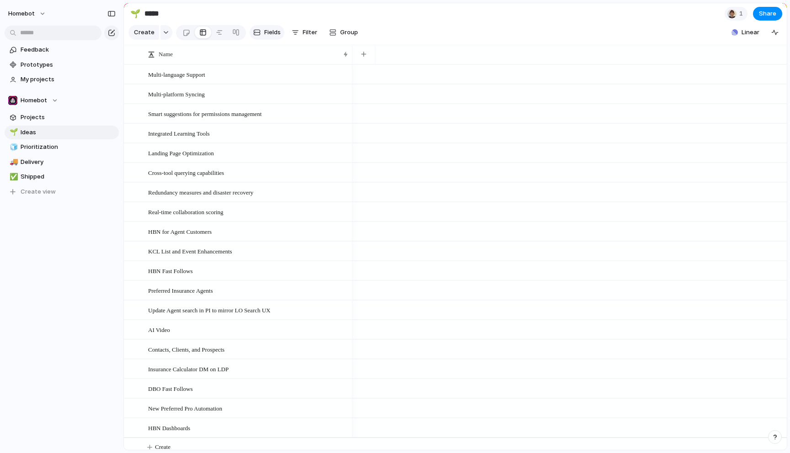
click at [271, 30] on span "Fields" at bounding box center [272, 32] width 16 height 9
click at [296, 30] on div "button" at bounding box center [295, 32] width 7 height 7
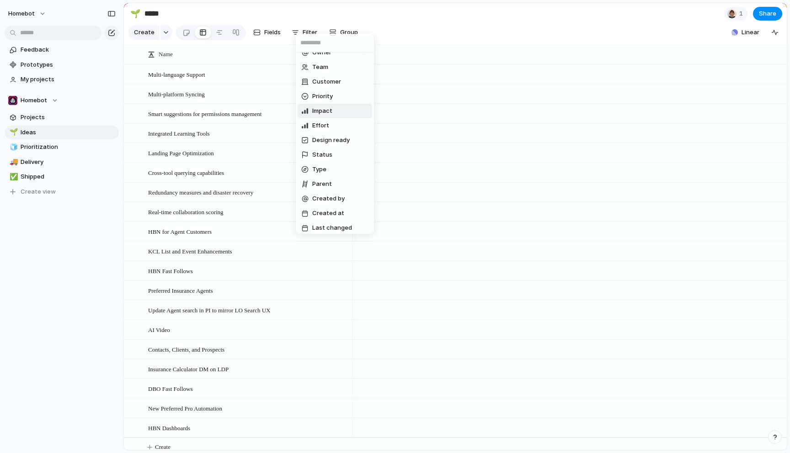
scroll to position [72, 0]
click at [322, 166] on span "Type" at bounding box center [319, 165] width 14 height 9
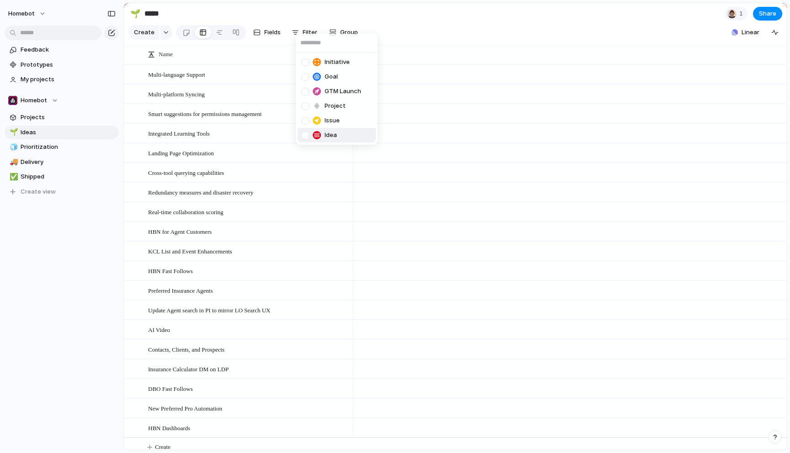
click at [306, 138] on div at bounding box center [305, 136] width 8 height 8
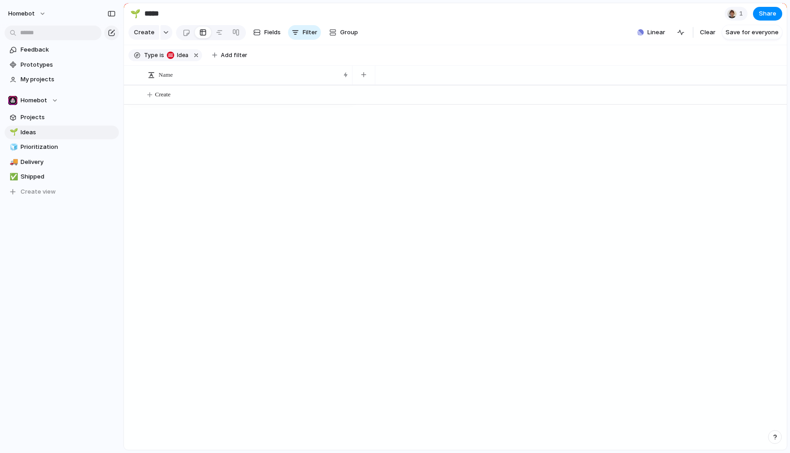
click at [381, 25] on div "Initiative Goal GTM Launch Project Issue Idea" at bounding box center [395, 226] width 790 height 453
click at [745, 33] on span "Save for everyone" at bounding box center [751, 32] width 53 height 9
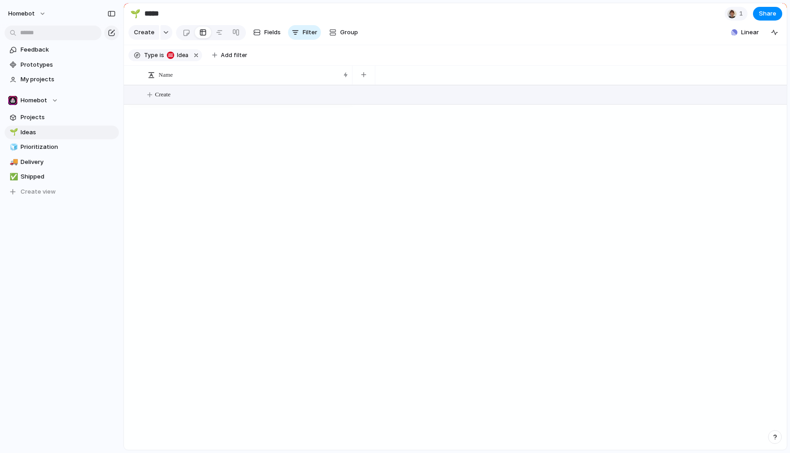
click at [170, 94] on span "Create" at bounding box center [163, 94] width 16 height 9
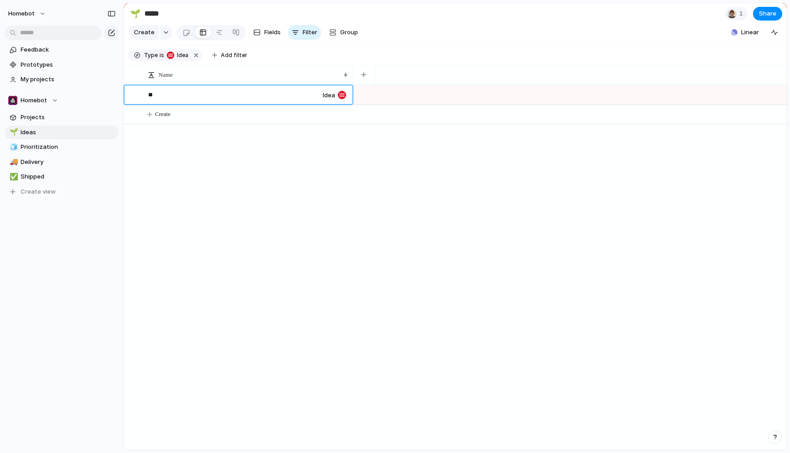
type textarea "*"
type textarea "**********"
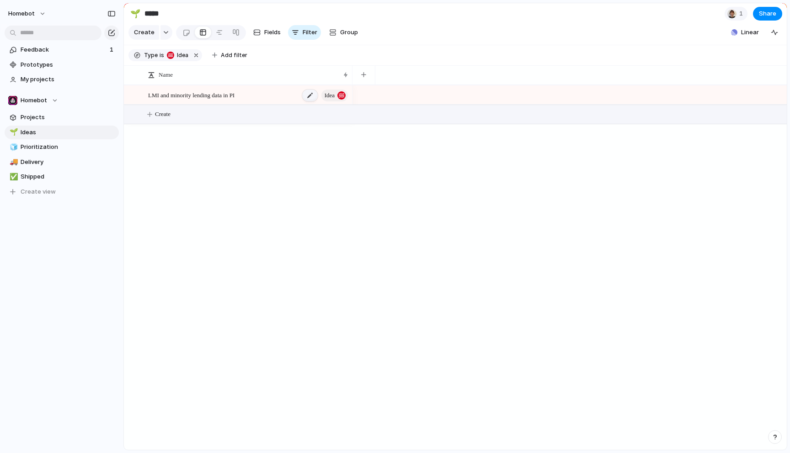
click at [307, 94] on div at bounding box center [310, 96] width 16 height 12
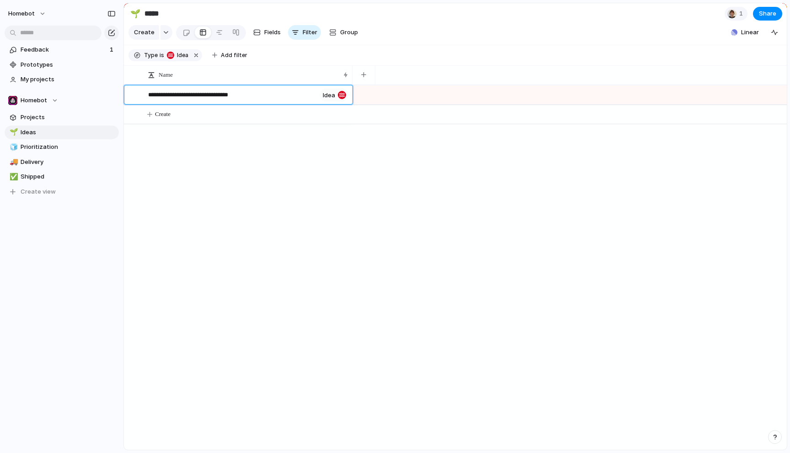
click at [278, 96] on textarea "**********" at bounding box center [232, 95] width 168 height 11
click at [211, 95] on span "LMI and minority lending data in PI" at bounding box center [191, 95] width 86 height 11
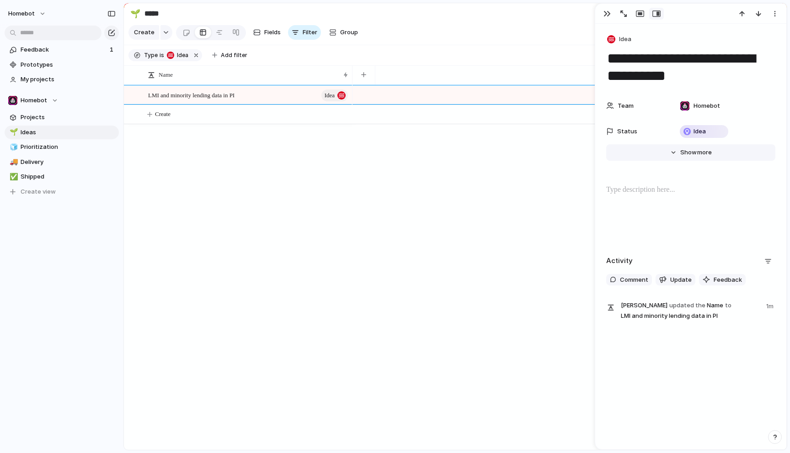
click at [687, 153] on span "Show" at bounding box center [688, 152] width 16 height 9
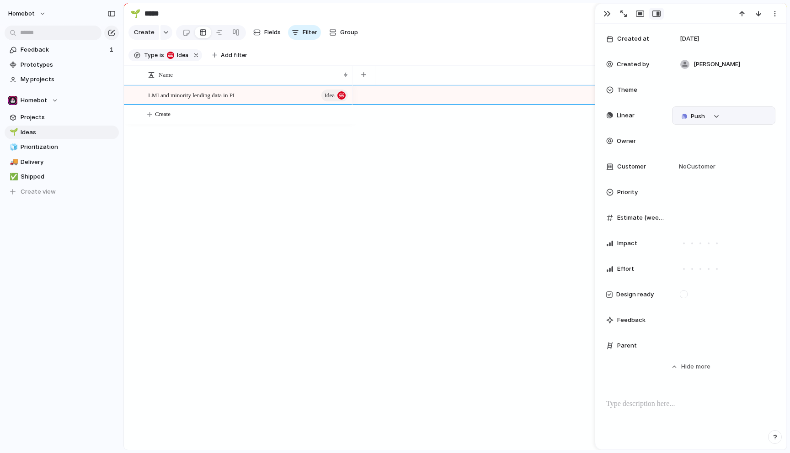
scroll to position [205, 0]
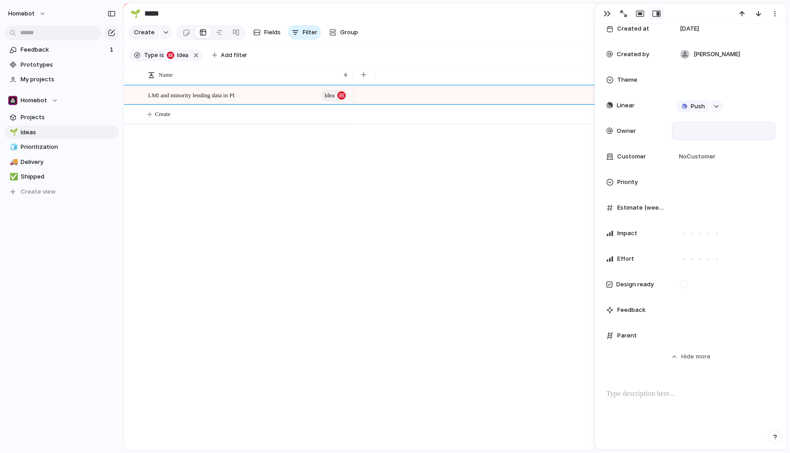
click at [692, 134] on div at bounding box center [723, 131] width 95 height 10
type input "***"
click at [697, 165] on span "[PERSON_NAME]" at bounding box center [717, 163] width 47 height 9
click at [697, 156] on span "No Customer" at bounding box center [695, 156] width 39 height 9
type input "*"
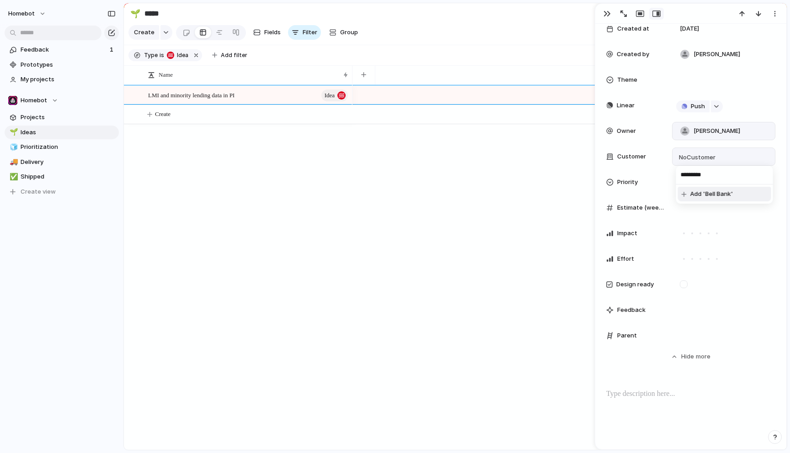
type input "*********"
click at [700, 193] on span "Add 'Bell Bank'" at bounding box center [711, 194] width 43 height 9
click at [683, 158] on div at bounding box center [684, 156] width 9 height 9
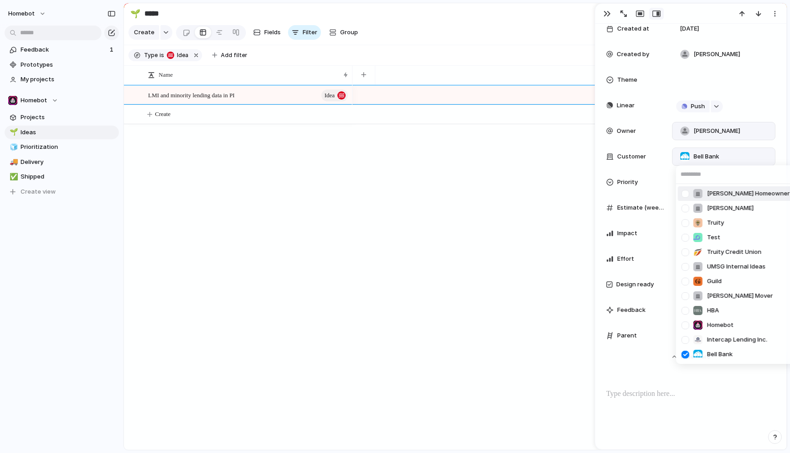
click at [670, 153] on div "Holly Homeowner Betty Buyer Truity Test Truity Credit Union UMSG Internal Ideas…" at bounding box center [395, 226] width 790 height 453
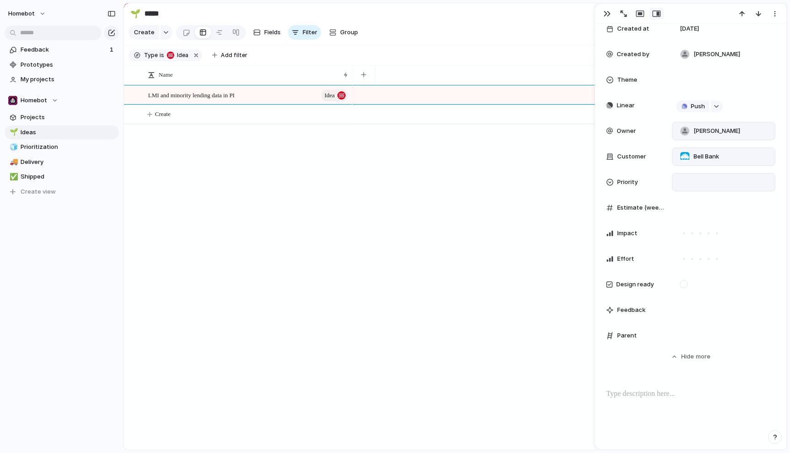
scroll to position [228, 0]
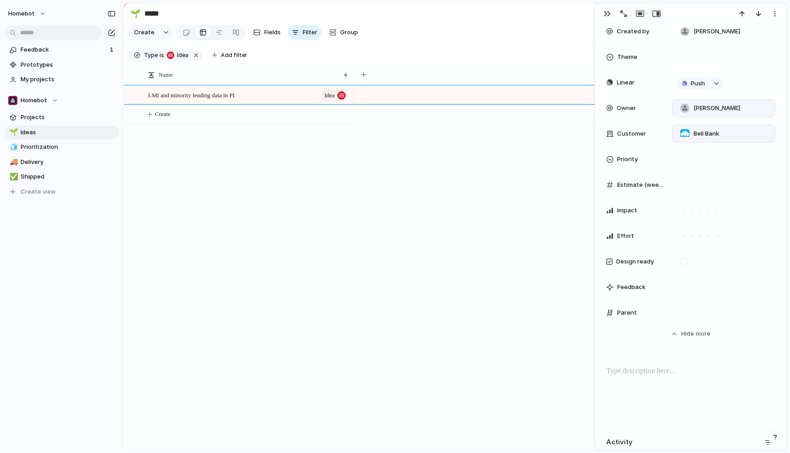
click at [643, 184] on span "Estimate (weeks)" at bounding box center [641, 184] width 48 height 9
click at [648, 183] on span "Estimate (weeks)" at bounding box center [641, 184] width 48 height 9
click at [653, 185] on span "Estimate (weeks)" at bounding box center [641, 184] width 48 height 9
click at [664, 185] on div "Estimate (weeks)" at bounding box center [690, 185] width 169 height 18
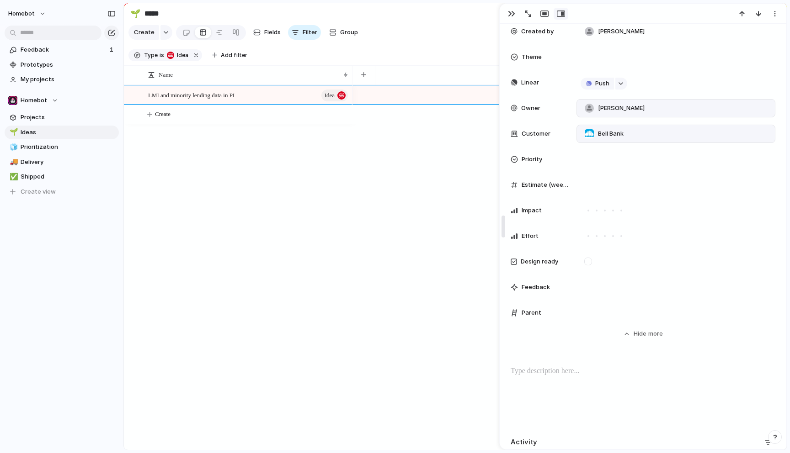
scroll to position [210, 0]
drag, startPoint x: 599, startPoint y: 159, endPoint x: 502, endPoint y: 164, distance: 96.5
click at [543, 15] on div "button" at bounding box center [544, 13] width 8 height 7
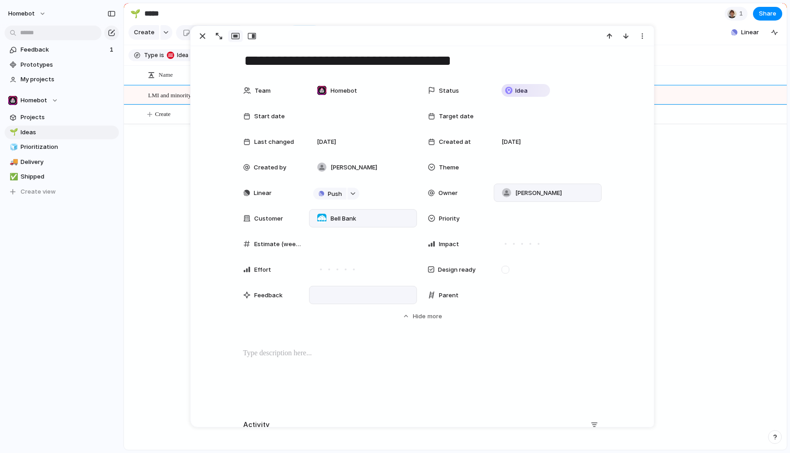
scroll to position [11, 0]
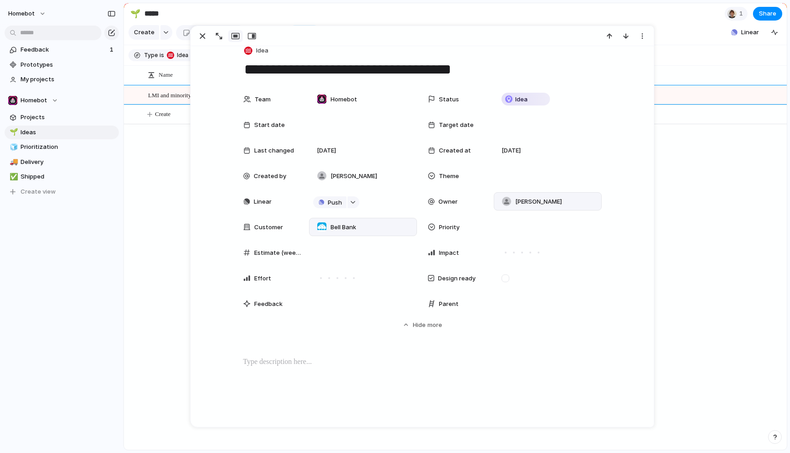
click at [297, 253] on span "Estimate (weeks)" at bounding box center [278, 253] width 48 height 9
click at [282, 253] on span "Estimate (weeks)" at bounding box center [278, 253] width 48 height 9
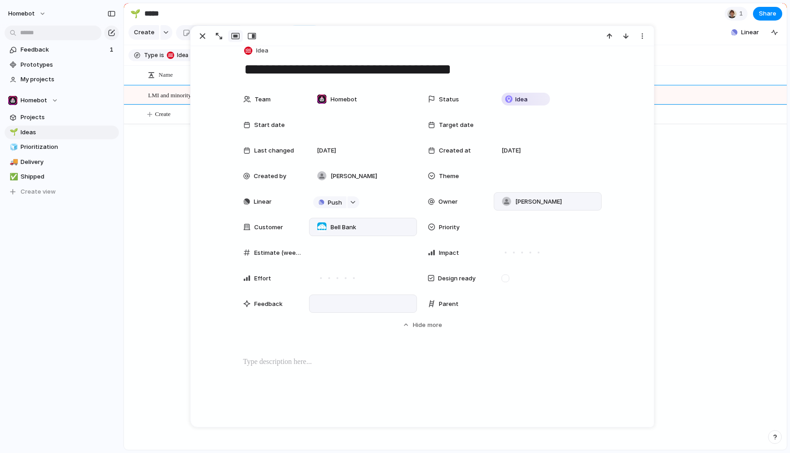
click at [355, 302] on div at bounding box center [363, 304] width 108 height 18
click at [312, 306] on div at bounding box center [363, 304] width 108 height 18
click at [275, 307] on span "Feedback" at bounding box center [268, 304] width 28 height 9
click at [331, 301] on div at bounding box center [363, 304] width 108 height 18
click at [334, 301] on div at bounding box center [363, 304] width 108 height 18
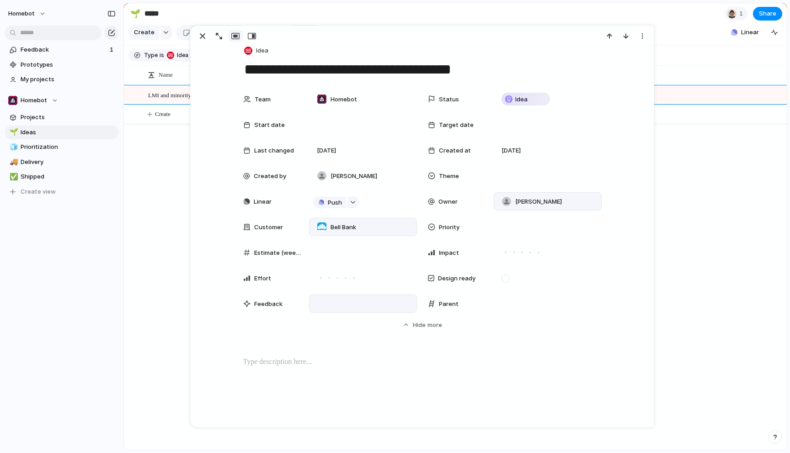
click at [334, 301] on div at bounding box center [363, 304] width 108 height 18
click at [435, 303] on div "Parent" at bounding box center [457, 304] width 58 height 9
click at [487, 303] on div "Parent" at bounding box center [515, 304] width 174 height 18
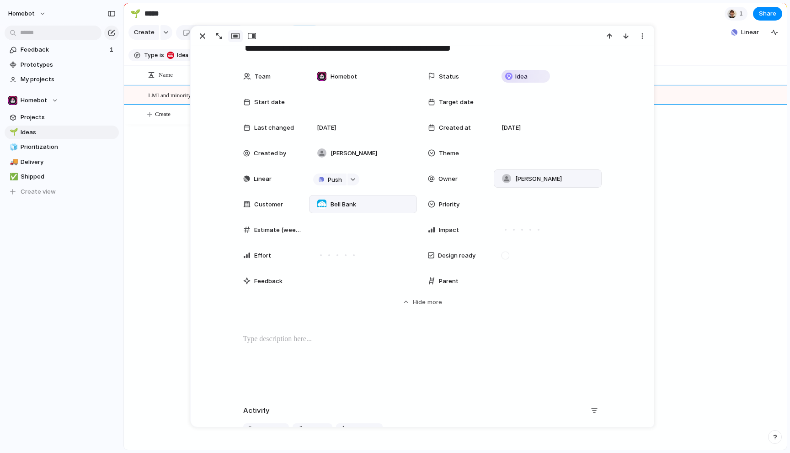
scroll to position [0, 0]
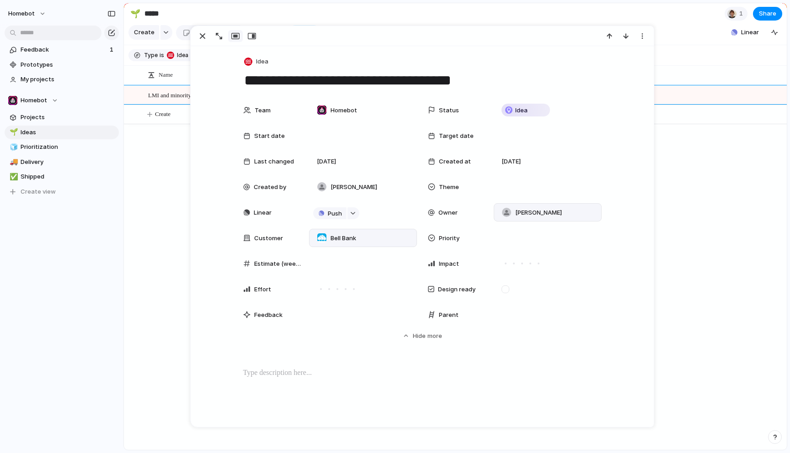
click at [261, 112] on span "Team" at bounding box center [263, 110] width 16 height 9
click at [266, 109] on div "Homebot ⚡ Go To Market ⚡ Support Escalations ⚡ Design System ⚡ Design ⚡ Custome…" at bounding box center [395, 226] width 790 height 453
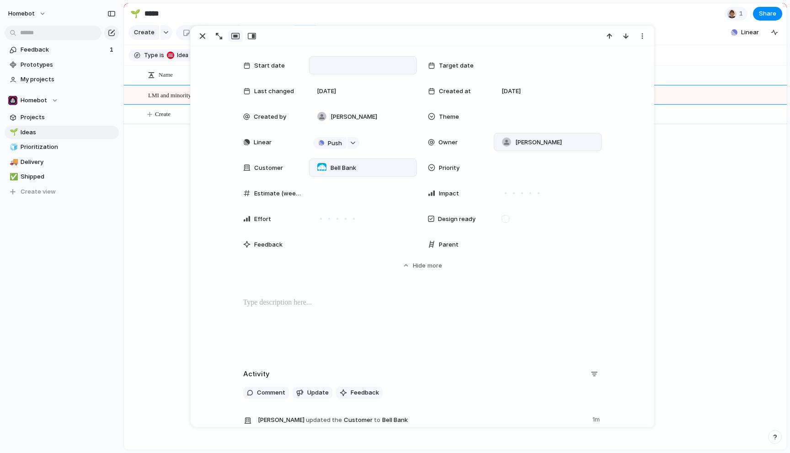
scroll to position [71, 0]
click at [293, 307] on p "To enrich screen reader interactions, please activate Accessibility in Grammarl…" at bounding box center [422, 302] width 358 height 11
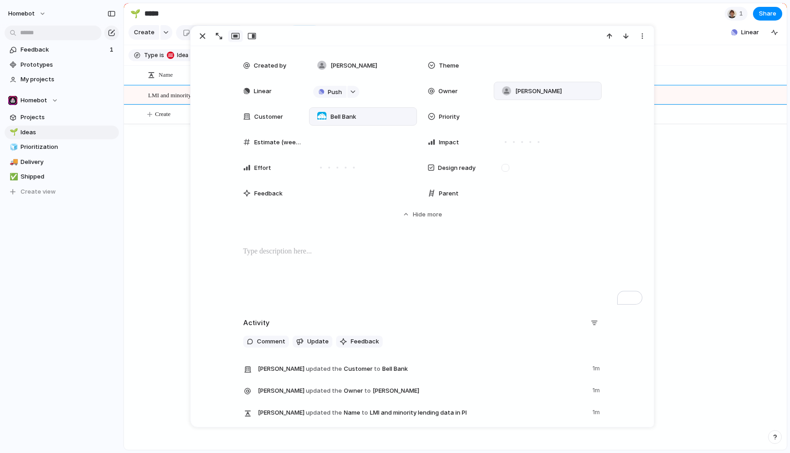
scroll to position [122, 0]
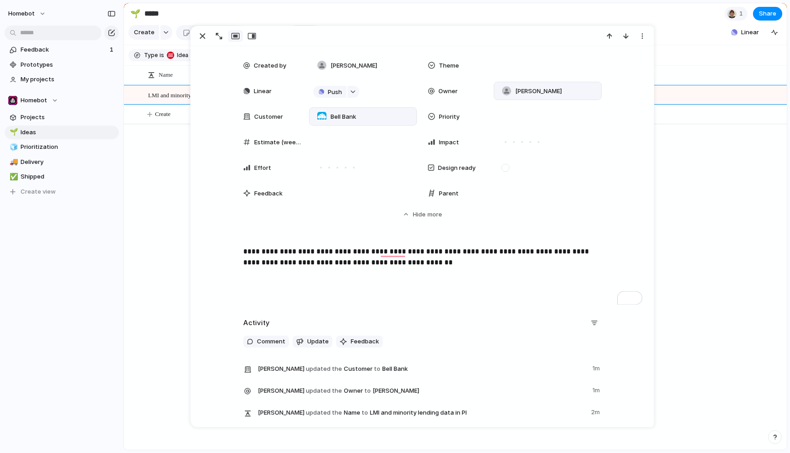
click at [263, 254] on p "**********" at bounding box center [422, 257] width 358 height 22
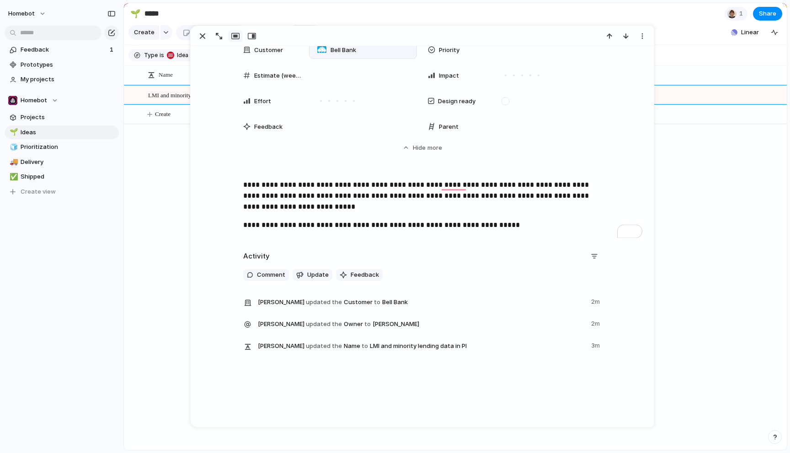
click at [310, 228] on p "**********" at bounding box center [422, 225] width 358 height 11
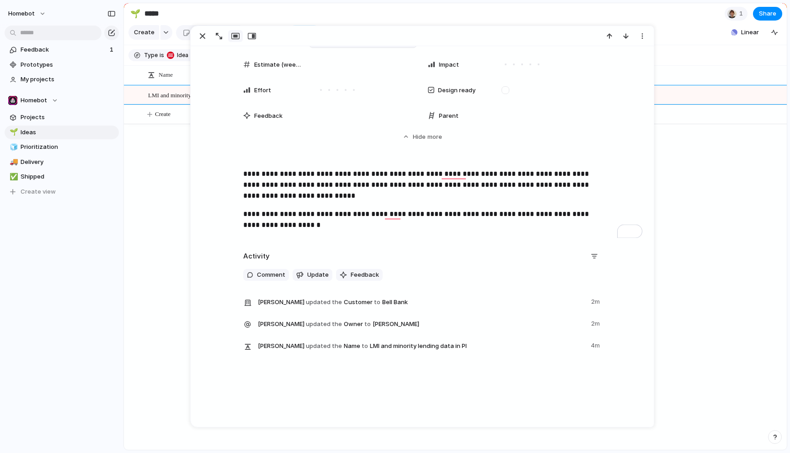
scroll to position [0, 0]
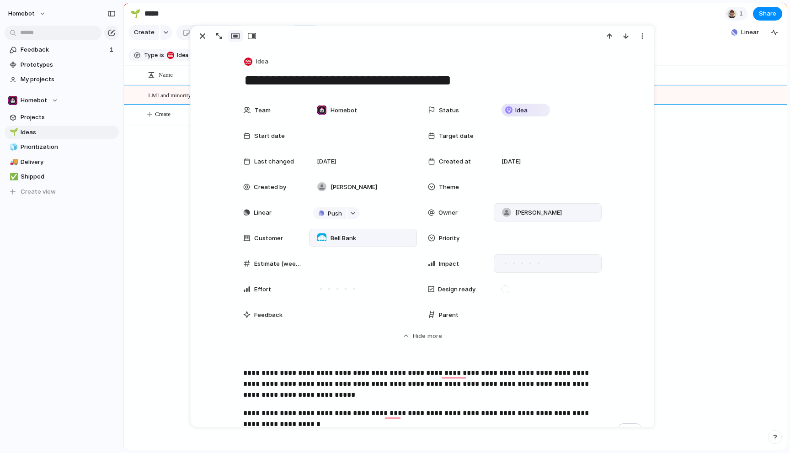
click at [530, 264] on div at bounding box center [530, 264] width 2 height 2
click at [521, 262] on div at bounding box center [522, 263] width 5 height 5
click at [271, 319] on span "Feedback" at bounding box center [268, 315] width 28 height 9
click at [288, 315] on div "Feedback" at bounding box center [272, 315] width 58 height 9
click at [313, 315] on div at bounding box center [363, 315] width 108 height 18
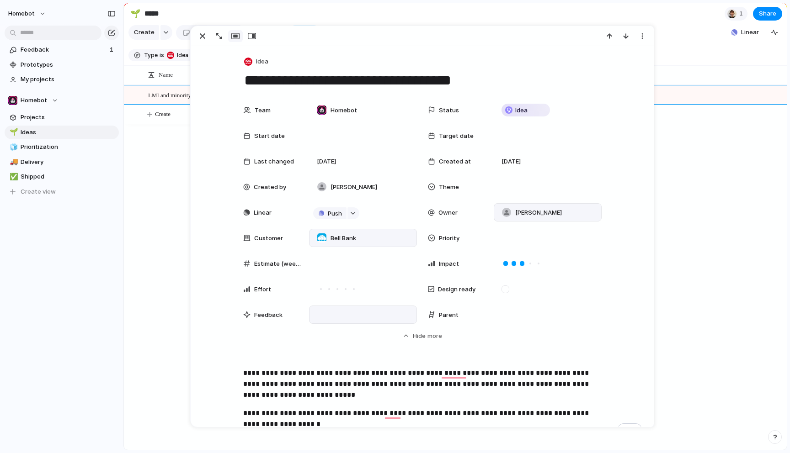
click at [334, 316] on div at bounding box center [363, 315] width 108 height 18
click at [174, 239] on div "LMI and minority lending data in PI Idea Create" at bounding box center [455, 267] width 663 height 365
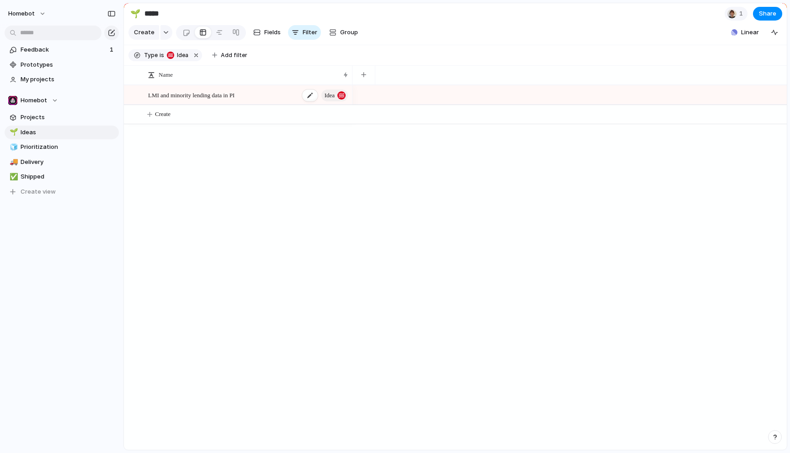
click at [234, 96] on span "LMI and minority lending data in PI" at bounding box center [191, 95] width 86 height 11
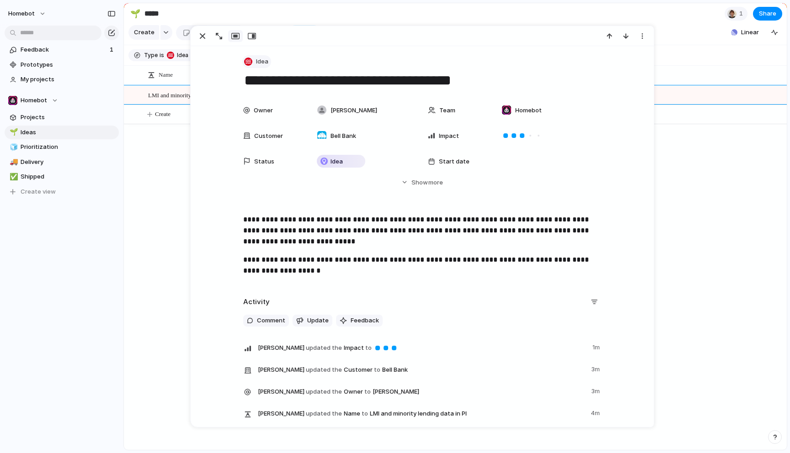
click at [256, 61] on span "Idea" at bounding box center [262, 61] width 12 height 9
click at [159, 182] on div "Initiative Goal GTM Launch Project Issue Idea Customize" at bounding box center [395, 226] width 790 height 453
click at [153, 172] on div "LMI and minority lending data in PI Idea Create" at bounding box center [455, 267] width 663 height 365
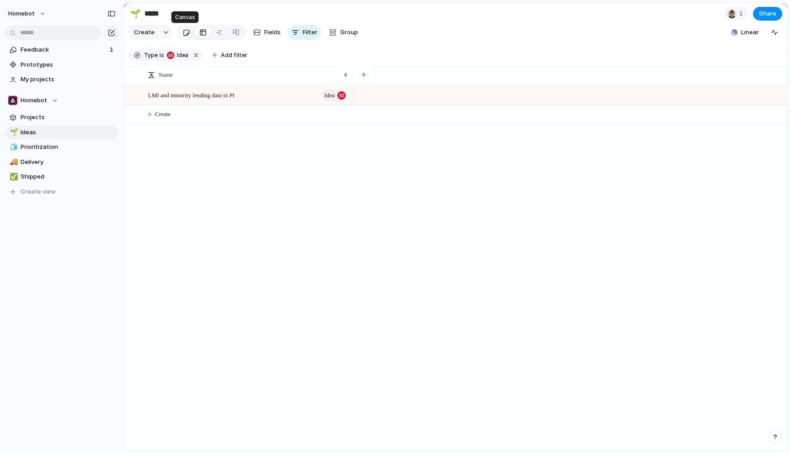
click at [185, 33] on div at bounding box center [186, 32] width 8 height 15
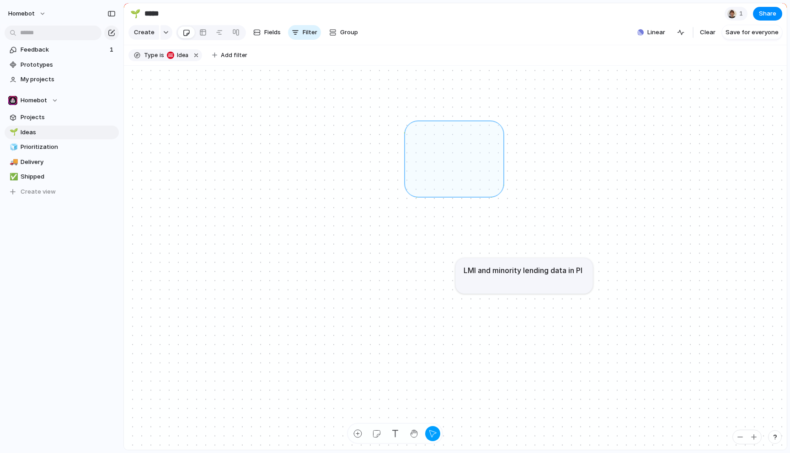
drag, startPoint x: 498, startPoint y: 191, endPoint x: 410, endPoint y: 126, distance: 109.1
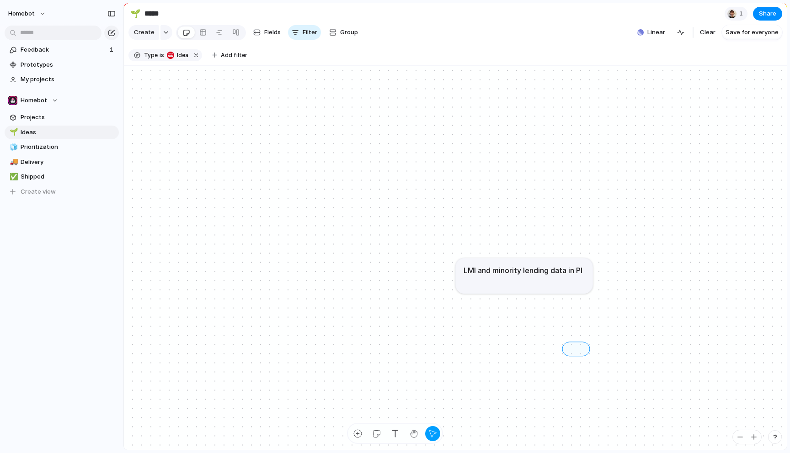
drag, startPoint x: 584, startPoint y: 350, endPoint x: 472, endPoint y: 341, distance: 112.3
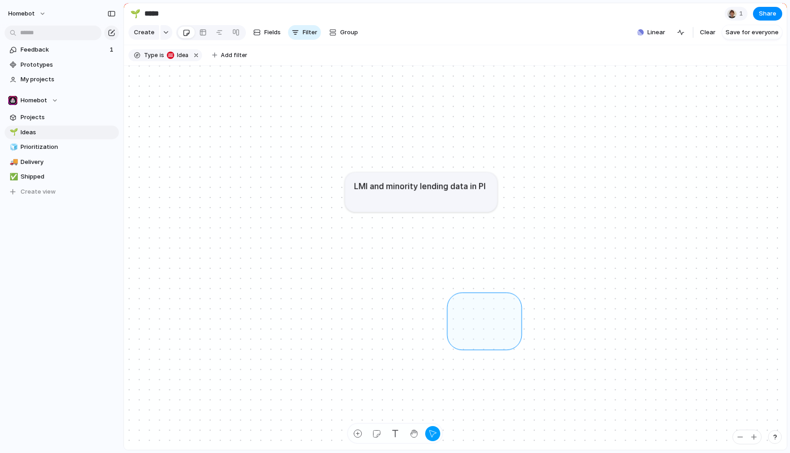
drag, startPoint x: 453, startPoint y: 299, endPoint x: 515, endPoint y: 343, distance: 76.3
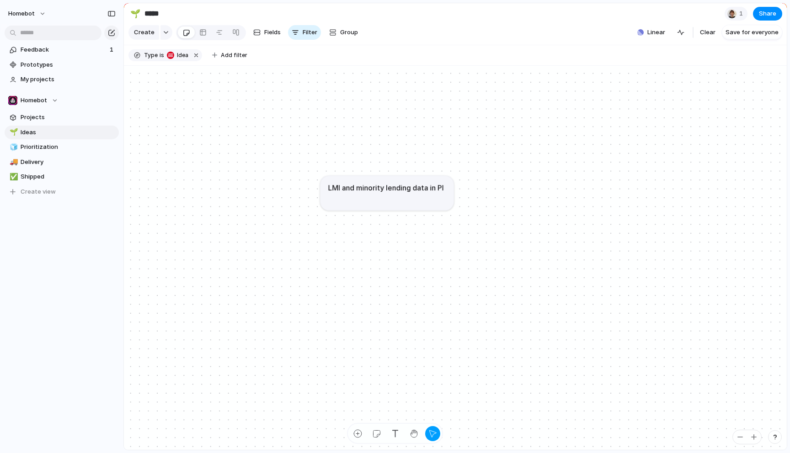
click at [404, 198] on article "LMI and minority lending data in PI" at bounding box center [386, 193] width 133 height 35
click at [265, 31] on span "Fields" at bounding box center [272, 32] width 16 height 9
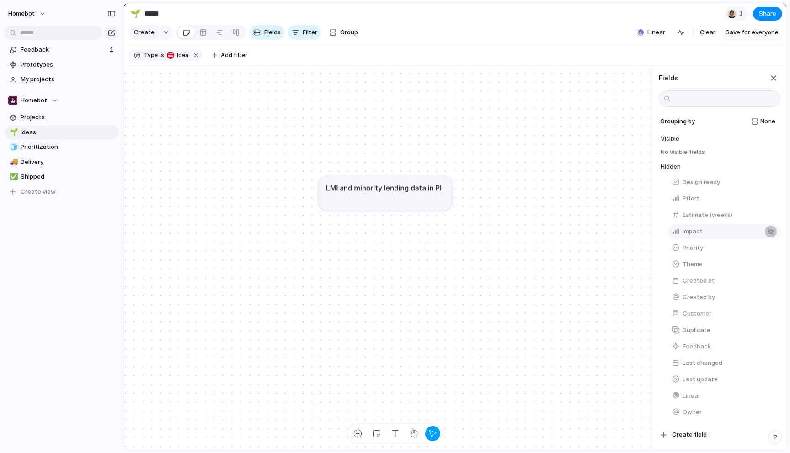
click at [770, 231] on div "button" at bounding box center [770, 231] width 7 height 7
click at [768, 302] on div "button" at bounding box center [770, 302] width 7 height 7
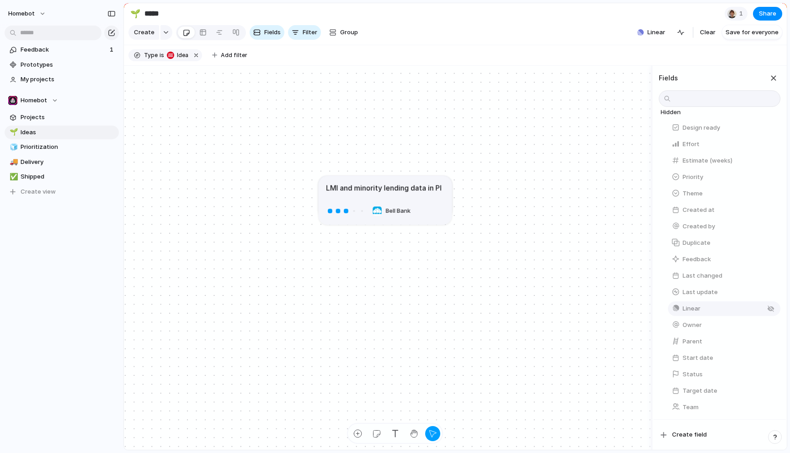
scroll to position [78, 0]
click at [767, 306] on div "button" at bounding box center [770, 307] width 7 height 7
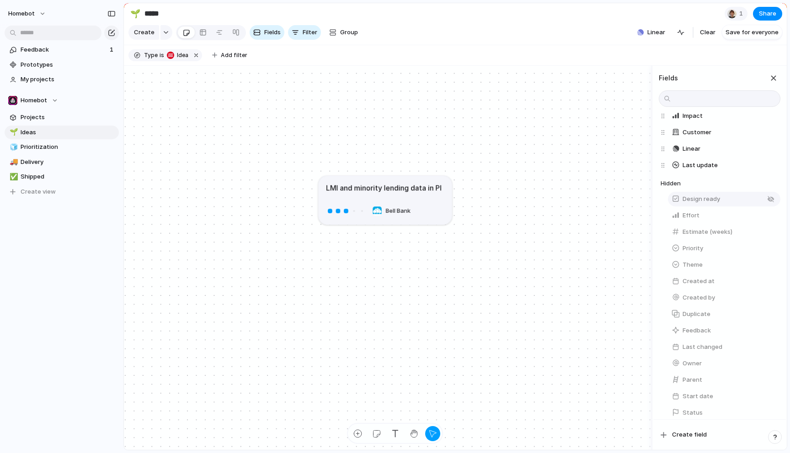
scroll to position [37, 0]
click at [769, 150] on div "button" at bounding box center [770, 149] width 7 height 7
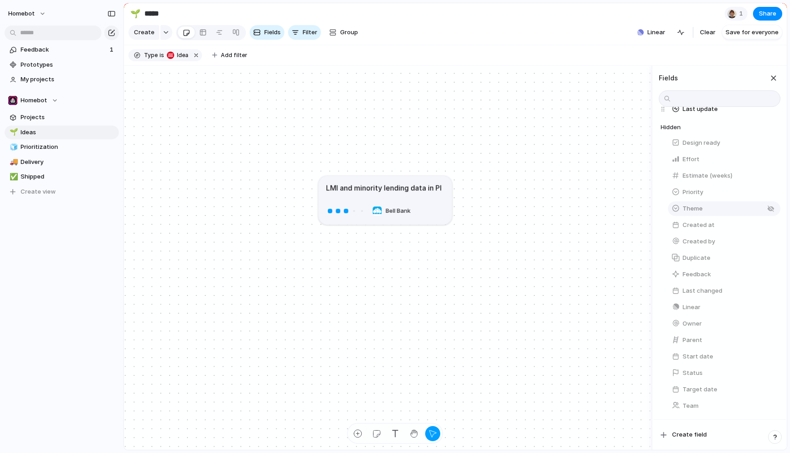
scroll to position [77, 0]
click at [769, 408] on div "button" at bounding box center [770, 406] width 7 height 7
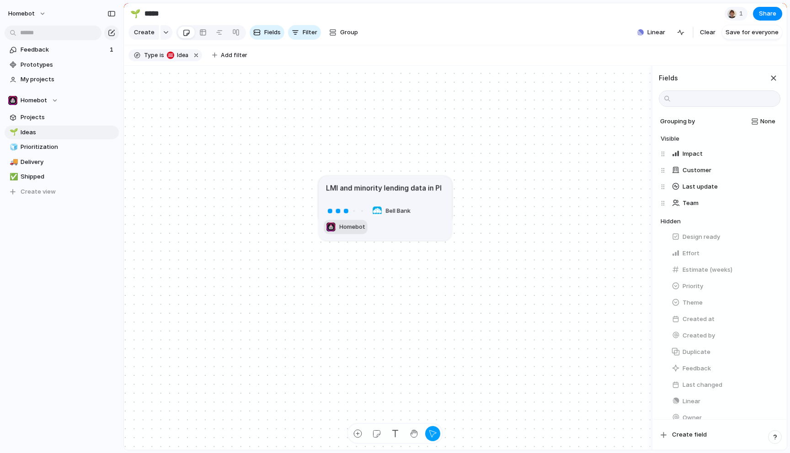
click at [348, 226] on span "Homebot" at bounding box center [352, 227] width 26 height 9
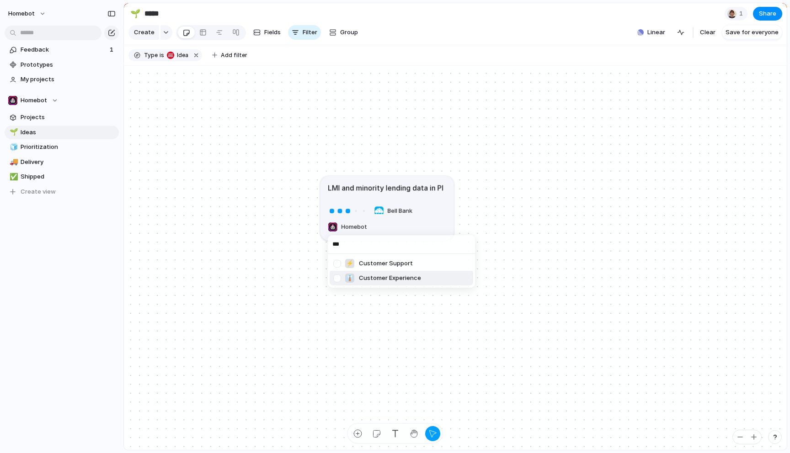
click at [337, 277] on div at bounding box center [337, 279] width 16 height 16
click at [350, 247] on input "***" at bounding box center [401, 245] width 147 height 18
type input "*"
type input "****"
click at [337, 265] on div at bounding box center [337, 264] width 16 height 16
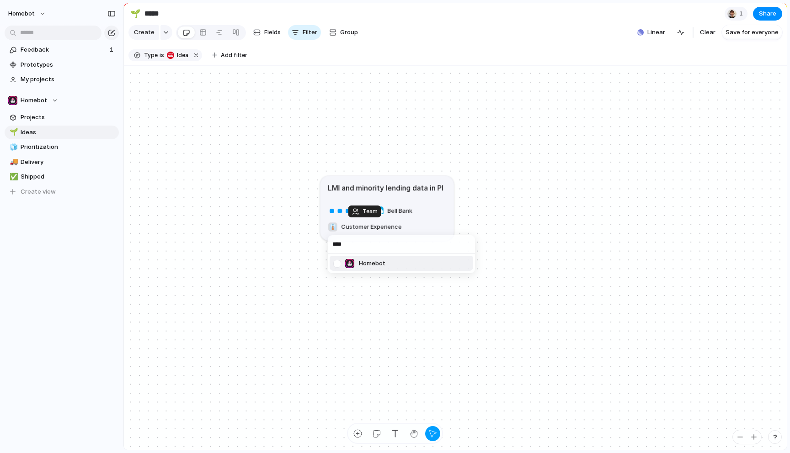
click at [343, 311] on div "**** Homebot" at bounding box center [395, 226] width 790 height 453
click at [442, 224] on div "Bell Bank 👔 Customer Experience" at bounding box center [387, 219] width 118 height 30
click at [745, 32] on span "Save for everyone" at bounding box center [751, 32] width 53 height 9
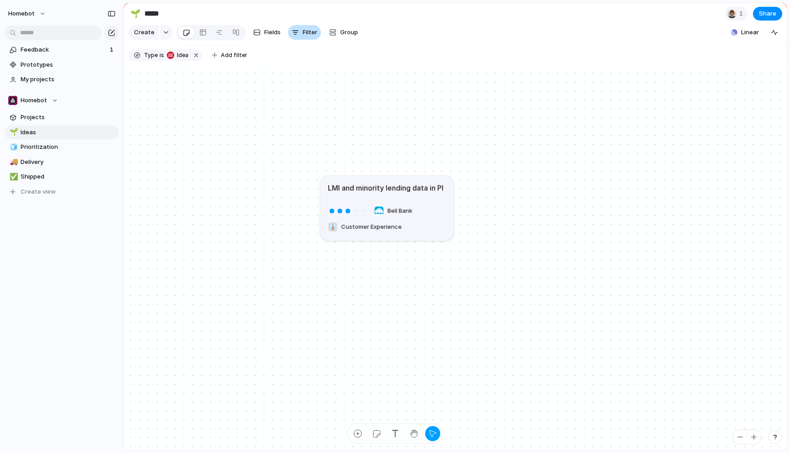
click at [304, 34] on span "Filter" at bounding box center [309, 32] width 15 height 9
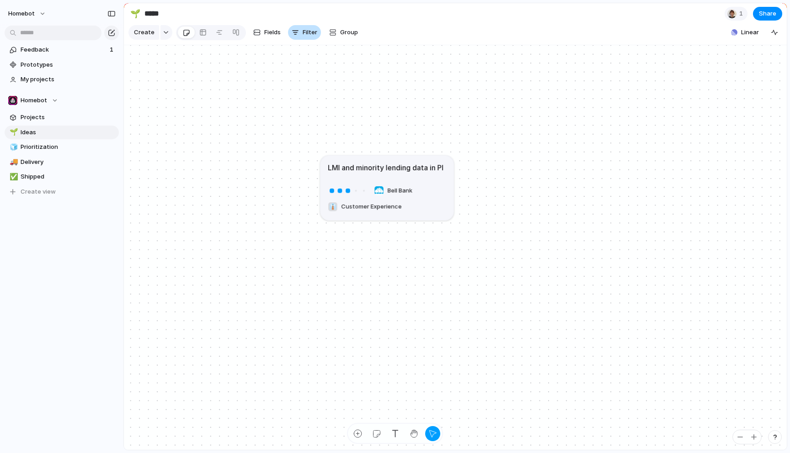
click at [304, 34] on span "Filter" at bounding box center [309, 32] width 15 height 9
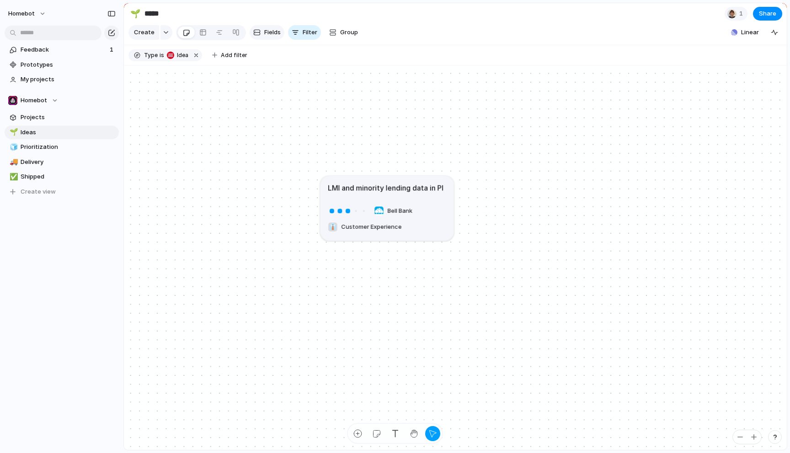
click at [271, 34] on span "Fields" at bounding box center [272, 32] width 16 height 9
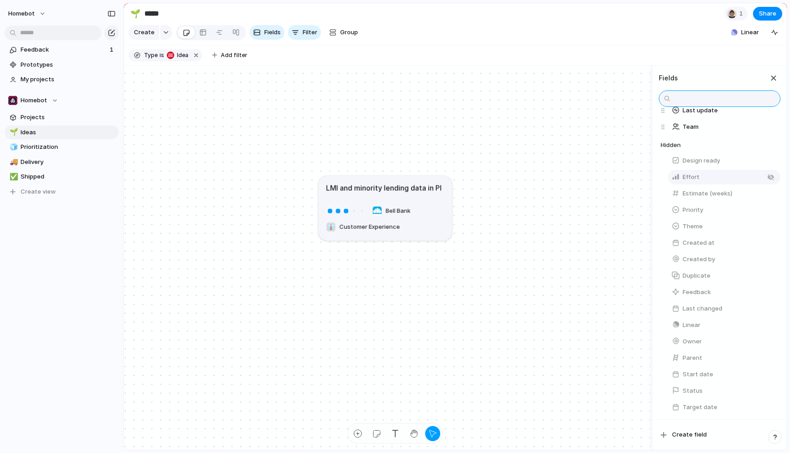
scroll to position [78, 0]
click at [768, 160] on div "button" at bounding box center [770, 159] width 7 height 7
click at [769, 175] on div "button" at bounding box center [770, 175] width 7 height 7
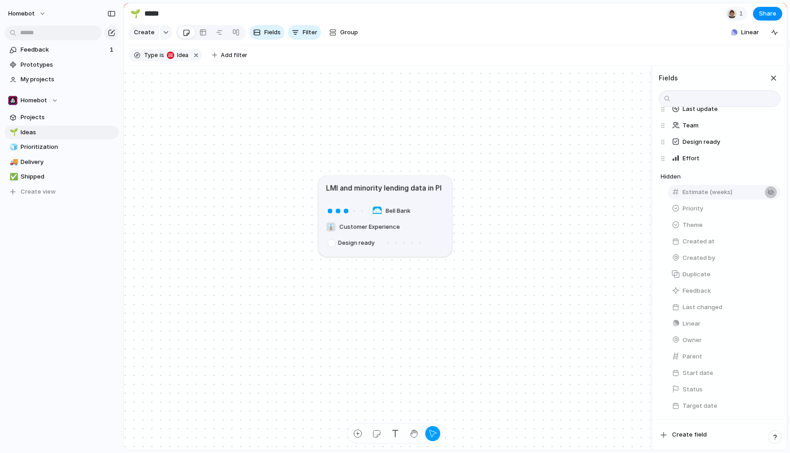
click at [768, 194] on div "button" at bounding box center [770, 192] width 7 height 7
click at [773, 288] on button "button" at bounding box center [770, 291] width 12 height 12
click at [767, 337] on div "button" at bounding box center [770, 340] width 7 height 7
click at [350, 257] on div "button" at bounding box center [349, 259] width 9 height 9
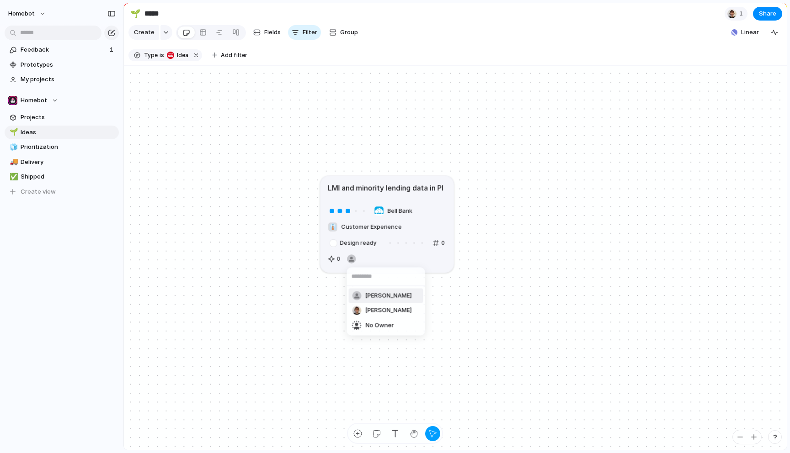
click at [373, 297] on span "[PERSON_NAME]" at bounding box center [388, 296] width 47 height 9
click at [338, 260] on span "0" at bounding box center [339, 259] width 4 height 9
click at [416, 265] on div "Bell Bank 👔 Customer Experience Design ready 0 0" at bounding box center [387, 235] width 118 height 62
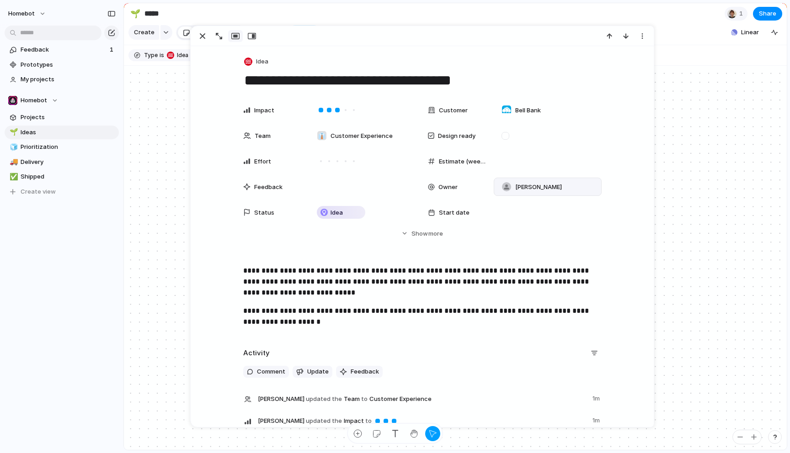
click at [506, 186] on div at bounding box center [506, 186] width 9 height 9
click at [690, 168] on div "Chris Johnson Jay Zeschin No Owner" at bounding box center [395, 226] width 790 height 453
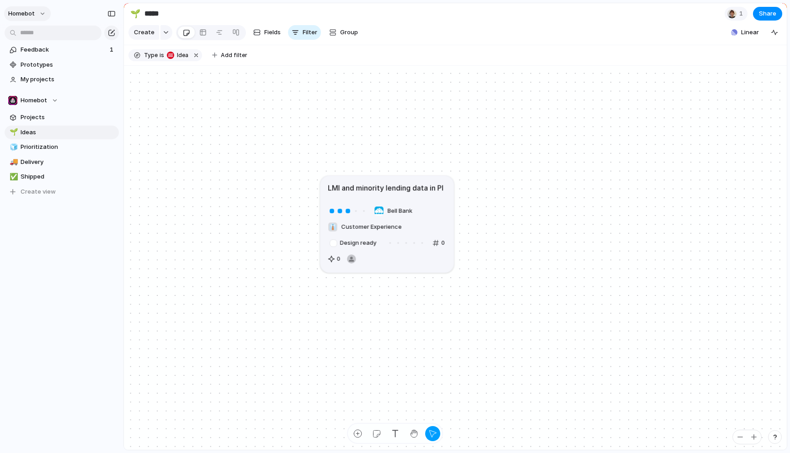
click at [30, 16] on span "Homebot" at bounding box center [21, 13] width 27 height 9
click at [48, 40] on li "Settings" at bounding box center [44, 34] width 76 height 15
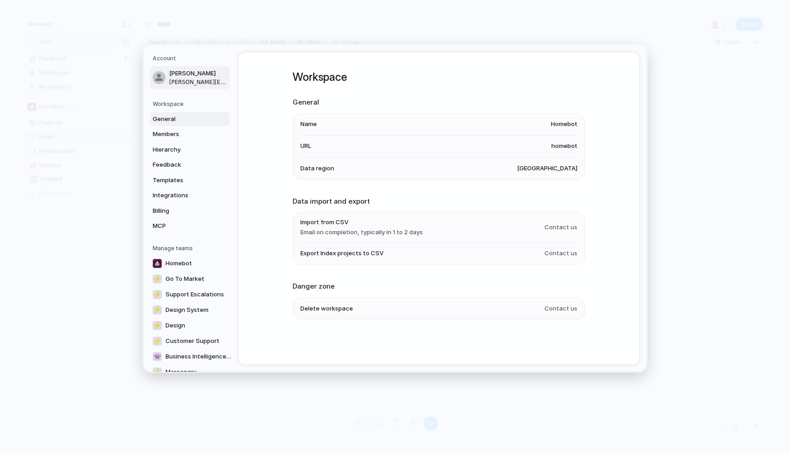
click at [183, 85] on span "chris@homebot.ai" at bounding box center [198, 82] width 58 height 8
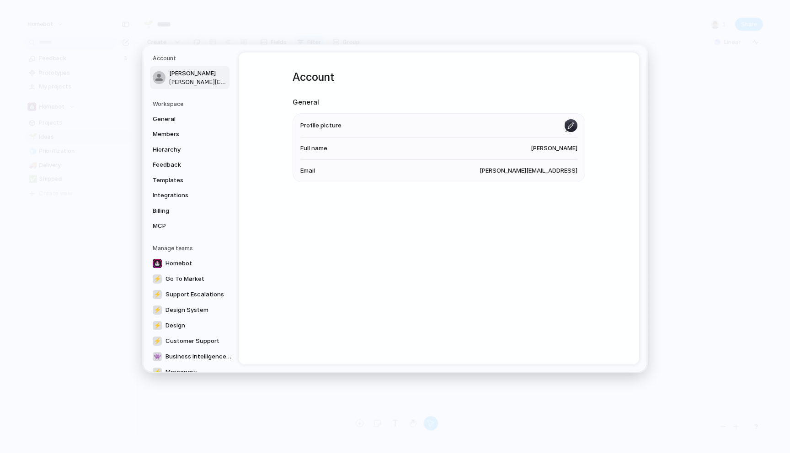
click at [570, 127] on input "file" at bounding box center [570, 125] width 13 height 13
type input "**********"
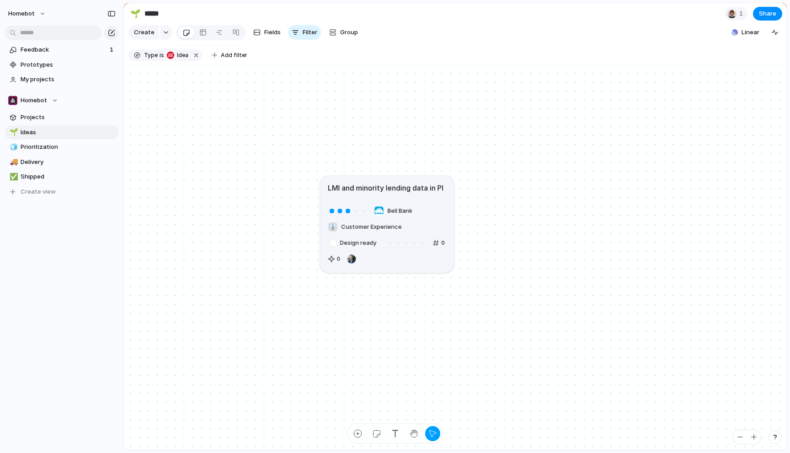
click at [421, 270] on article "LMI and minority lending data in PI Bell Bank 👔 Customer Experience Design read…" at bounding box center [386, 224] width 133 height 97
click at [307, 33] on span "Filter" at bounding box center [309, 32] width 15 height 9
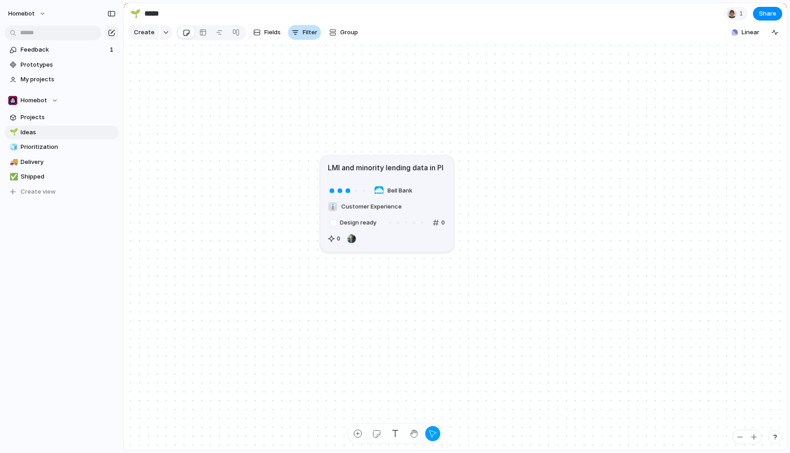
click at [307, 33] on span "Filter" at bounding box center [309, 32] width 15 height 9
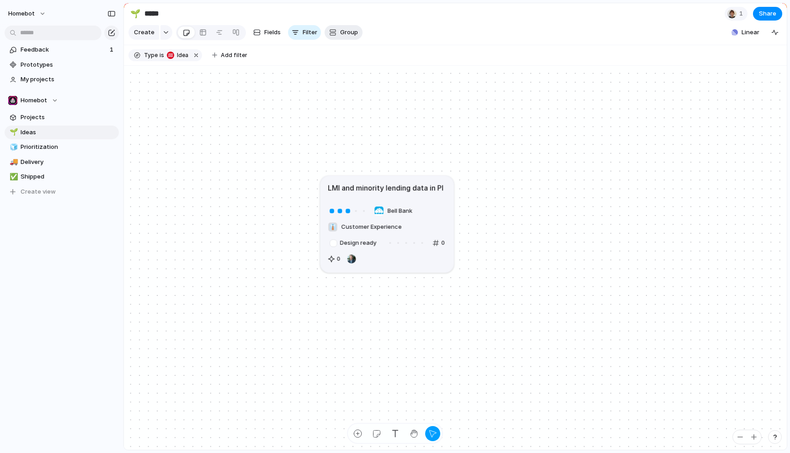
click at [342, 30] on span "Group" at bounding box center [349, 32] width 18 height 9
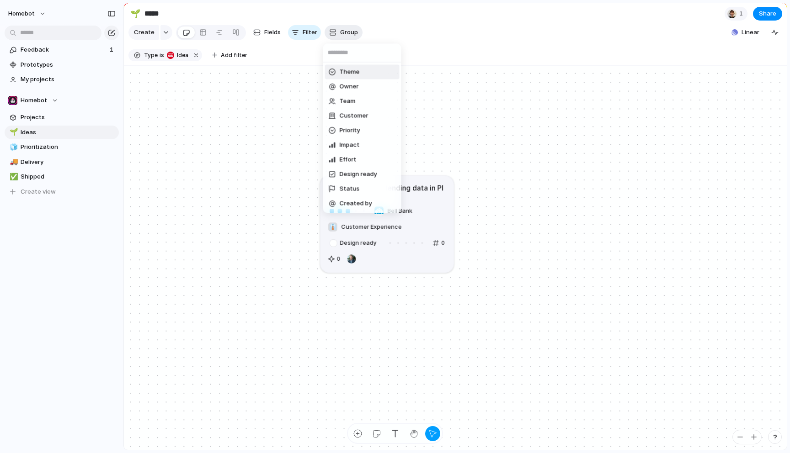
click at [342, 30] on div "Theme Owner Team Customer Priority Impact Effort Design ready Status Created by" at bounding box center [395, 226] width 790 height 453
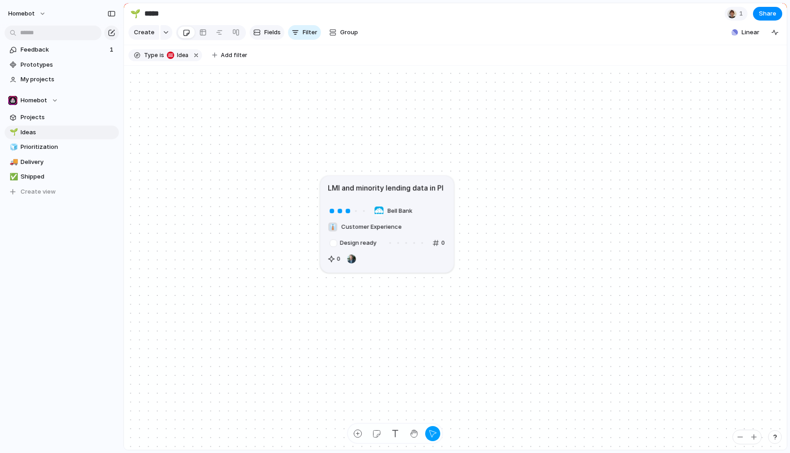
click at [276, 32] on span "Fields" at bounding box center [272, 32] width 16 height 9
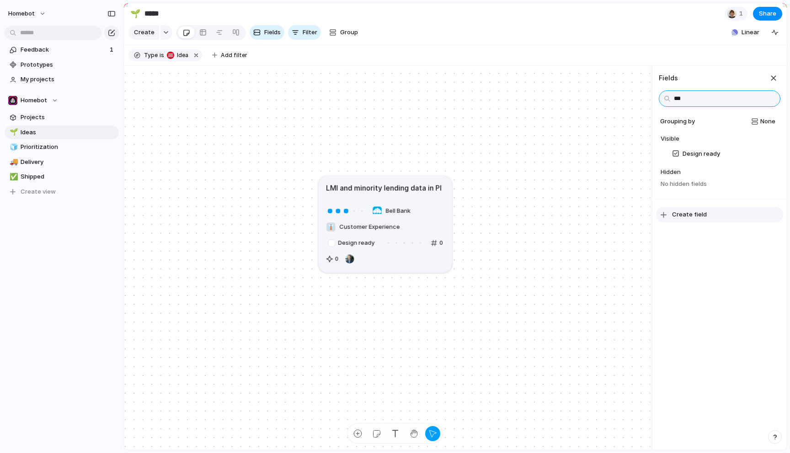
type input "***"
click at [665, 217] on div "button" at bounding box center [663, 215] width 6 height 6
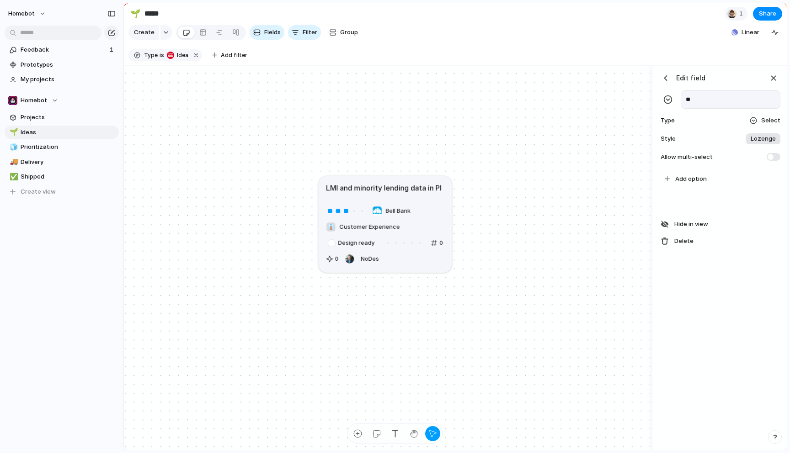
type input "*"
type input "********"
click at [764, 122] on span "Select" at bounding box center [770, 120] width 19 height 9
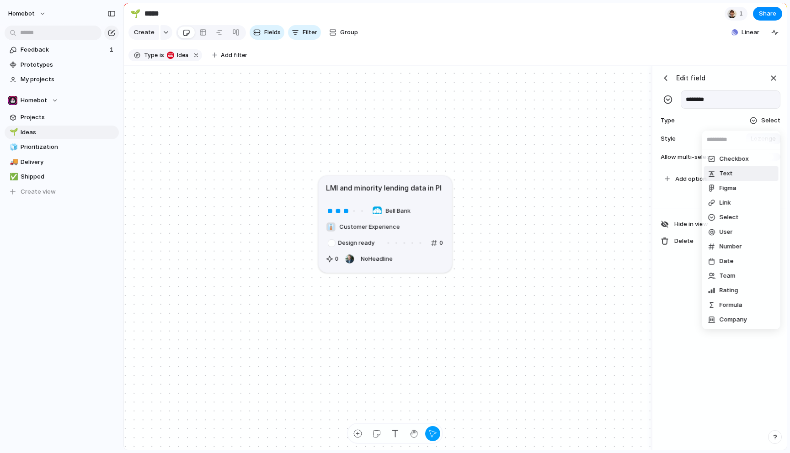
click at [724, 171] on span "Text" at bounding box center [725, 173] width 13 height 9
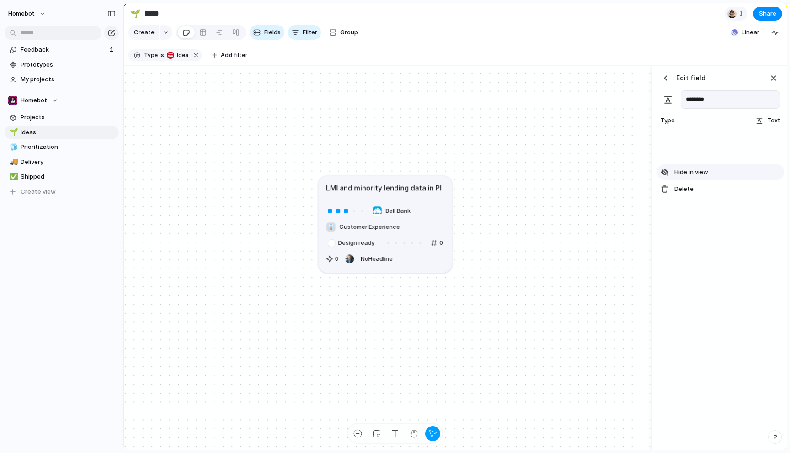
click at [669, 171] on button "Hide in view" at bounding box center [720, 172] width 127 height 16
click at [669, 171] on button "Show in view" at bounding box center [720, 172] width 127 height 16
click at [664, 76] on div "button" at bounding box center [665, 78] width 9 height 9
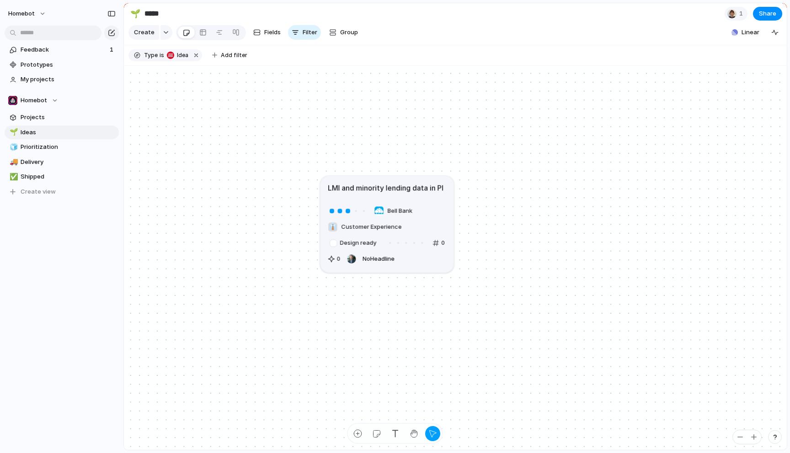
click at [374, 259] on span "No Headline" at bounding box center [378, 259] width 32 height 9
click at [417, 255] on div "Bell Bank 👔 Customer Experience Design ready 0 0 No Headline" at bounding box center [387, 235] width 118 height 62
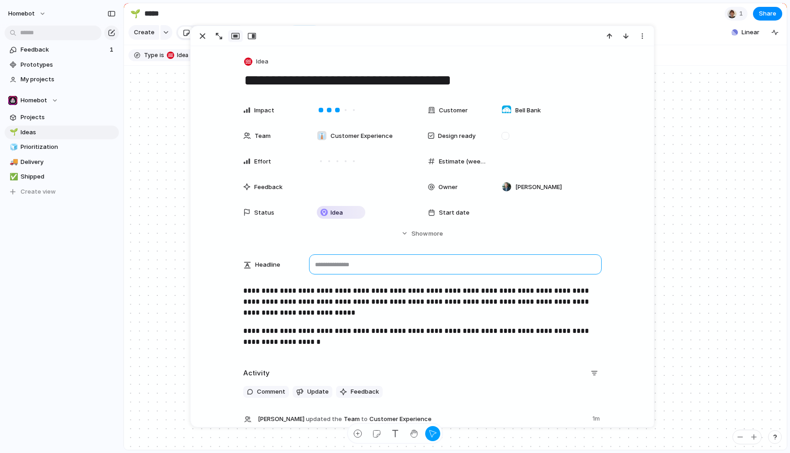
click at [334, 265] on textarea at bounding box center [455, 265] width 292 height 20
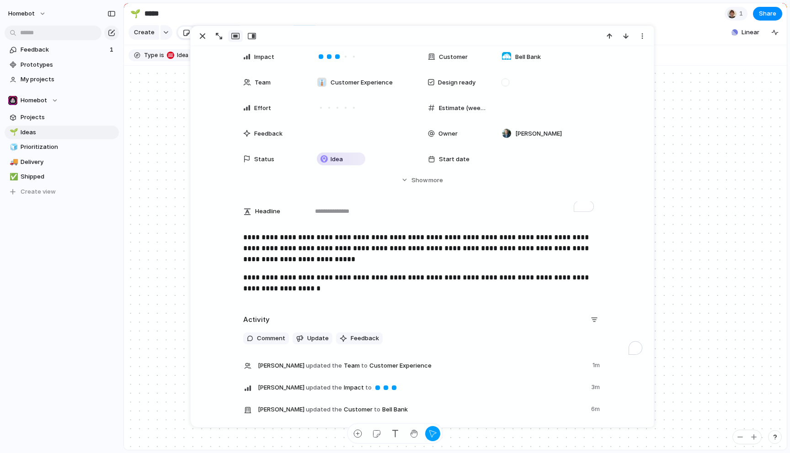
scroll to position [53, 0]
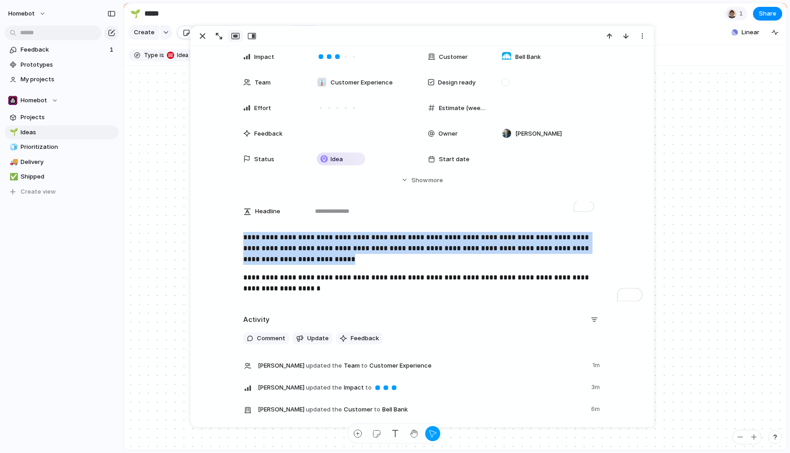
drag, startPoint x: 243, startPoint y: 239, endPoint x: 340, endPoint y: 258, distance: 99.6
click at [340, 258] on div "**********" at bounding box center [422, 266] width 441 height 69
copy p "**********"
click at [334, 190] on div "Impact Customer Bell Bank Team 👔 Customer Experience Design ready Effort Estima…" at bounding box center [422, 135] width 441 height 174
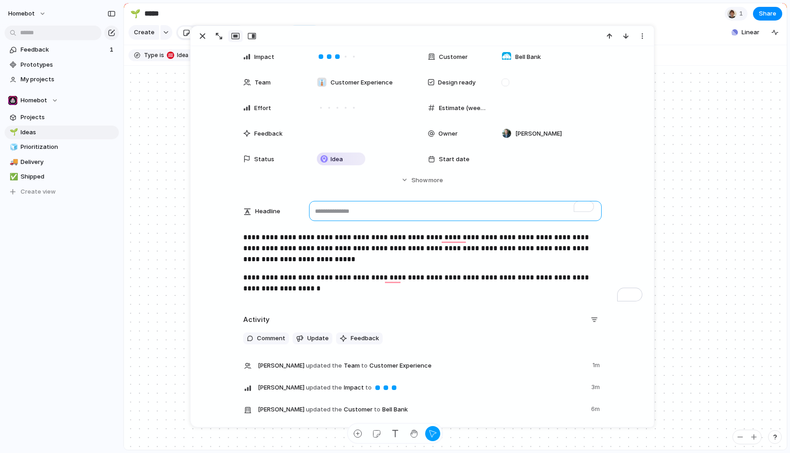
click at [342, 209] on textarea "To enrich screen reader interactions, please activate Accessibility in Grammarl…" at bounding box center [455, 211] width 292 height 20
paste textarea "**********"
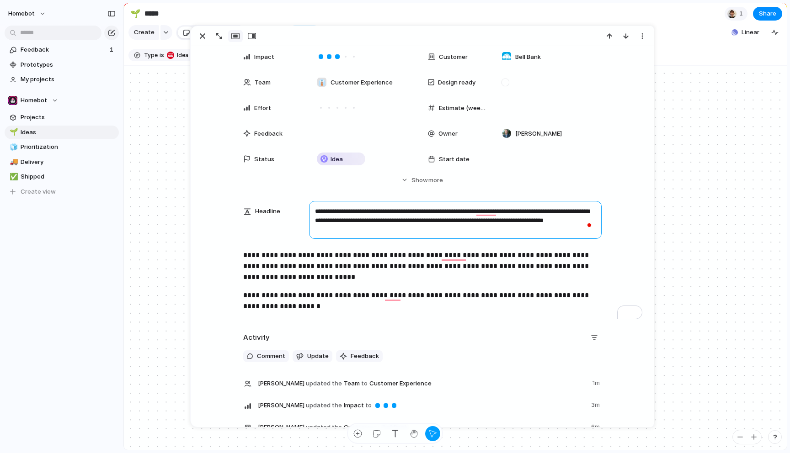
type textarea "**********"
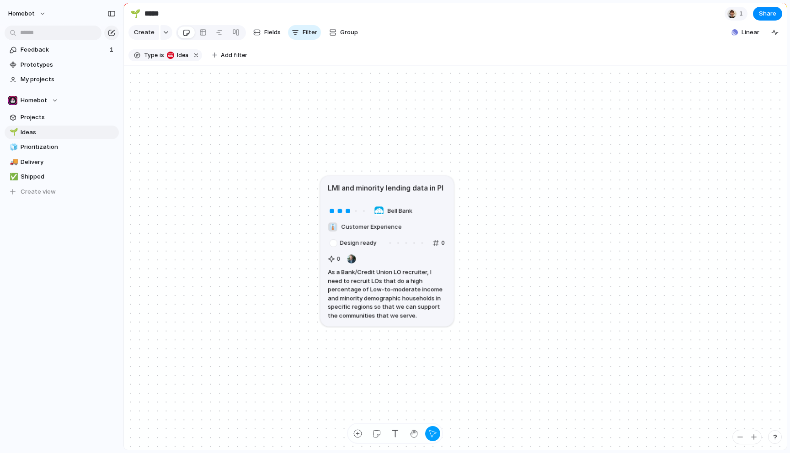
click at [435, 207] on div "Bell Bank 👔 Customer Experience Design ready 0 0 As a Bank/Credit Union LO recr…" at bounding box center [387, 262] width 118 height 116
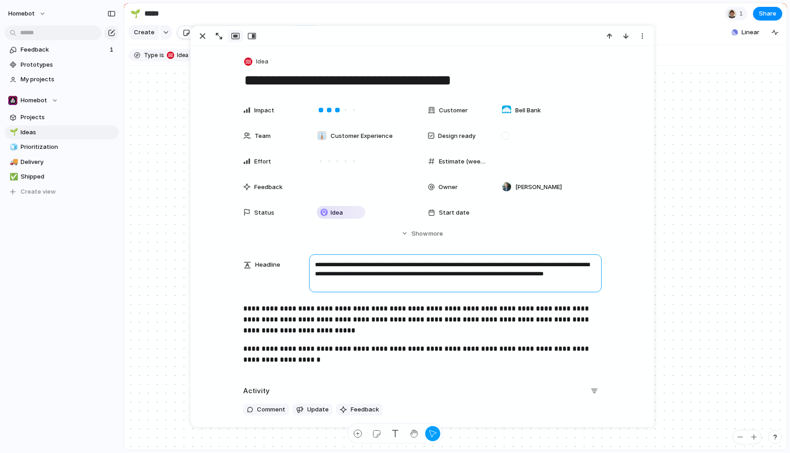
click at [333, 273] on textarea "**********" at bounding box center [455, 274] width 292 height 38
click at [369, 265] on textarea "**********" at bounding box center [455, 274] width 292 height 38
click at [393, 271] on textarea "**********" at bounding box center [455, 274] width 292 height 38
drag, startPoint x: 373, startPoint y: 287, endPoint x: 413, endPoint y: 274, distance: 42.5
click at [413, 274] on textarea "**********" at bounding box center [455, 274] width 292 height 38
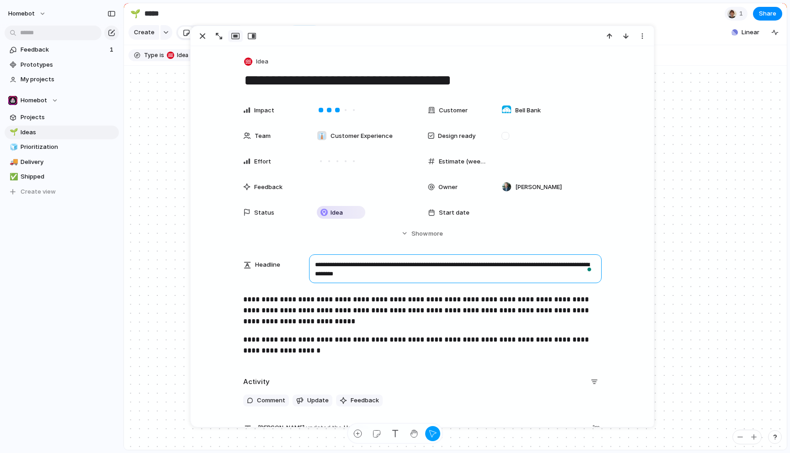
type textarea "**********"
click at [635, 241] on div "**********" at bounding box center [422, 192] width 441 height 182
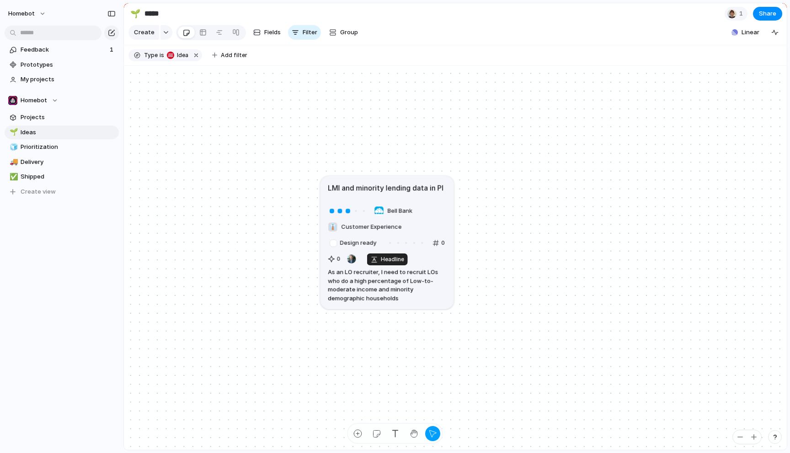
click at [379, 286] on span "As an LO recruiter, I need to recruit LOs who do a high percentage of Low-to-mo…" at bounding box center [387, 285] width 118 height 35
click at [408, 186] on h1 "LMI and minority lending data in PI" at bounding box center [386, 187] width 116 height 11
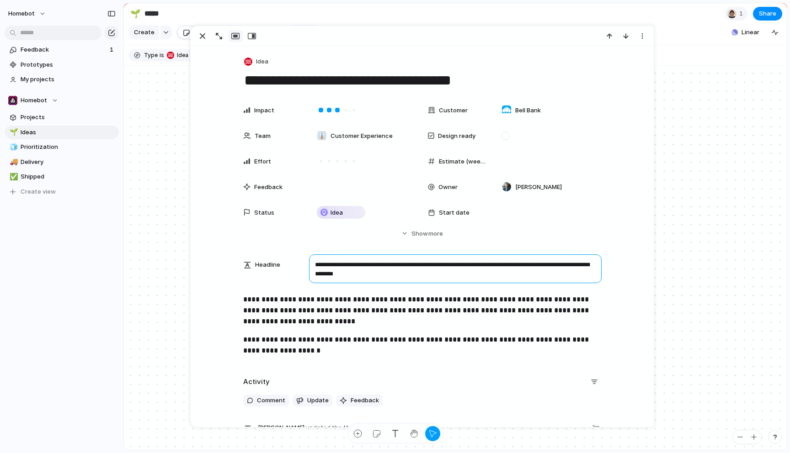
click at [405, 267] on textarea "**********" at bounding box center [455, 269] width 292 height 29
drag, startPoint x: 388, startPoint y: 265, endPoint x: 442, endPoint y: 275, distance: 54.5
click at [389, 265] on textarea "**********" at bounding box center [455, 269] width 292 height 29
click at [494, 267] on textarea "**********" at bounding box center [455, 269] width 292 height 29
type textarea "**********"
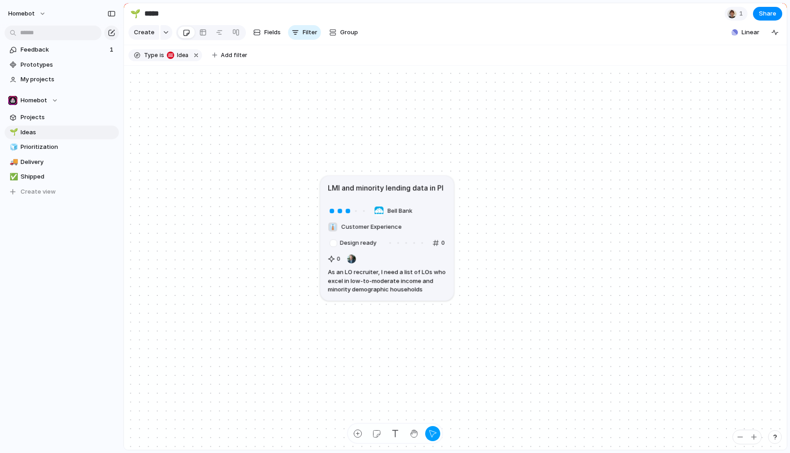
click at [403, 286] on span "As an LO recruiter, I need a list of LOs who excel in low-to-moderate income an…" at bounding box center [387, 281] width 118 height 26
click at [374, 255] on div "Bell Bank 👔 Customer Experience Design ready 0 0 As an LO recruiter, I need a l…" at bounding box center [387, 249] width 118 height 90
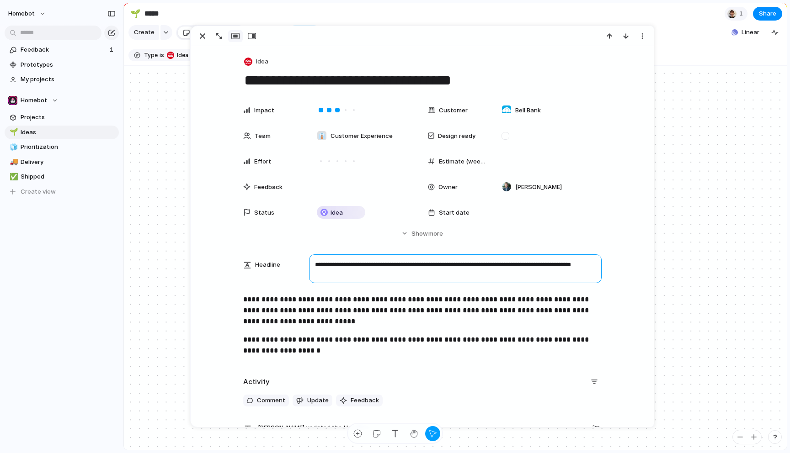
click at [427, 270] on textarea "**********" at bounding box center [455, 269] width 292 height 29
type textarea "**********"
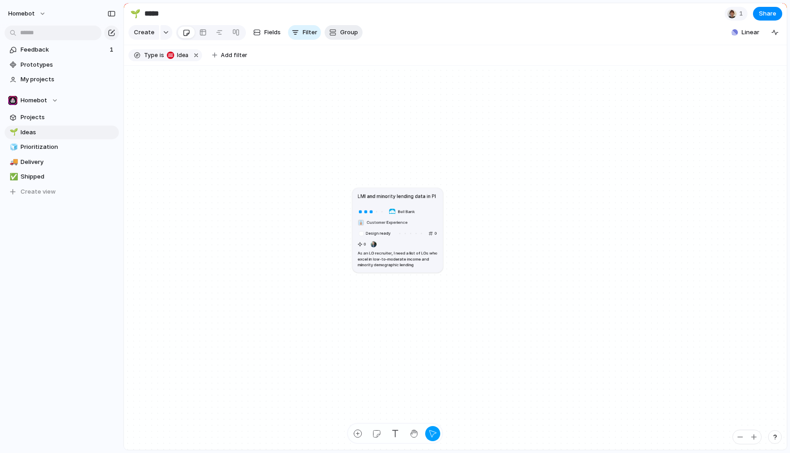
click at [344, 32] on span "Group" at bounding box center [349, 32] width 18 height 9
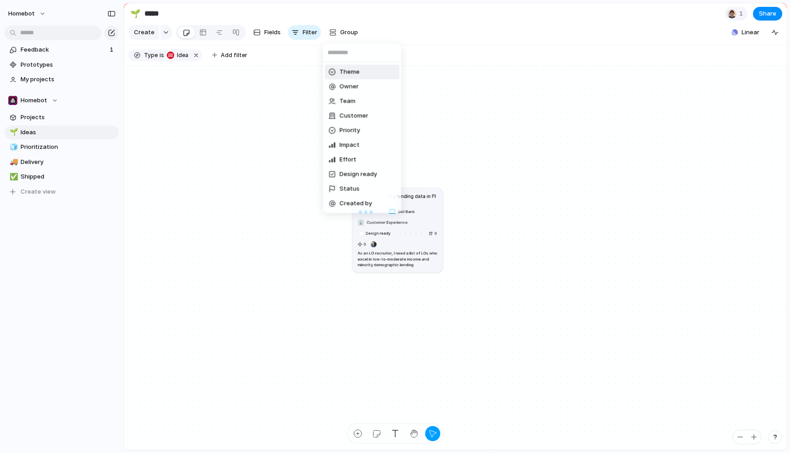
click at [265, 32] on div "Theme Owner Team Customer Priority Impact Effort Design ready Status Created by" at bounding box center [395, 226] width 790 height 453
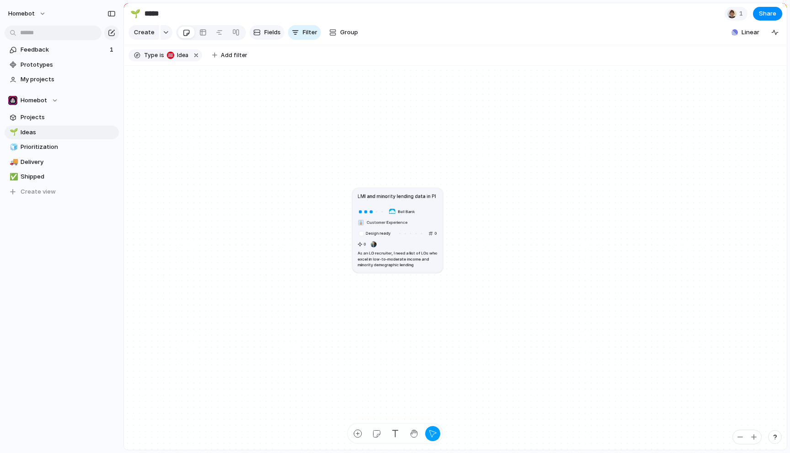
click at [268, 34] on span "Fields" at bounding box center [272, 32] width 16 height 9
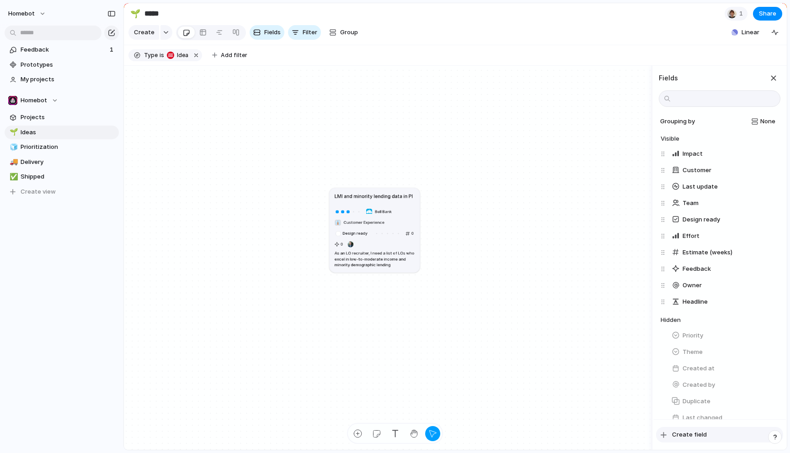
click at [690, 431] on span "Create field" at bounding box center [689, 434] width 35 height 9
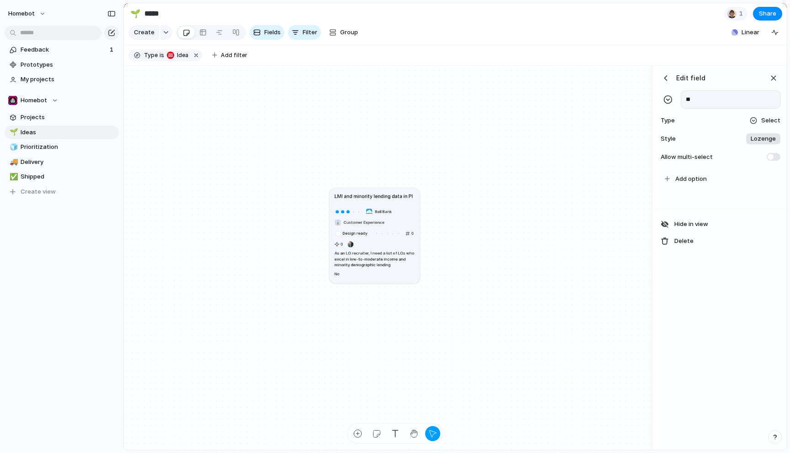
type input "***"
type input "**********"
click at [771, 122] on span "Select" at bounding box center [770, 120] width 19 height 9
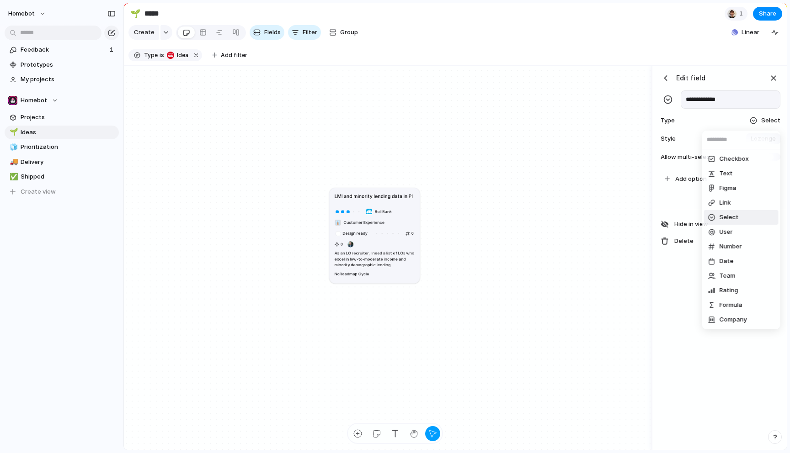
click at [727, 215] on span "Select" at bounding box center [728, 217] width 19 height 9
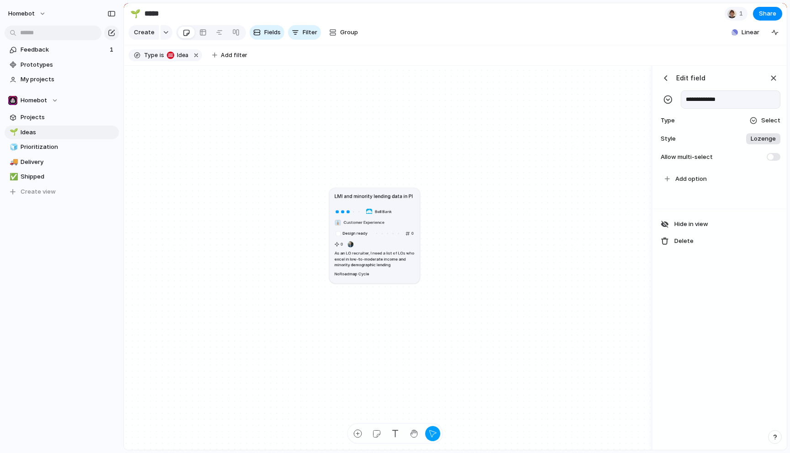
click at [773, 157] on span at bounding box center [773, 157] width 14 height 8
click at [776, 157] on span at bounding box center [773, 157] width 14 height 8
click at [699, 178] on span "Add option" at bounding box center [691, 179] width 32 height 9
type input "**********"
click at [700, 191] on span "Add option" at bounding box center [691, 195] width 32 height 9
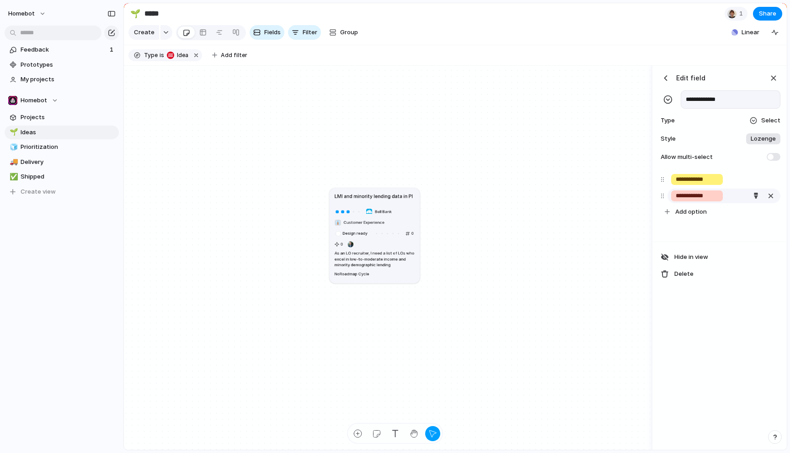
type input "**********"
click at [620, 207] on div "LMI and minority lending data in PI Bell Bank 👔 Customer Experience Design read…" at bounding box center [502, 314] width 347 height 253
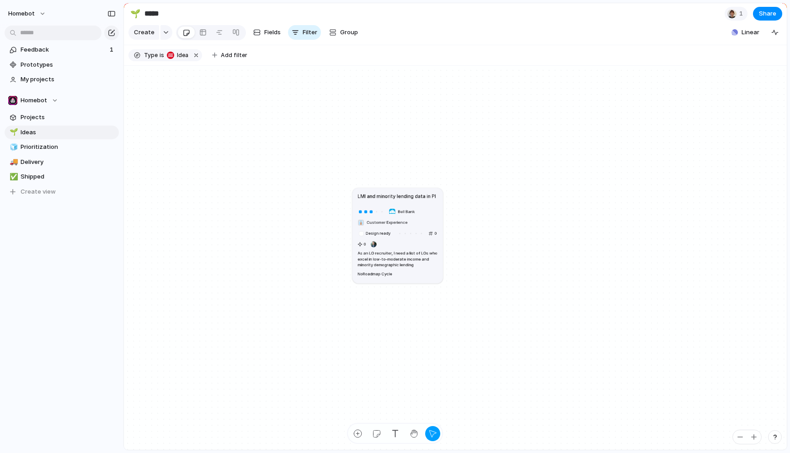
click at [424, 210] on div "Bell Bank 👔 Customer Experience Design ready 0 0 As an LO recruiter, I need a l…" at bounding box center [397, 243] width 80 height 72
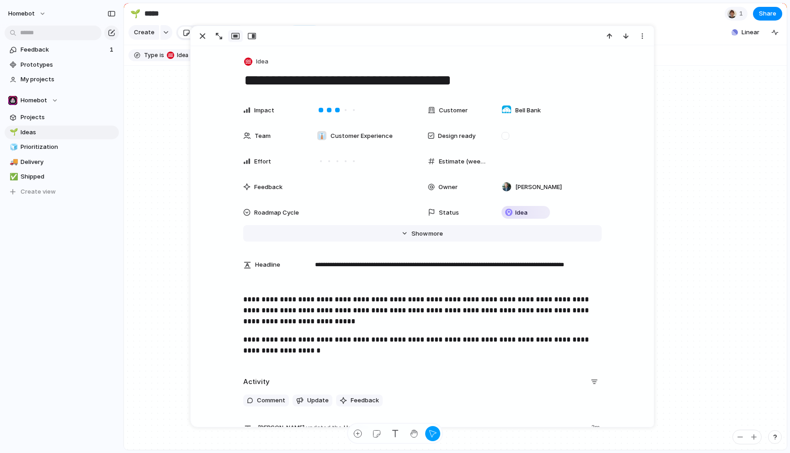
click at [421, 230] on span "Show" at bounding box center [419, 233] width 16 height 9
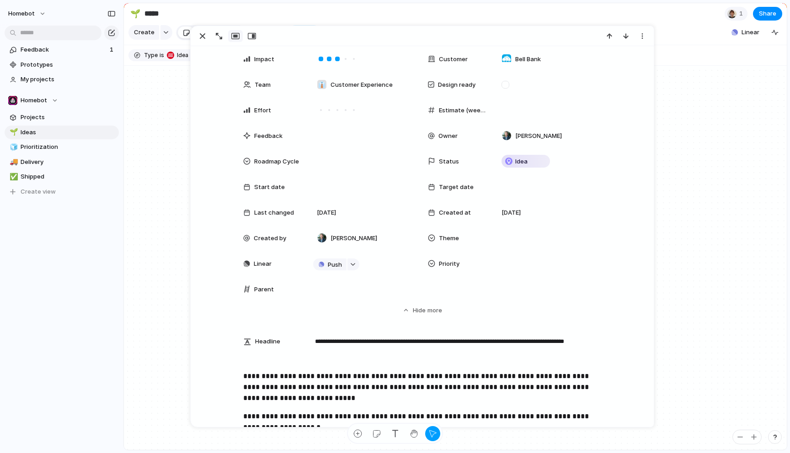
scroll to position [48, 0]
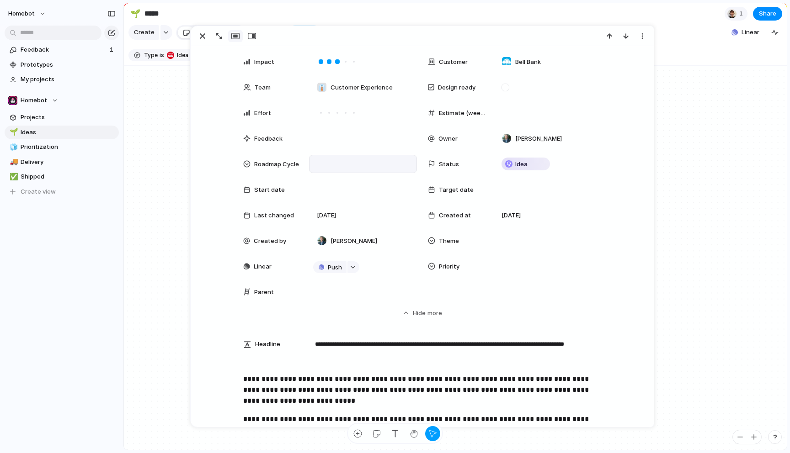
click at [342, 166] on div at bounding box center [363, 164] width 100 height 10
click at [324, 212] on div at bounding box center [322, 213] width 16 height 16
click at [709, 187] on div "2025 Cycle 2 2025 Cycle 3" at bounding box center [395, 226] width 790 height 453
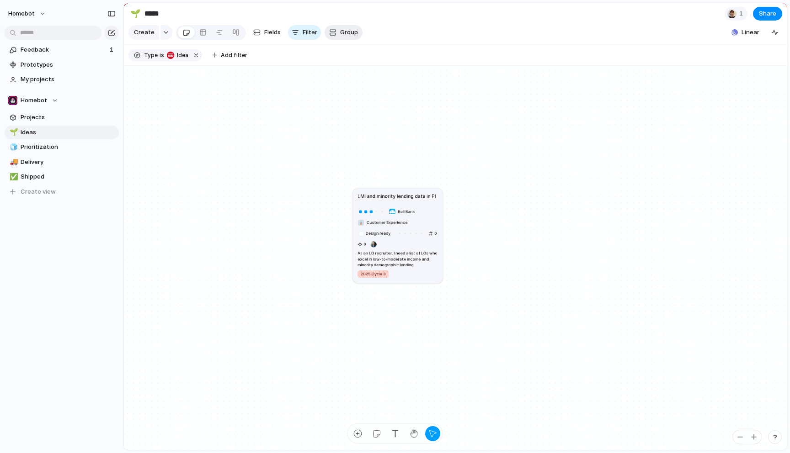
click at [337, 33] on button "Group" at bounding box center [343, 32] width 38 height 15
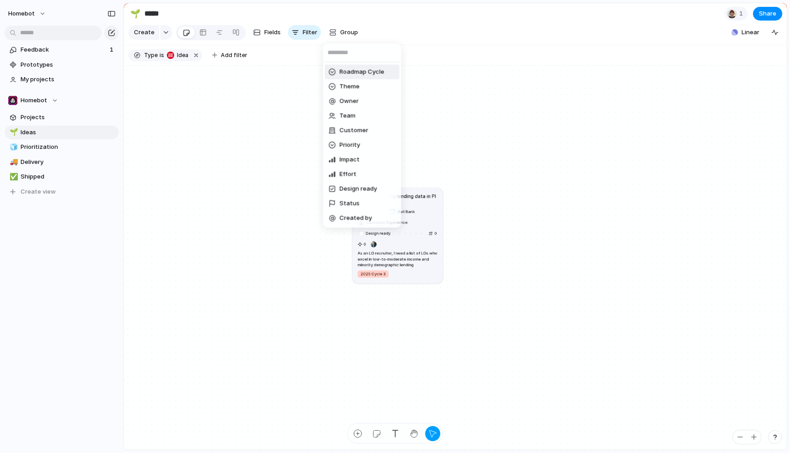
click at [354, 76] on span "Roadmap Cycle" at bounding box center [362, 72] width 45 height 9
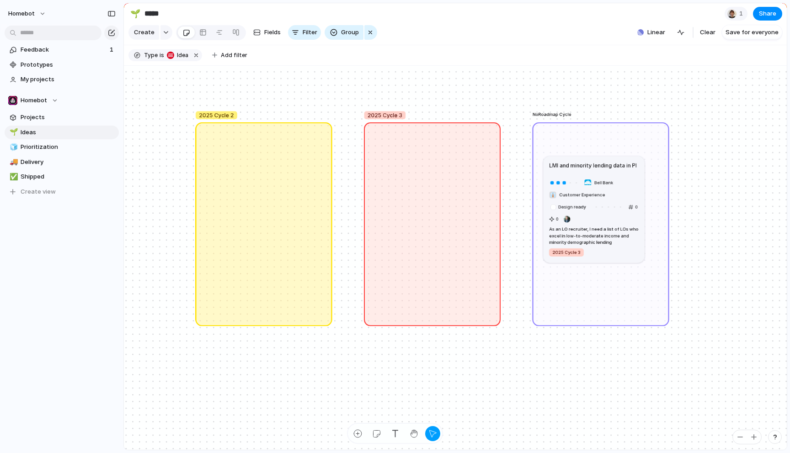
drag, startPoint x: 451, startPoint y: 205, endPoint x: 618, endPoint y: 187, distance: 167.7
click at [618, 187] on div "Bell Bank 👔 Customer Experience Design ready 0 0 As an LO recruiter, I need a l…" at bounding box center [594, 217] width 90 height 80
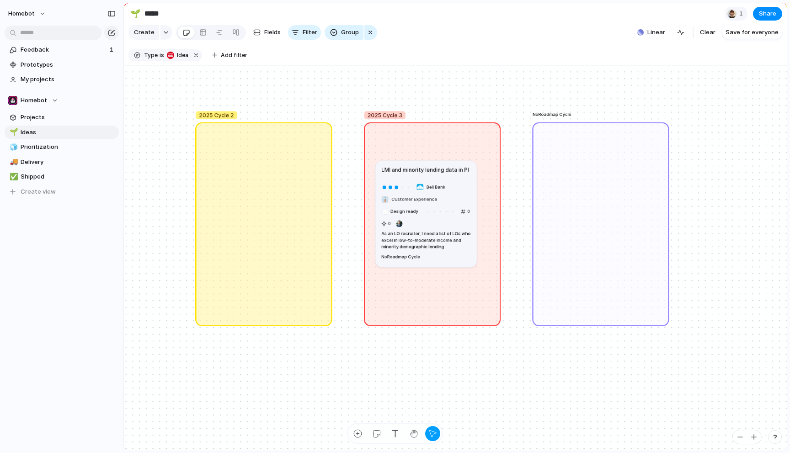
drag, startPoint x: 628, startPoint y: 184, endPoint x: 443, endPoint y: 184, distance: 185.1
click at [443, 184] on div "Bell Bank 👔 Customer Experience Design ready 0 0 As an LO recruiter, I need a l…" at bounding box center [426, 222] width 90 height 80
drag, startPoint x: 452, startPoint y: 184, endPoint x: 472, endPoint y: 184, distance: 20.6
click at [472, 184] on div "Bell Bank 👔 Customer Experience Design ready 0 0 As an LO recruiter, I need a l…" at bounding box center [432, 216] width 90 height 80
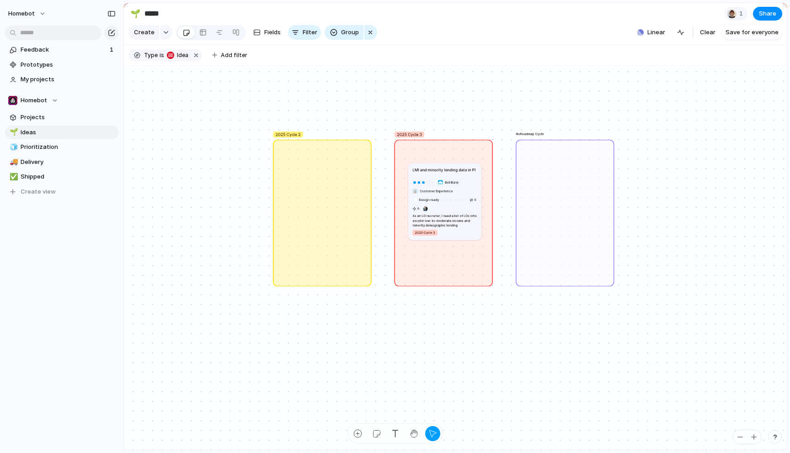
click at [456, 285] on div "2025 Cycle 3" at bounding box center [443, 212] width 99 height 147
click at [459, 266] on div "2025 Cycle 3" at bounding box center [443, 212] width 99 height 147
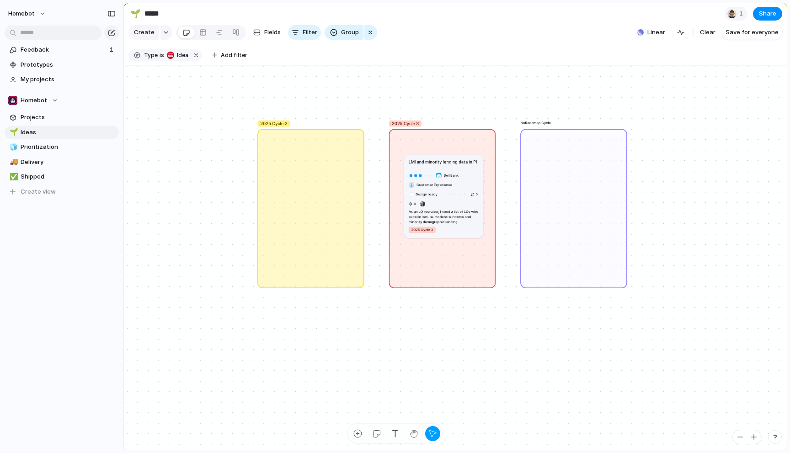
click at [477, 273] on div "2025 Cycle 3" at bounding box center [442, 208] width 107 height 159
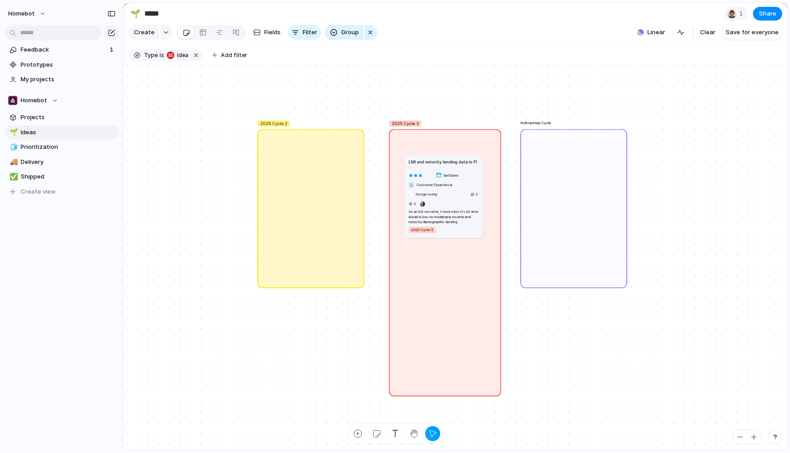
drag, startPoint x: 494, startPoint y: 285, endPoint x: 499, endPoint y: 393, distance: 108.4
click at [499, 393] on div at bounding box center [498, 394] width 4 height 4
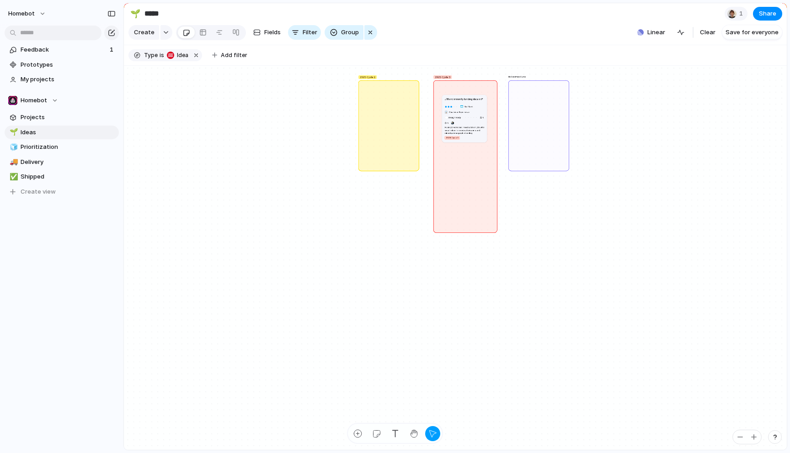
click at [401, 145] on div "2025 Cycle 2" at bounding box center [388, 125] width 61 height 91
click at [473, 165] on div "2025 Cycle 3" at bounding box center [465, 156] width 64 height 153
click at [540, 149] on div "No Roadmap Cycle" at bounding box center [538, 125] width 61 height 91
click at [495, 231] on div at bounding box center [495, 231] width 2 height 2
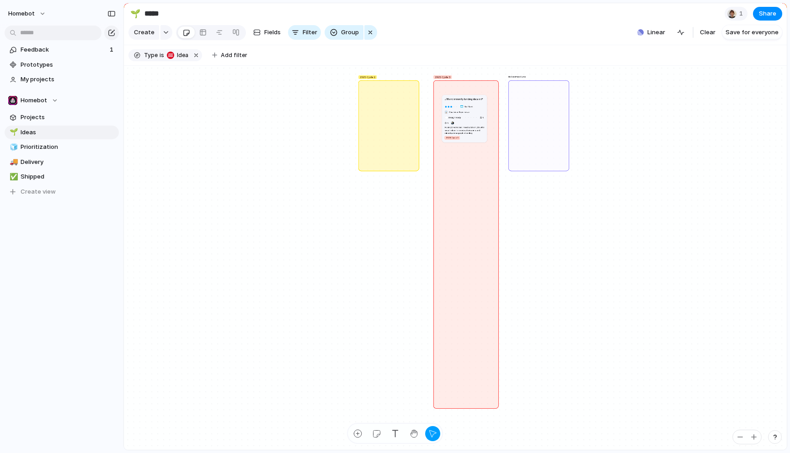
drag, startPoint x: 495, startPoint y: 231, endPoint x: 497, endPoint y: 407, distance: 175.9
click at [497, 407] on div at bounding box center [497, 407] width 2 height 2
drag, startPoint x: 568, startPoint y: 169, endPoint x: 569, endPoint y: 406, distance: 237.1
click at [569, 406] on div at bounding box center [568, 406] width 2 height 2
click at [418, 170] on div at bounding box center [417, 169] width 2 height 2
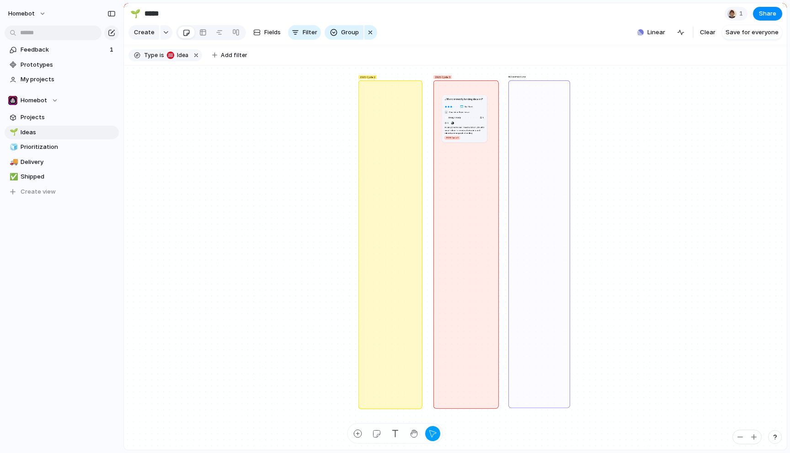
drag, startPoint x: 418, startPoint y: 170, endPoint x: 421, endPoint y: 408, distance: 238.1
click at [421, 408] on div at bounding box center [420, 407] width 2 height 2
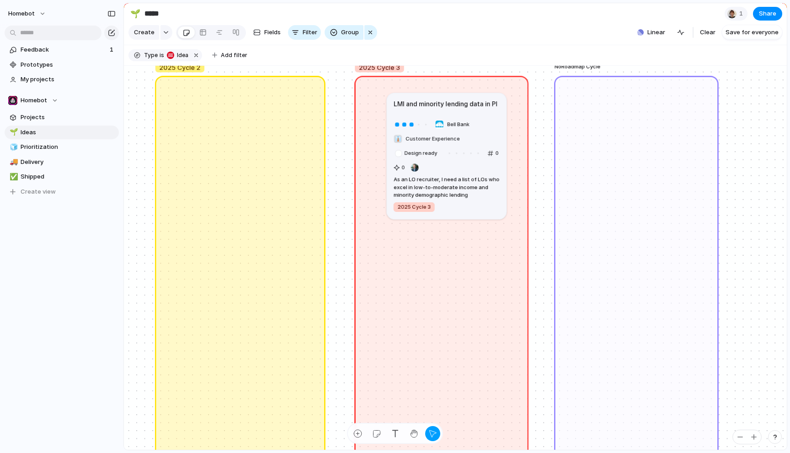
drag, startPoint x: 473, startPoint y: 149, endPoint x: 483, endPoint y: 129, distance: 22.5
click at [483, 129] on div "Bell Bank 👔 Customer Experience Design ready 0 0 As an LO recruiter, I need a l…" at bounding box center [446, 165] width 106 height 95
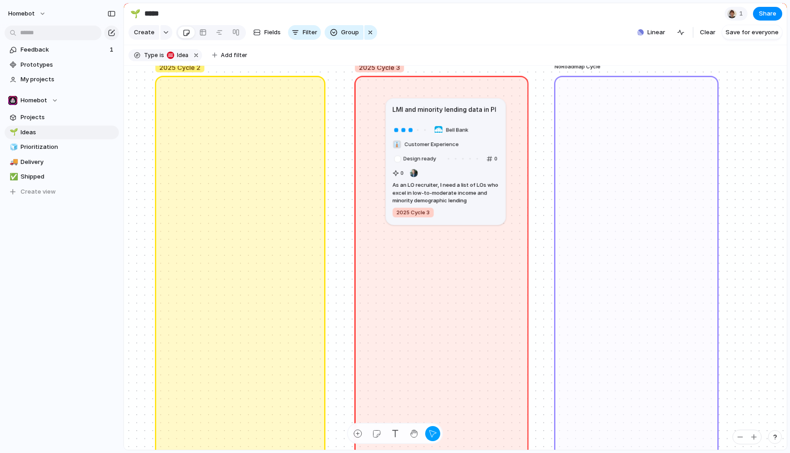
drag, startPoint x: 491, startPoint y: 121, endPoint x: 489, endPoint y: 126, distance: 4.9
click at [489, 126] on div "Bell Bank 👔 Customer Experience Design ready 0 0 As an LO recruiter, I need a l…" at bounding box center [446, 170] width 106 height 95
click at [202, 32] on div at bounding box center [202, 32] width 7 height 15
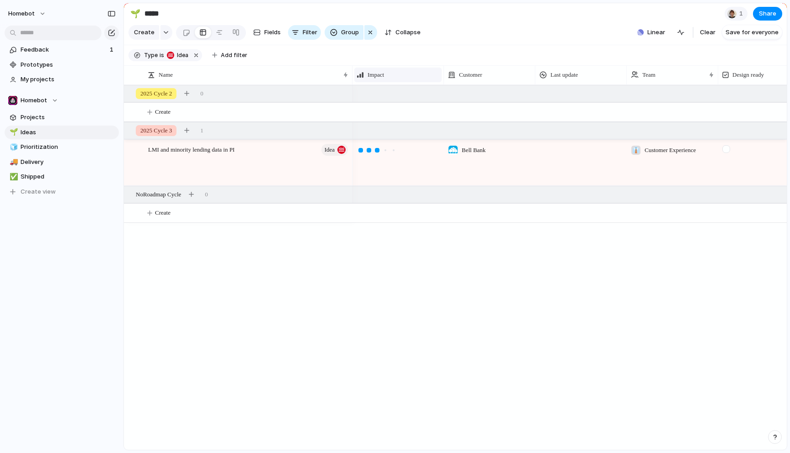
click at [401, 74] on div "Impact" at bounding box center [397, 74] width 83 height 9
click at [406, 258] on div "Modify Hide Sort ascending Sort descending" at bounding box center [395, 226] width 790 height 453
click at [345, 79] on div "Name" at bounding box center [247, 75] width 205 height 15
click at [321, 313] on div "Sort ascending Sort descending" at bounding box center [395, 226] width 790 height 453
click at [217, 33] on div at bounding box center [219, 32] width 7 height 15
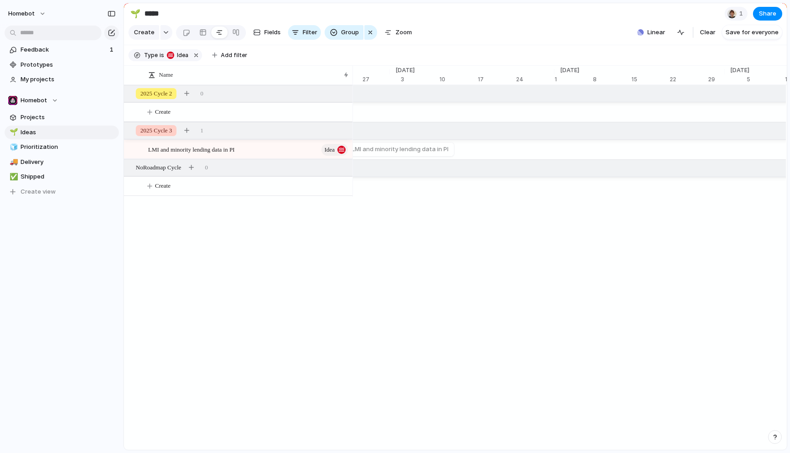
scroll to position [0, 6363]
click at [392, 34] on button "Zoom" at bounding box center [398, 32] width 35 height 15
click at [401, 27] on button "Zoom" at bounding box center [398, 32] width 35 height 15
type input "*"
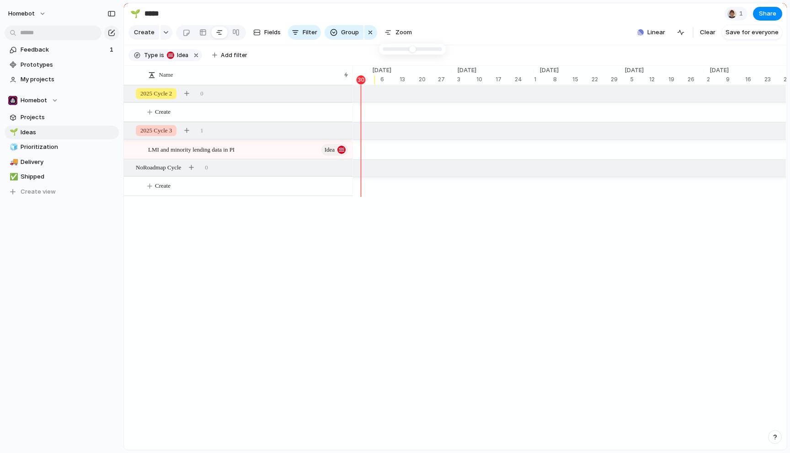
drag, startPoint x: 411, startPoint y: 49, endPoint x: 396, endPoint y: 49, distance: 14.6
click at [233, 31] on div at bounding box center [235, 32] width 7 height 15
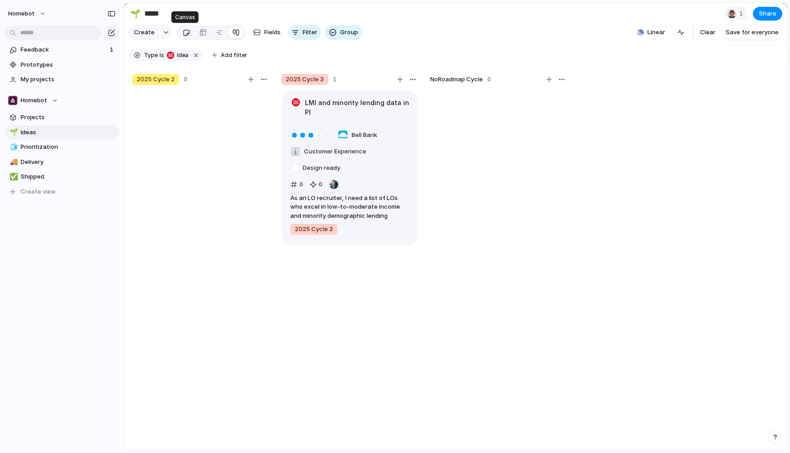
click at [187, 33] on div at bounding box center [186, 32] width 8 height 15
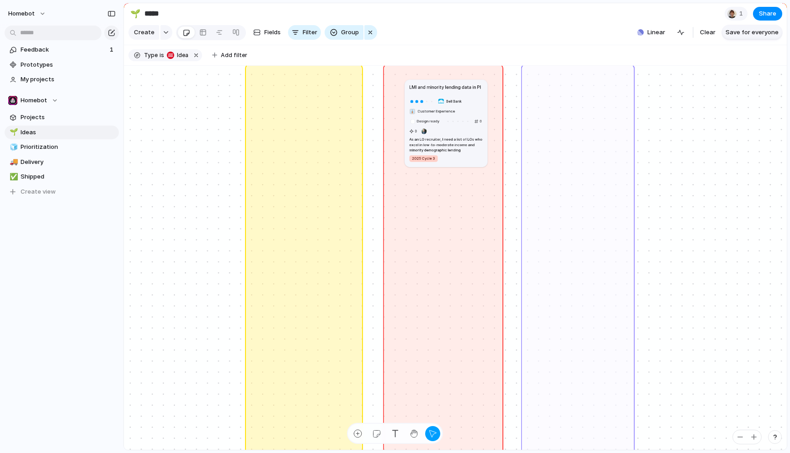
click at [748, 35] on span "Save for everyone" at bounding box center [751, 32] width 53 height 9
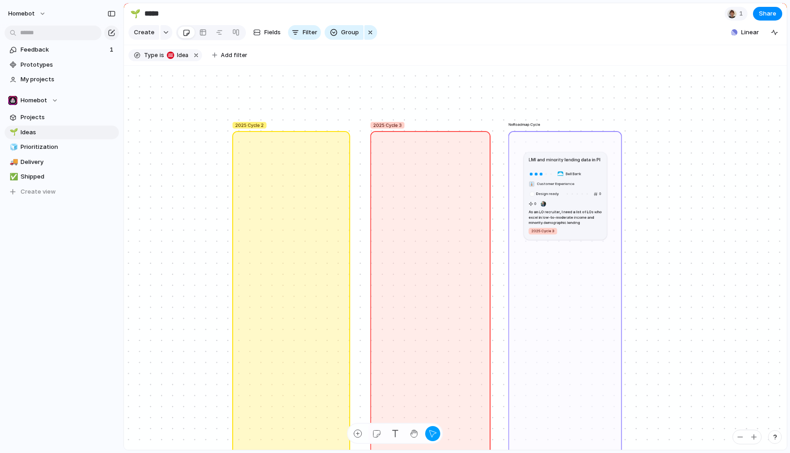
drag, startPoint x: 462, startPoint y: 174, endPoint x: 594, endPoint y: 179, distance: 132.1
click at [594, 179] on div "Bell Bank 👔 Customer Experience Design ready 0 0 As an LO recruiter, I need a l…" at bounding box center [565, 203] width 74 height 66
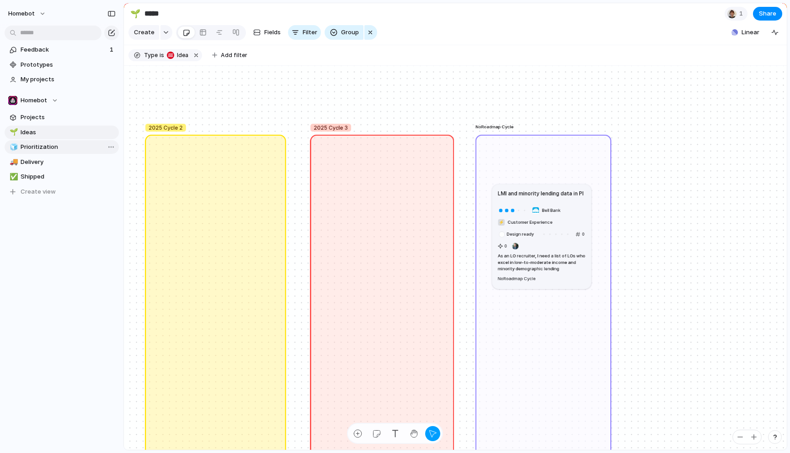
click at [48, 146] on span "Prioritization" at bounding box center [68, 147] width 95 height 9
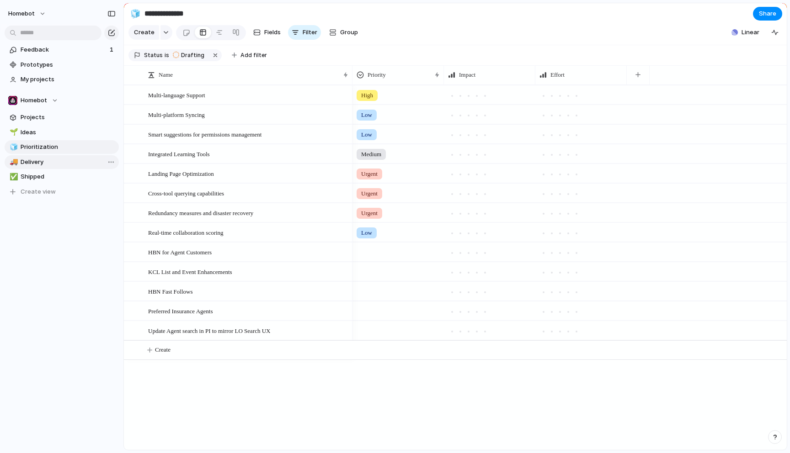
click at [42, 159] on span "Delivery" at bounding box center [68, 162] width 95 height 9
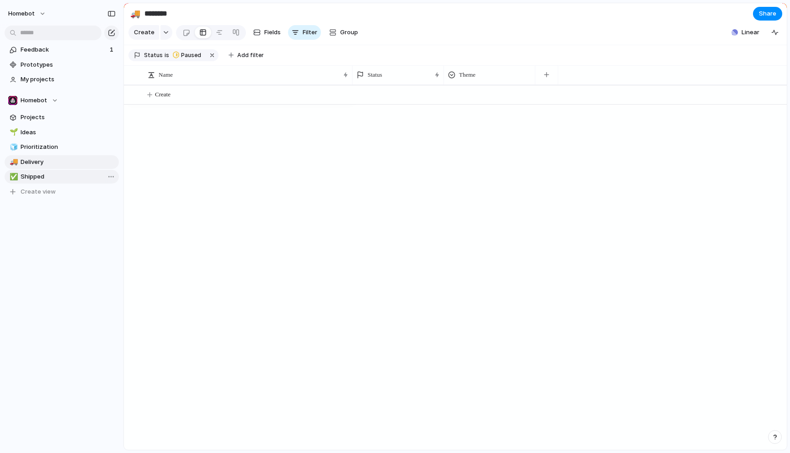
click at [42, 175] on span "Shipped" at bounding box center [68, 176] width 95 height 9
click at [44, 163] on span "Delivery" at bounding box center [68, 162] width 95 height 9
click at [49, 145] on span "Prioritization" at bounding box center [68, 147] width 95 height 9
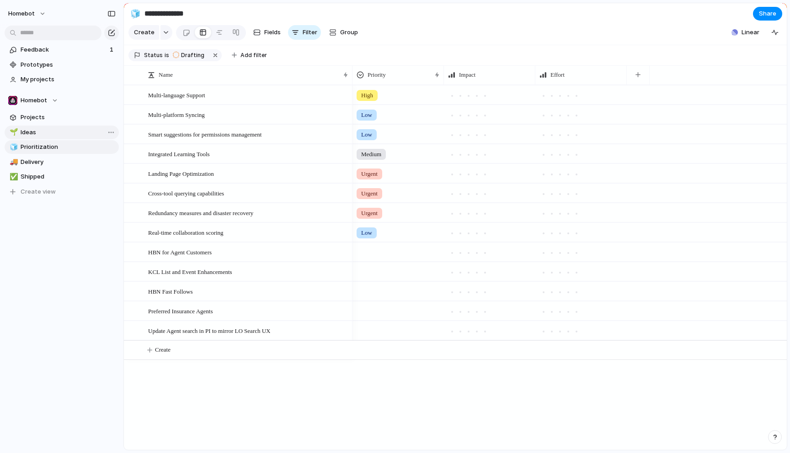
click at [31, 133] on span "Ideas" at bounding box center [68, 132] width 95 height 9
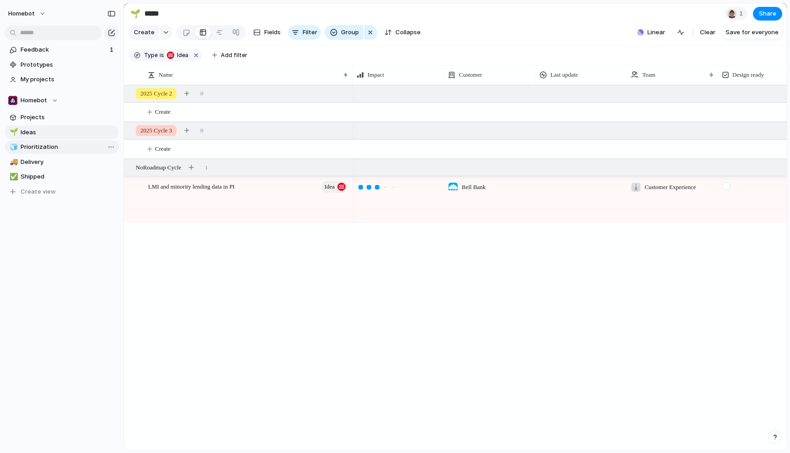
click at [33, 147] on span "Prioritization" at bounding box center [68, 147] width 95 height 9
type input "**********"
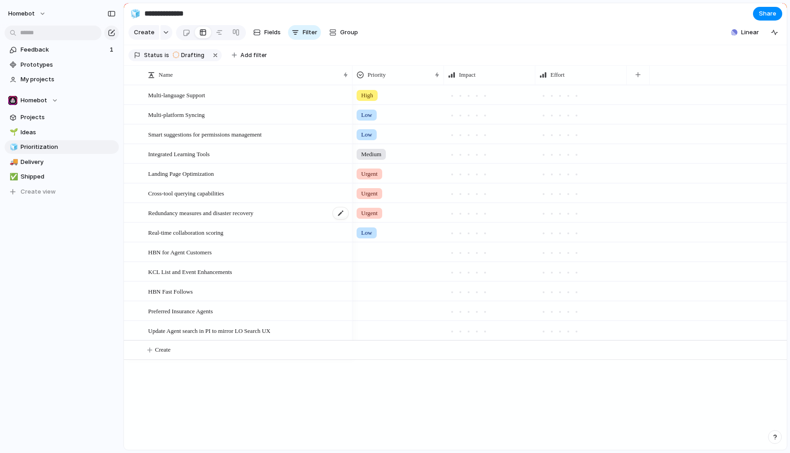
click at [199, 217] on span "Redundancy measures and disaster recovery" at bounding box center [200, 212] width 105 height 11
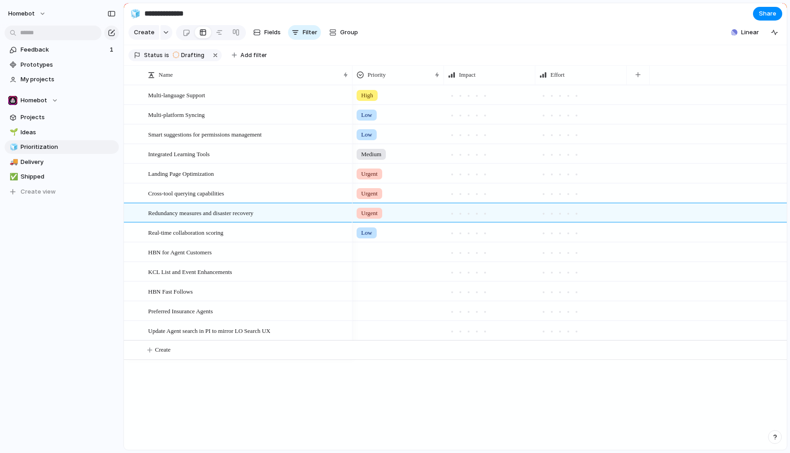
click at [720, 411] on div "High Low Low Medium Urgent Urgent Urgent Low" at bounding box center [569, 267] width 434 height 365
